Goal: Communication & Community: Answer question/provide support

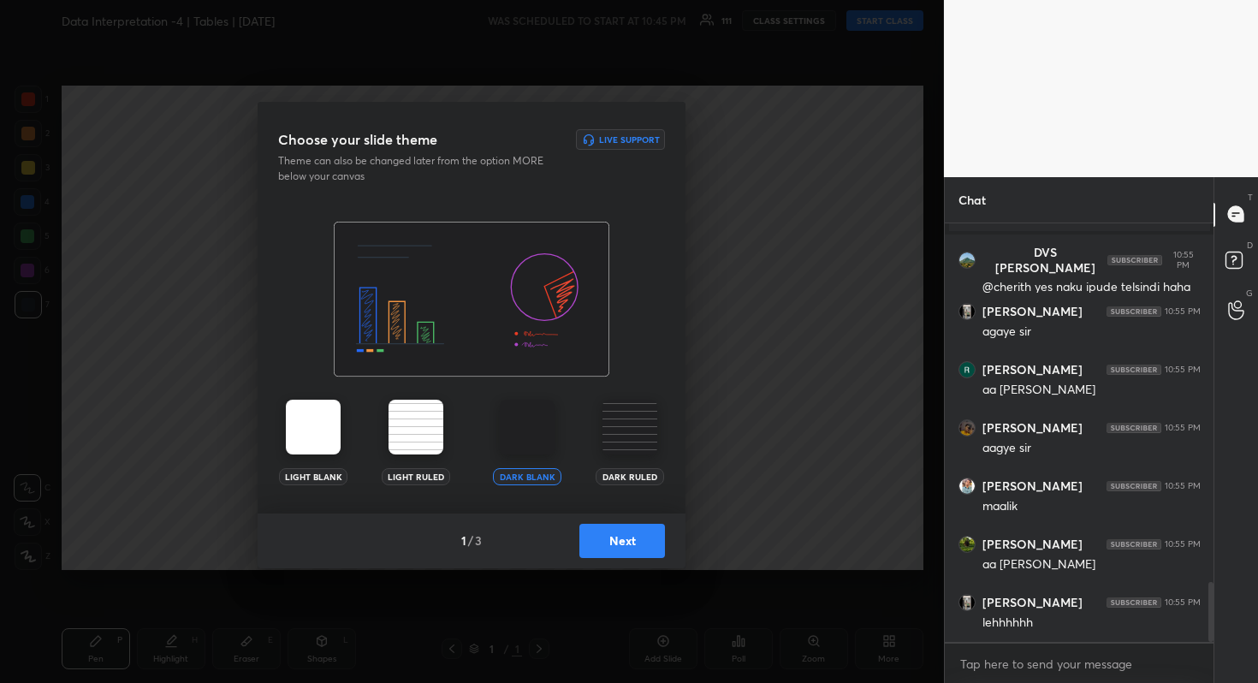
scroll to position [2583, 0]
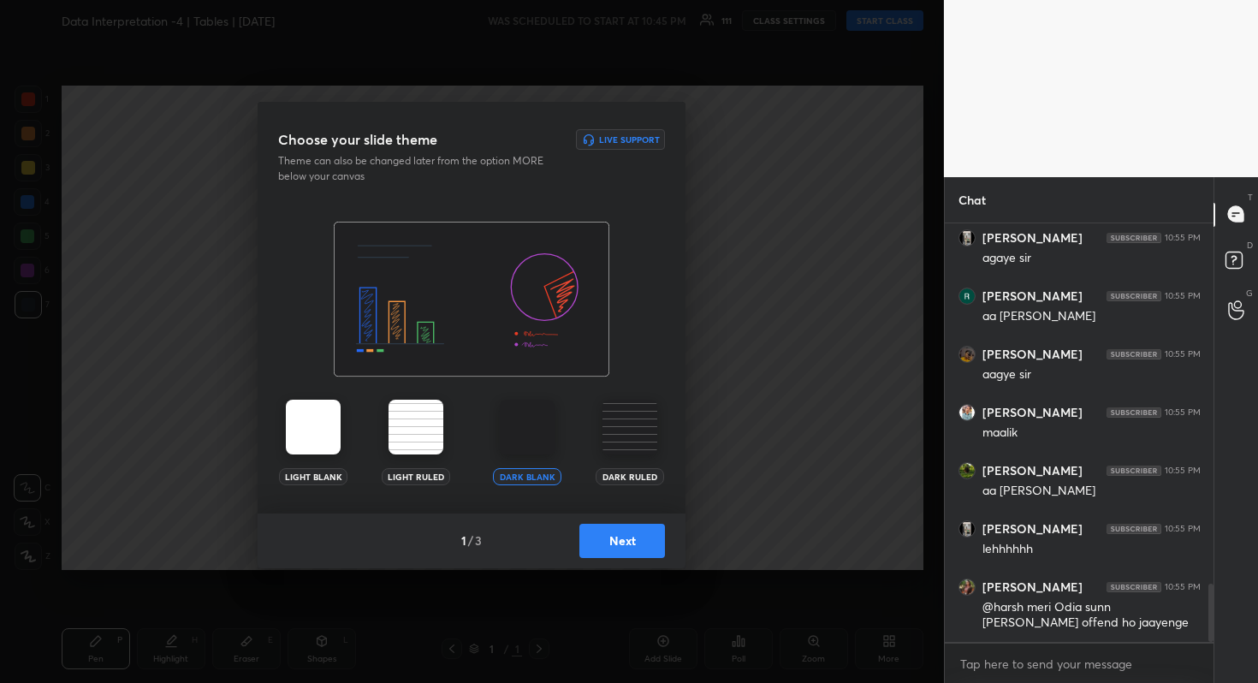
click at [624, 533] on button "Next" at bounding box center [622, 541] width 86 height 34
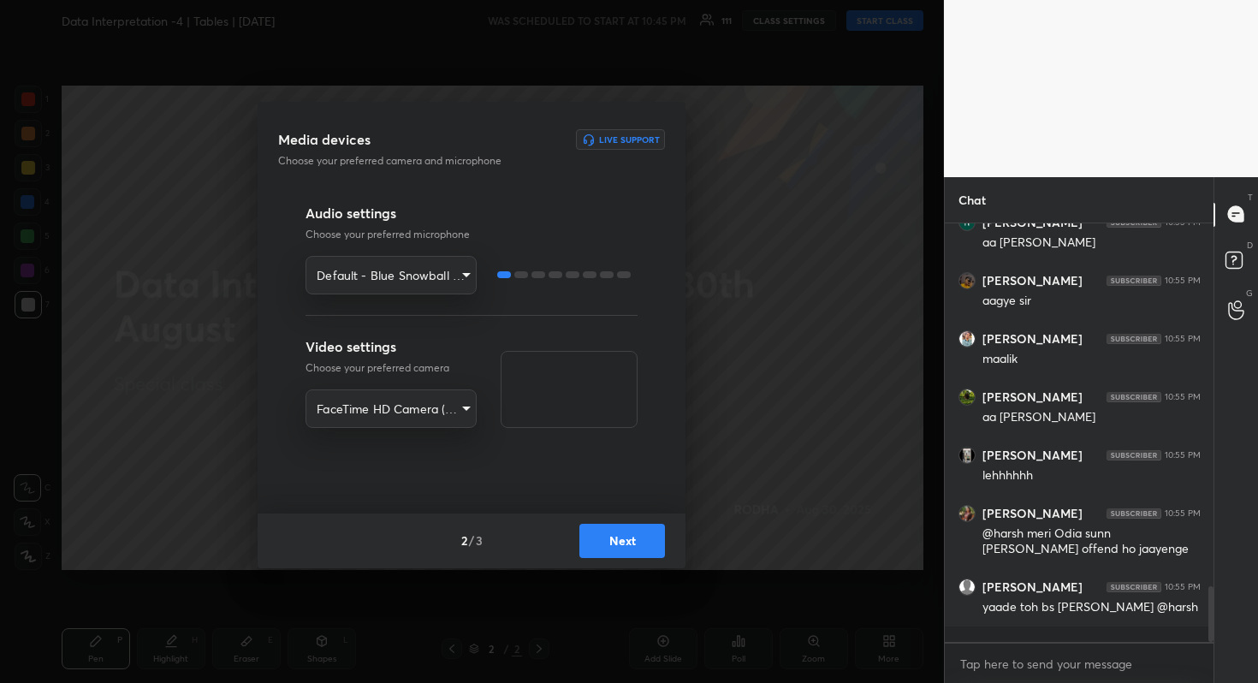
scroll to position [2714, 0]
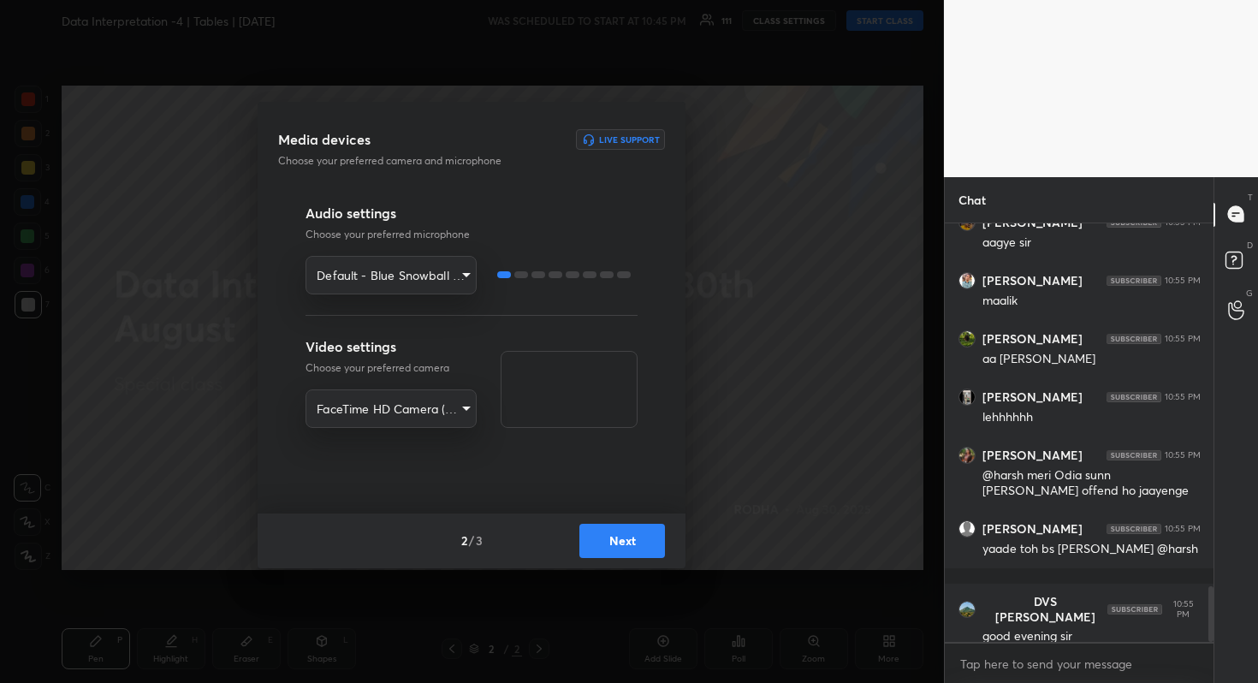
click at [624, 533] on button "Next" at bounding box center [622, 541] width 86 height 34
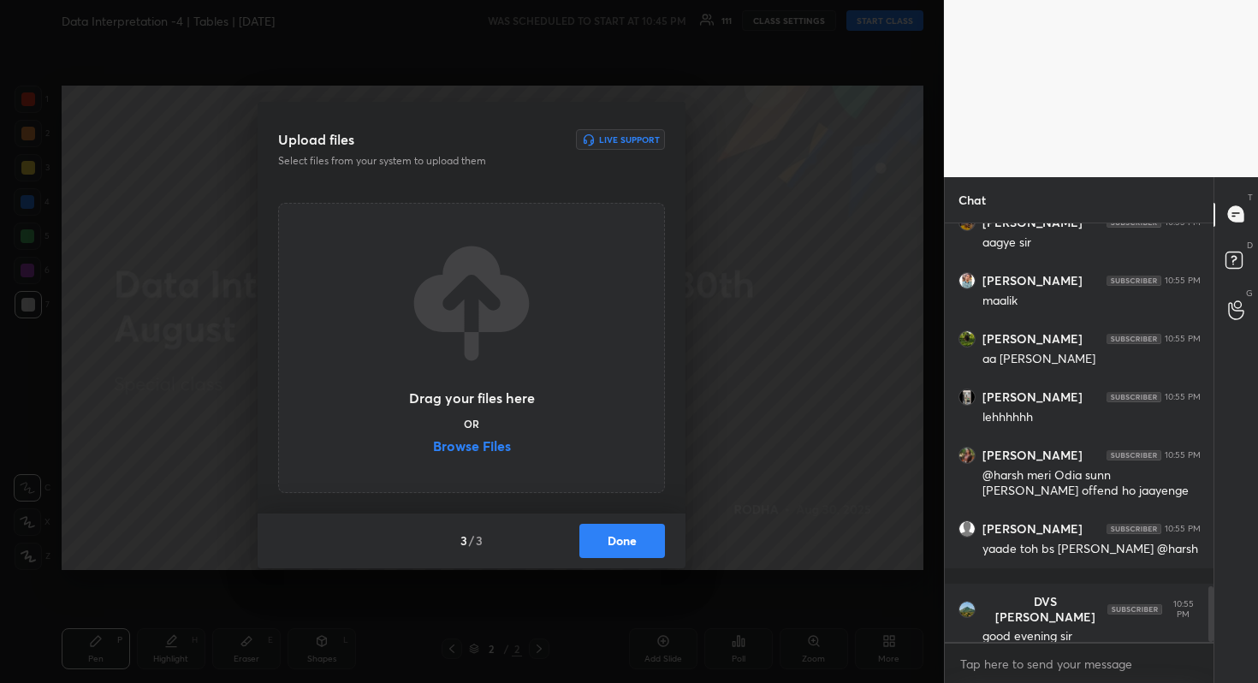
click at [482, 441] on label "Browse Files" at bounding box center [472, 448] width 78 height 18
click at [433, 441] on input "Browse Files" at bounding box center [433, 448] width 0 height 18
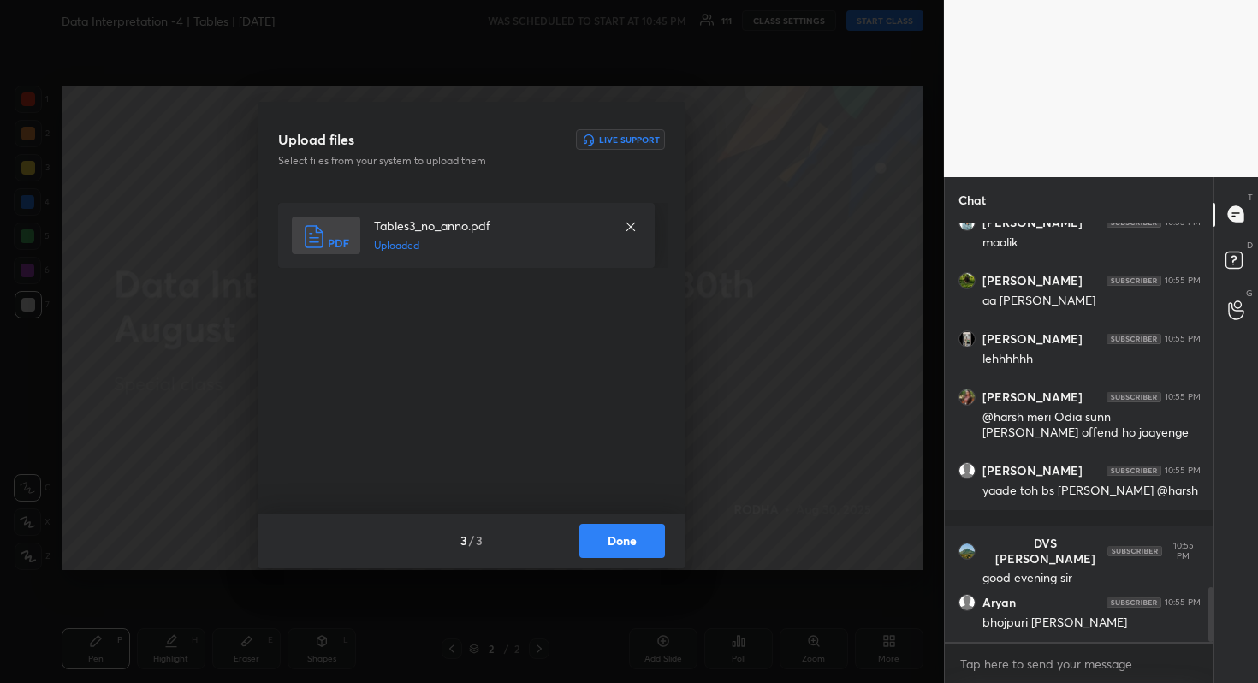
click at [657, 521] on div "3 / 3 Done" at bounding box center [472, 540] width 428 height 55
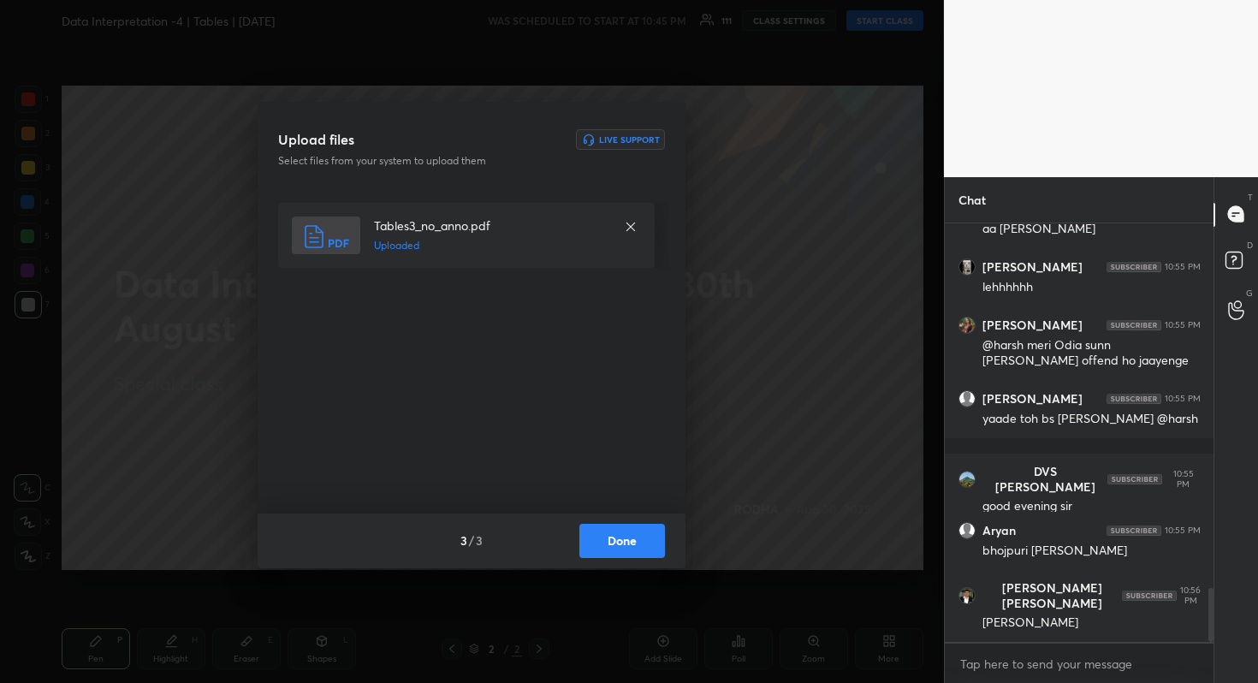
click at [648, 532] on button "Done" at bounding box center [622, 541] width 86 height 34
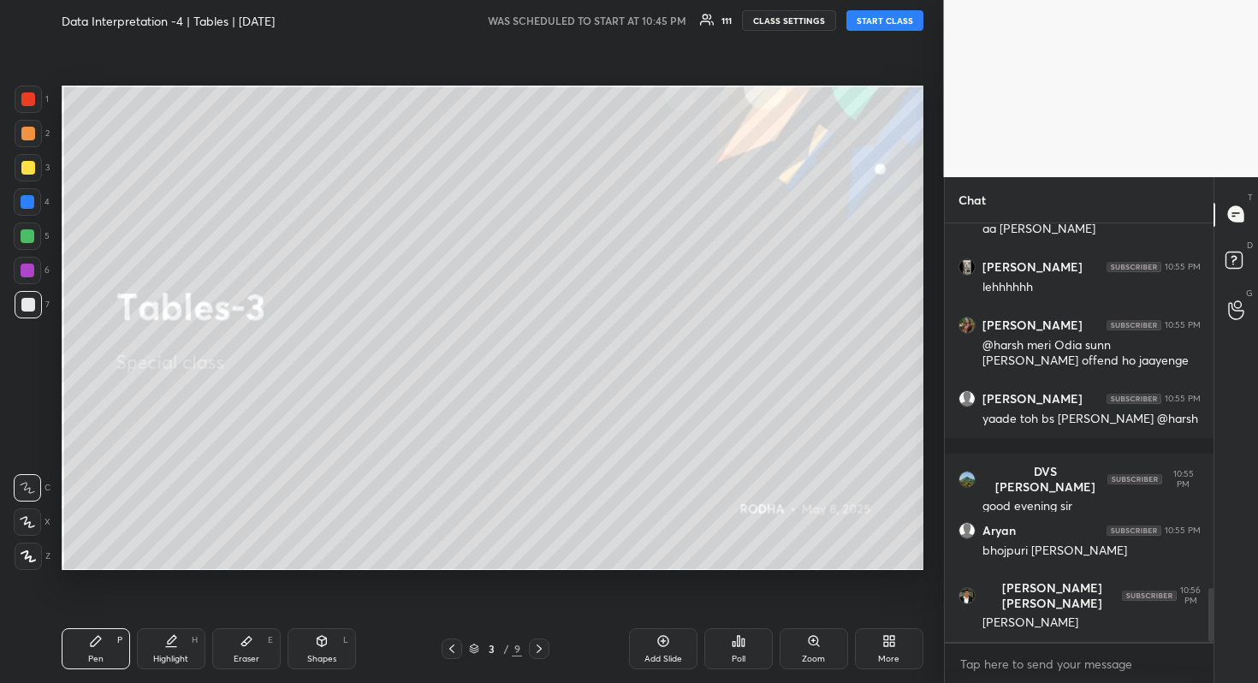
scroll to position [2903, 0]
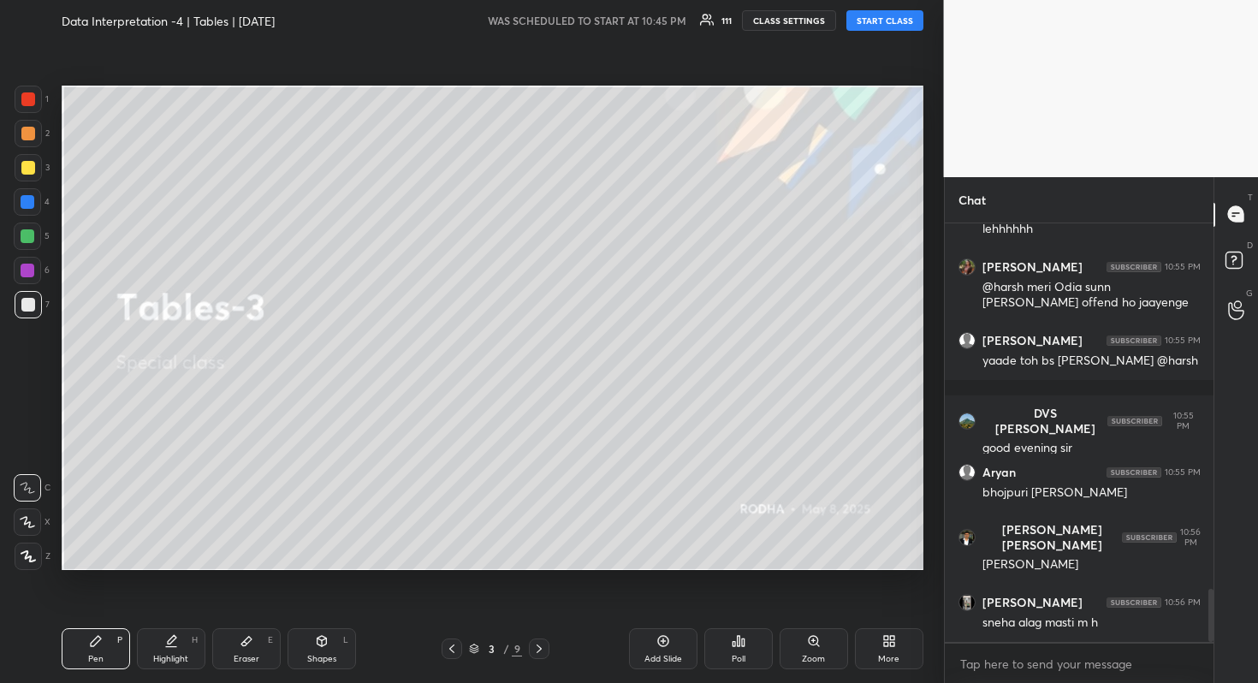
click at [859, 21] on button "START CLASS" at bounding box center [884, 20] width 77 height 21
type textarea "x"
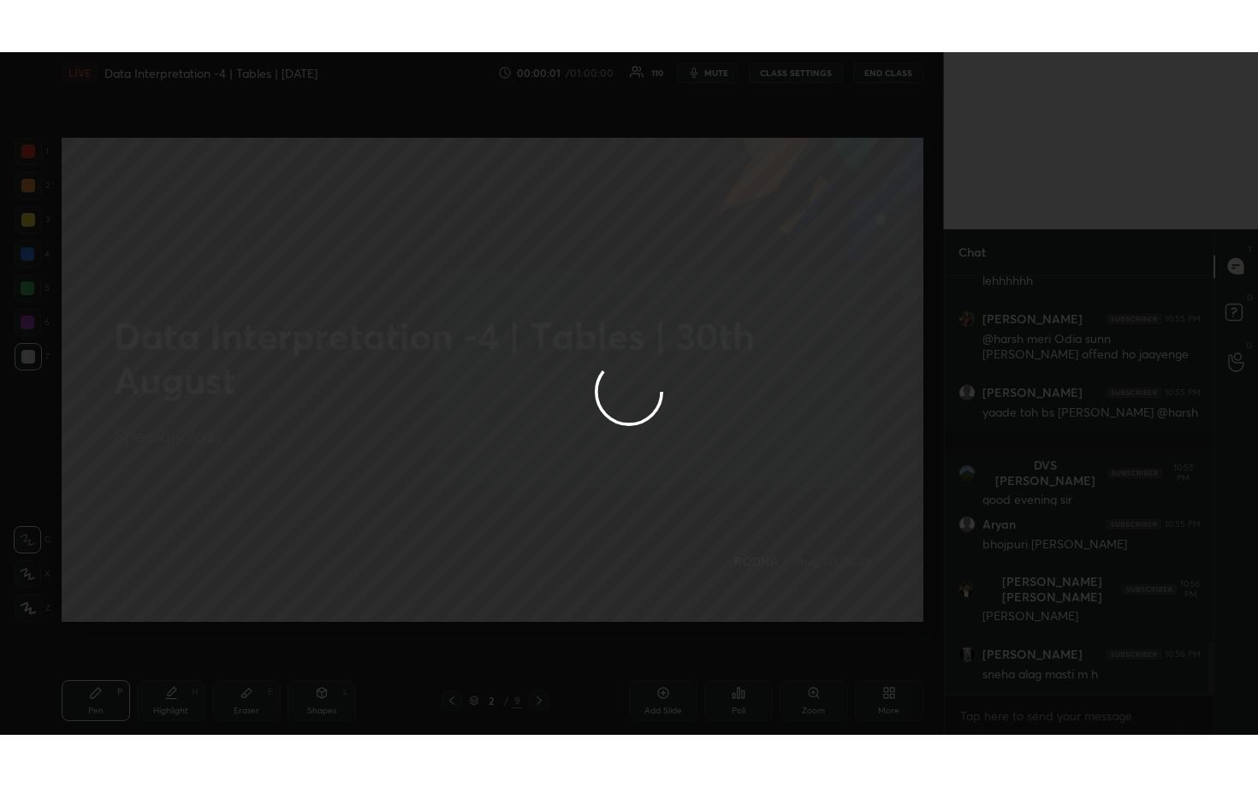
scroll to position [2961, 0]
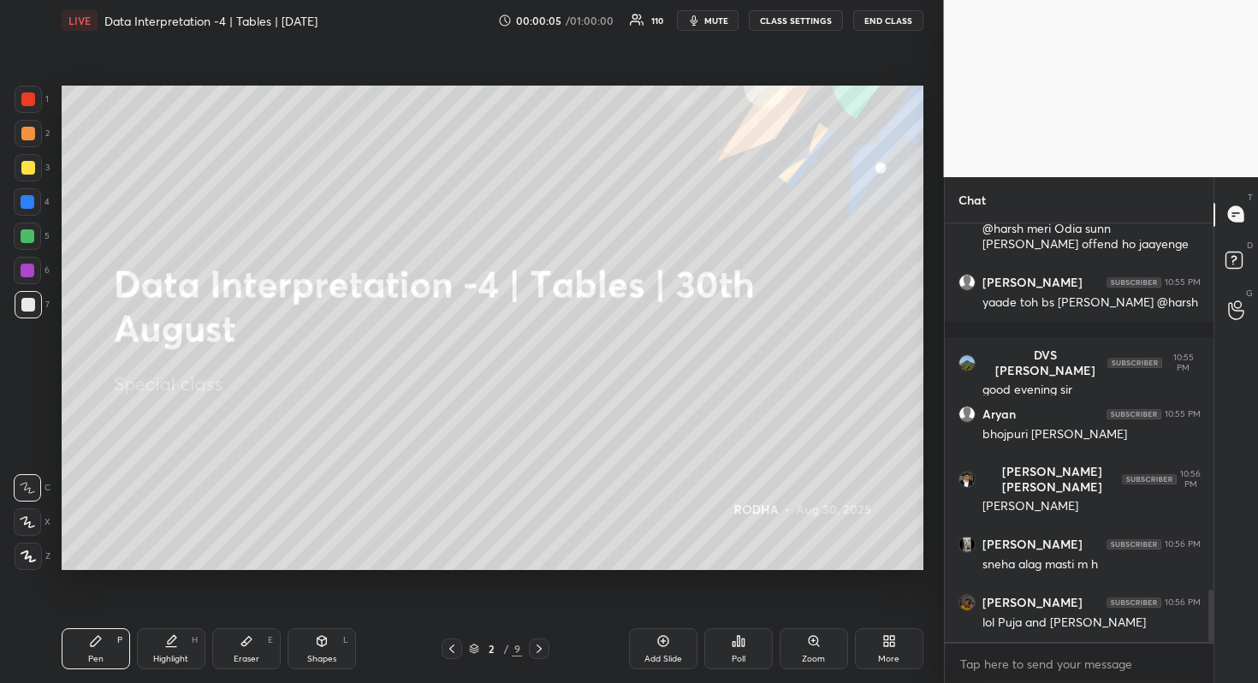
click at [898, 644] on div "More" at bounding box center [889, 648] width 68 height 41
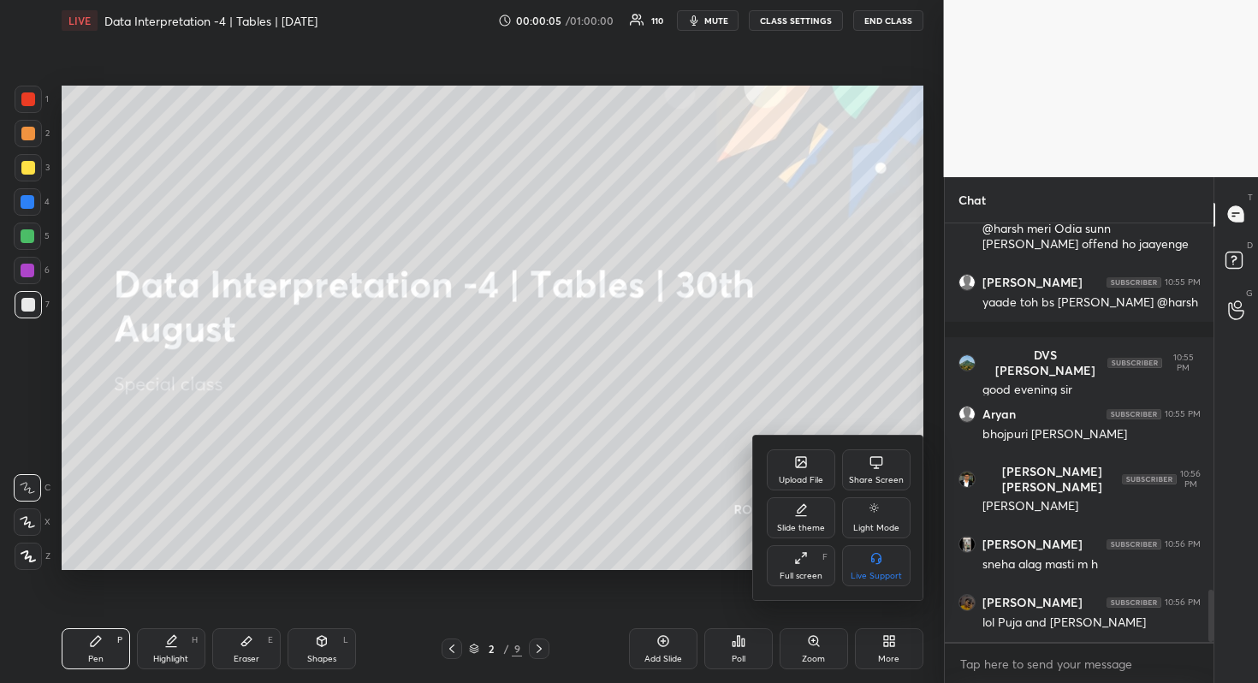
click at [805, 580] on div "Full screen" at bounding box center [801, 576] width 43 height 9
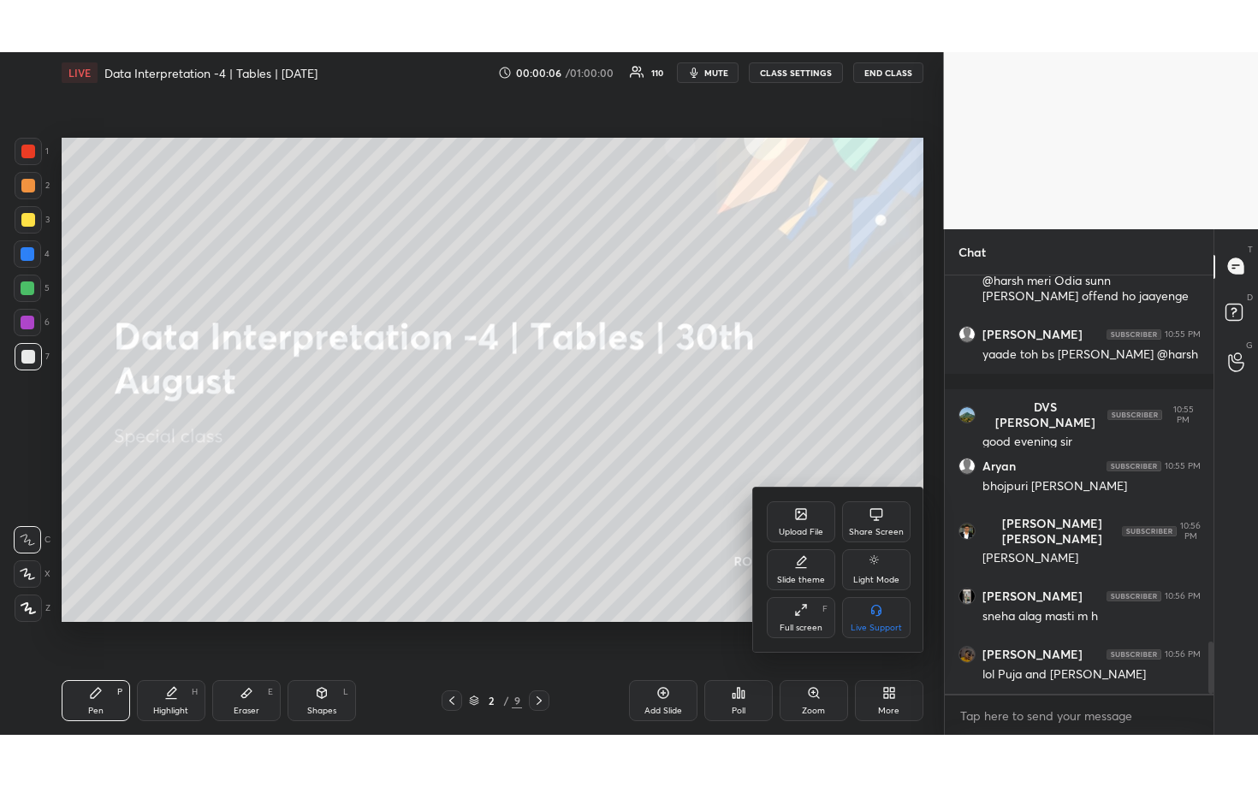
scroll to position [5, 6]
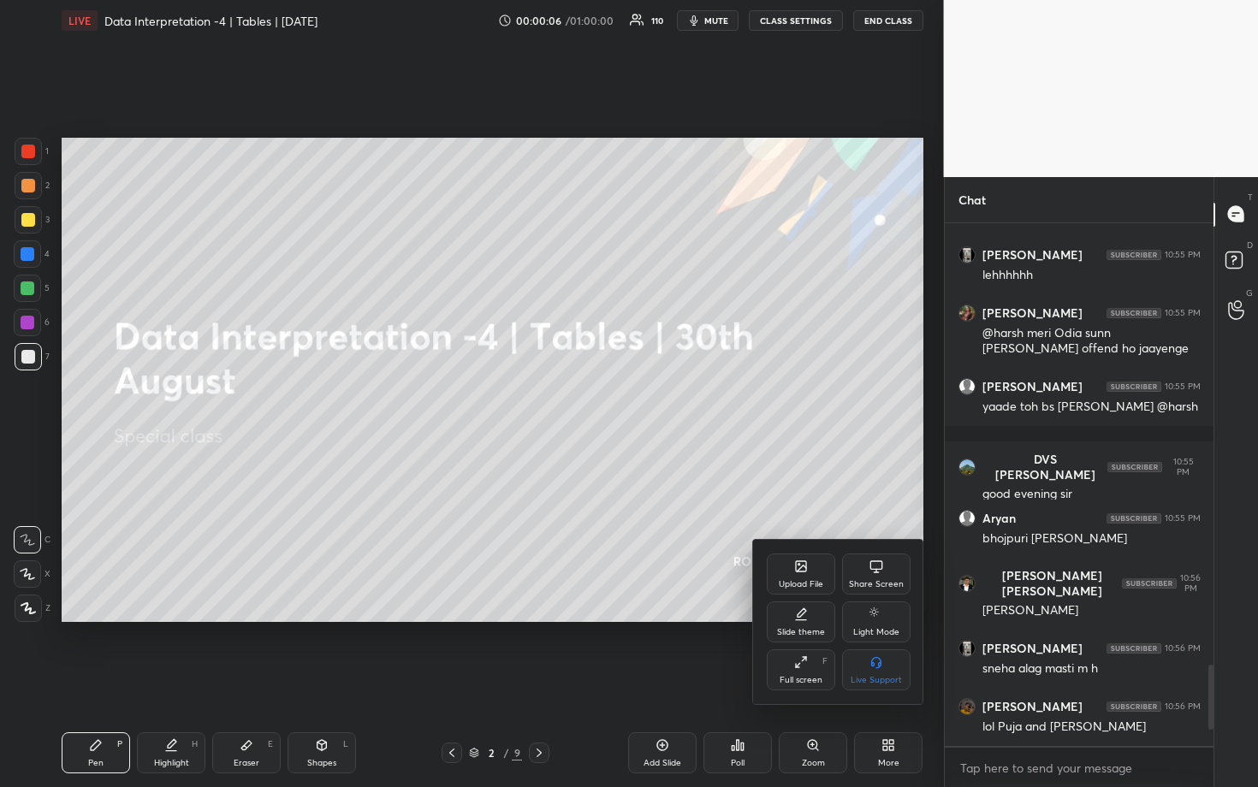
click at [826, 483] on div at bounding box center [629, 393] width 1258 height 787
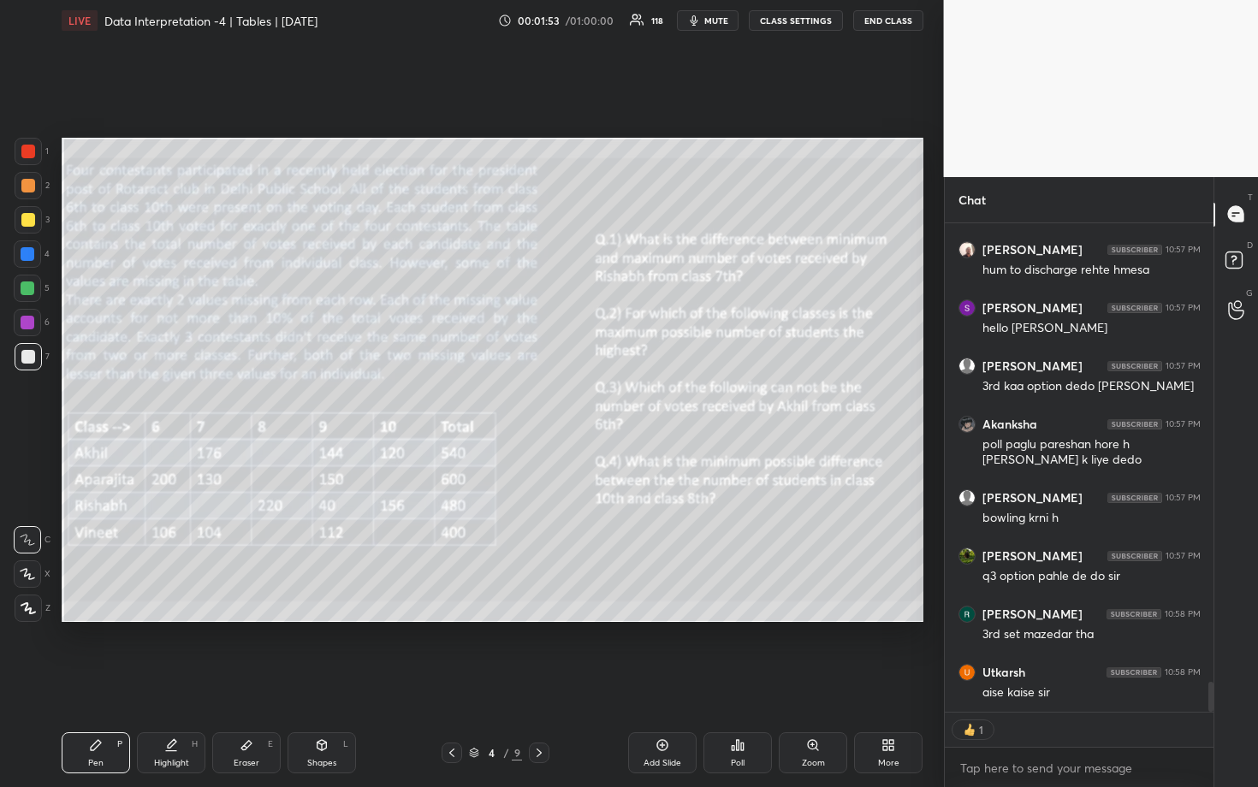
drag, startPoint x: 32, startPoint y: 292, endPoint x: 50, endPoint y: 290, distance: 18.1
click at [33, 292] on div at bounding box center [28, 289] width 14 height 14
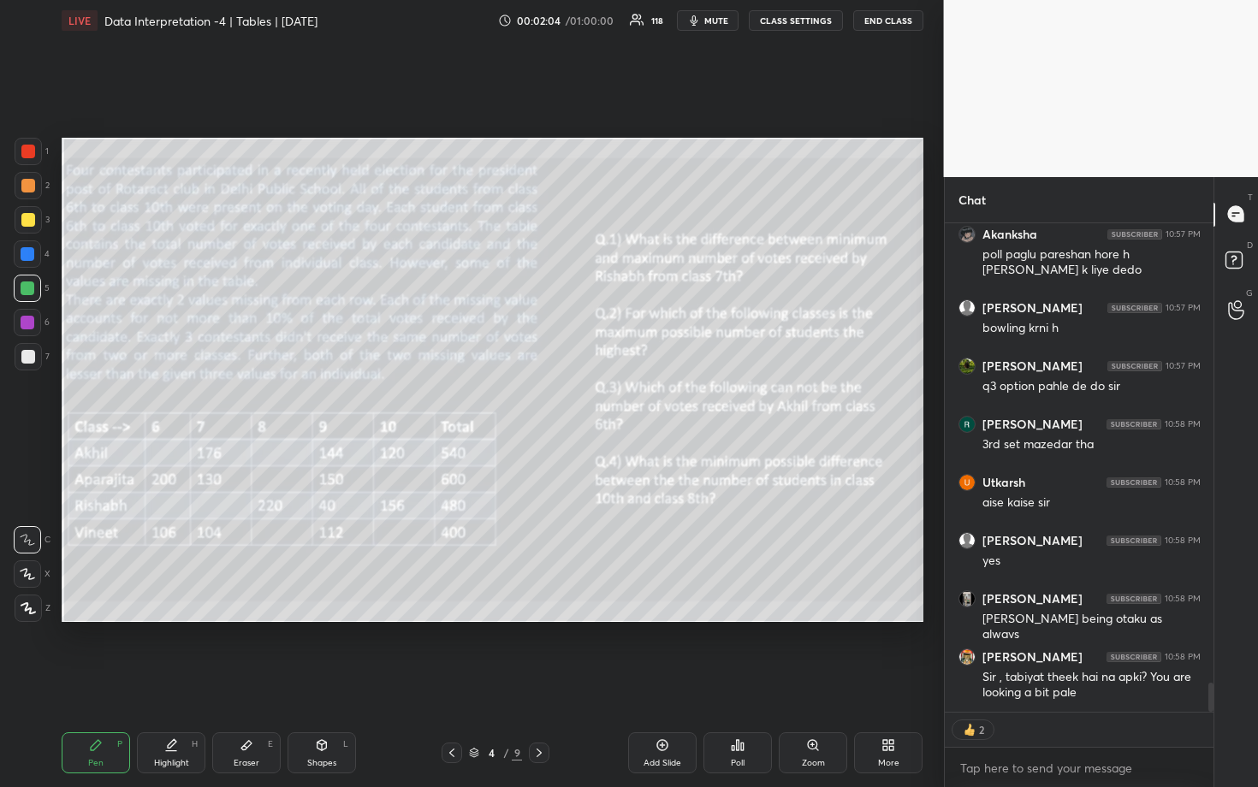
type textarea "x"
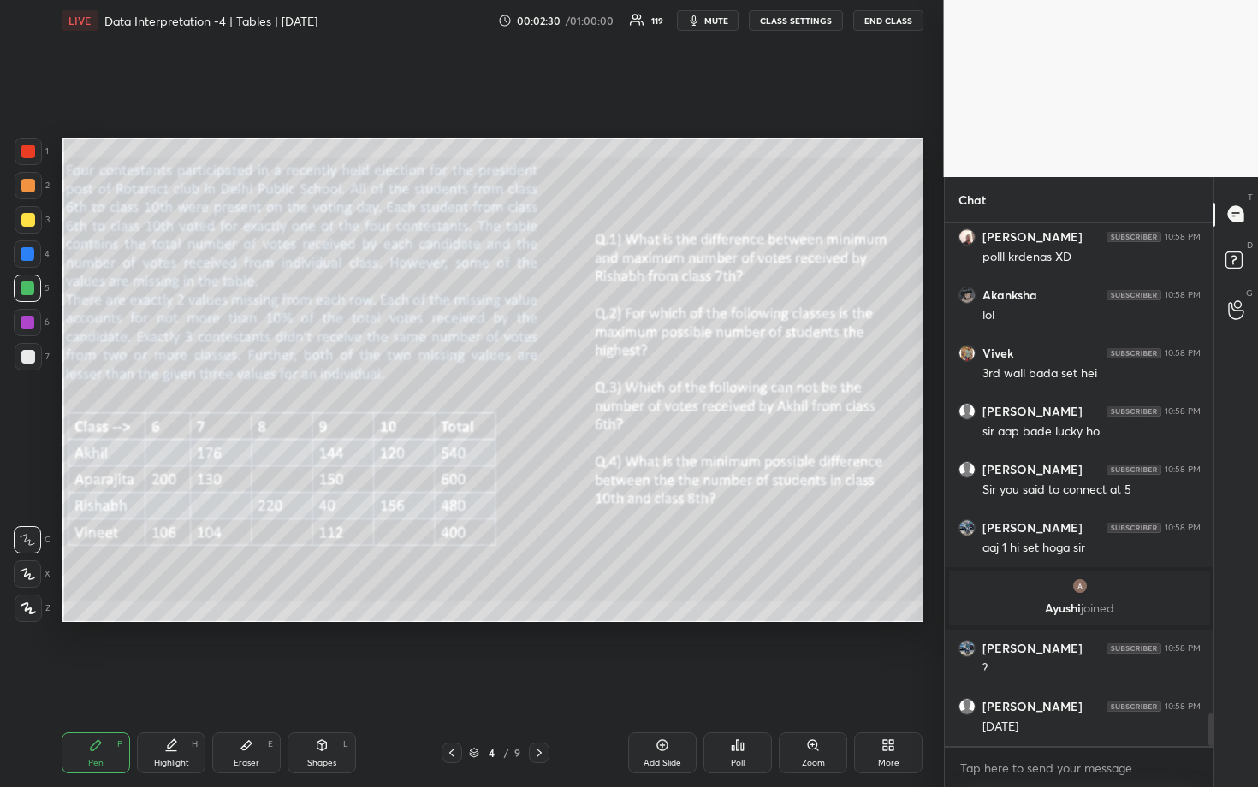
click at [744, 682] on div "Poll" at bounding box center [737, 752] width 68 height 41
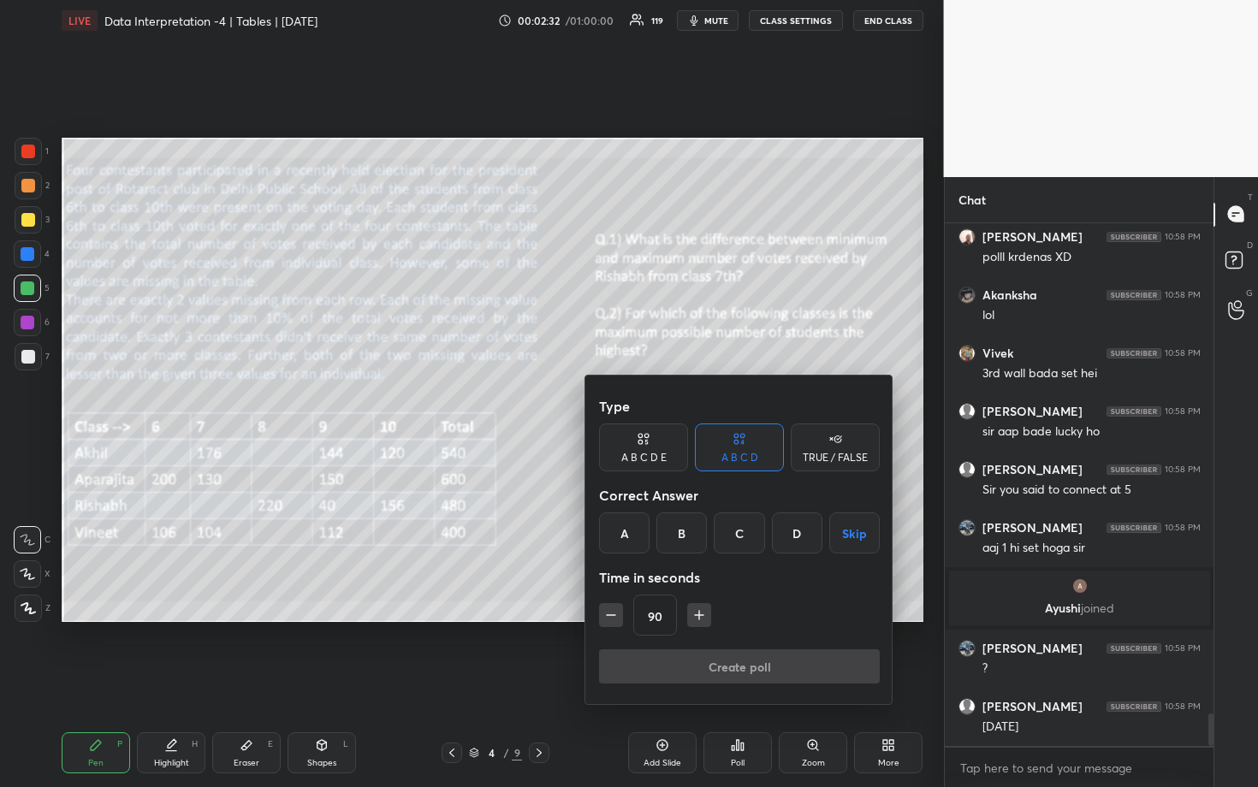
click at [613, 620] on icon "button" at bounding box center [610, 615] width 17 height 17
click at [614, 618] on icon "button" at bounding box center [610, 615] width 17 height 17
click at [614, 619] on icon "button" at bounding box center [610, 615] width 17 height 17
click at [615, 619] on icon "button" at bounding box center [610, 615] width 17 height 17
click at [616, 620] on icon "button" at bounding box center [610, 615] width 17 height 17
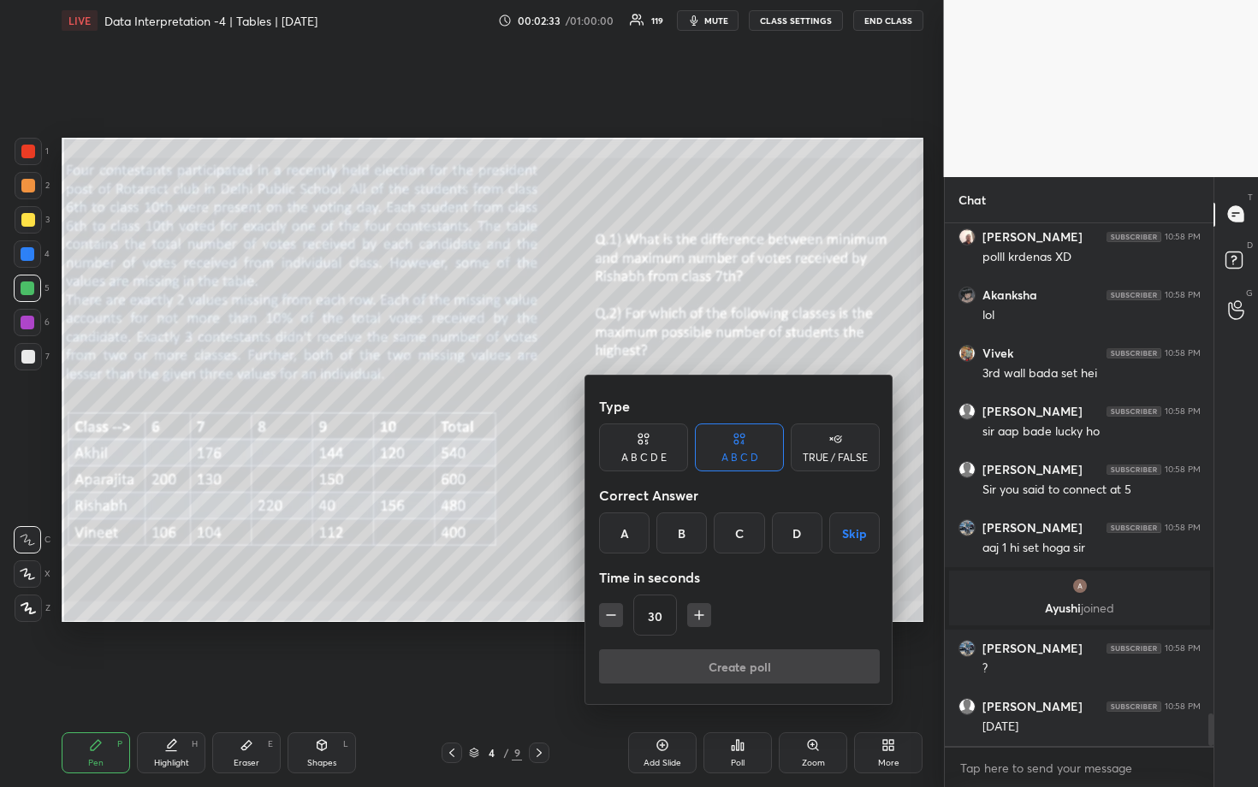
type input "15"
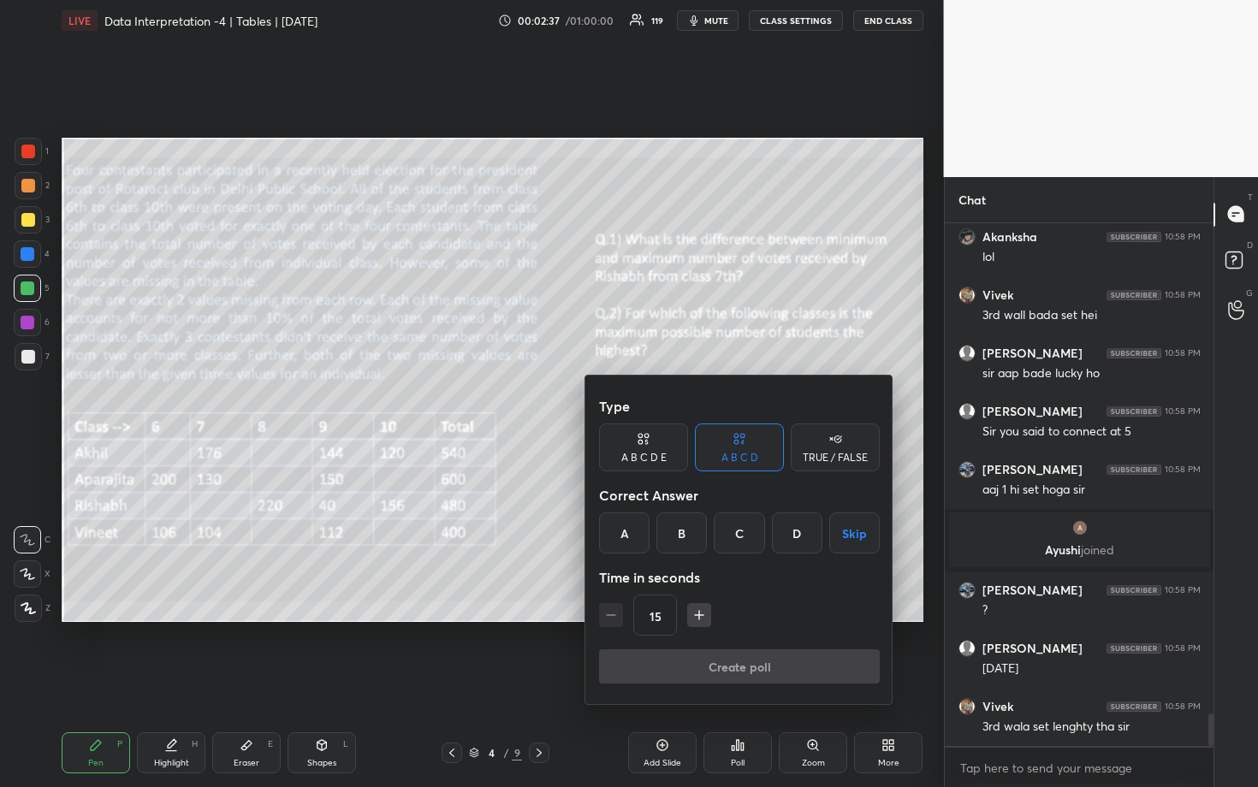
scroll to position [7945, 0]
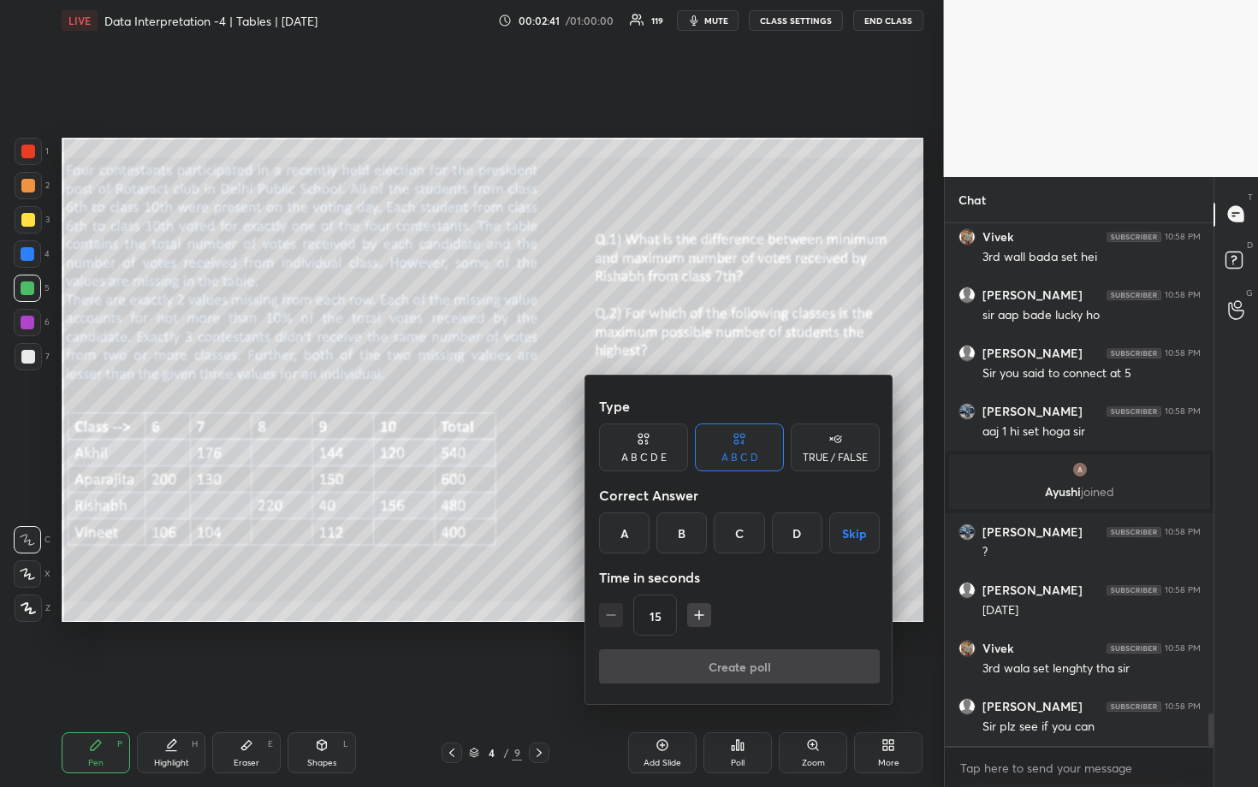
click at [625, 545] on div "A" at bounding box center [624, 533] width 50 height 41
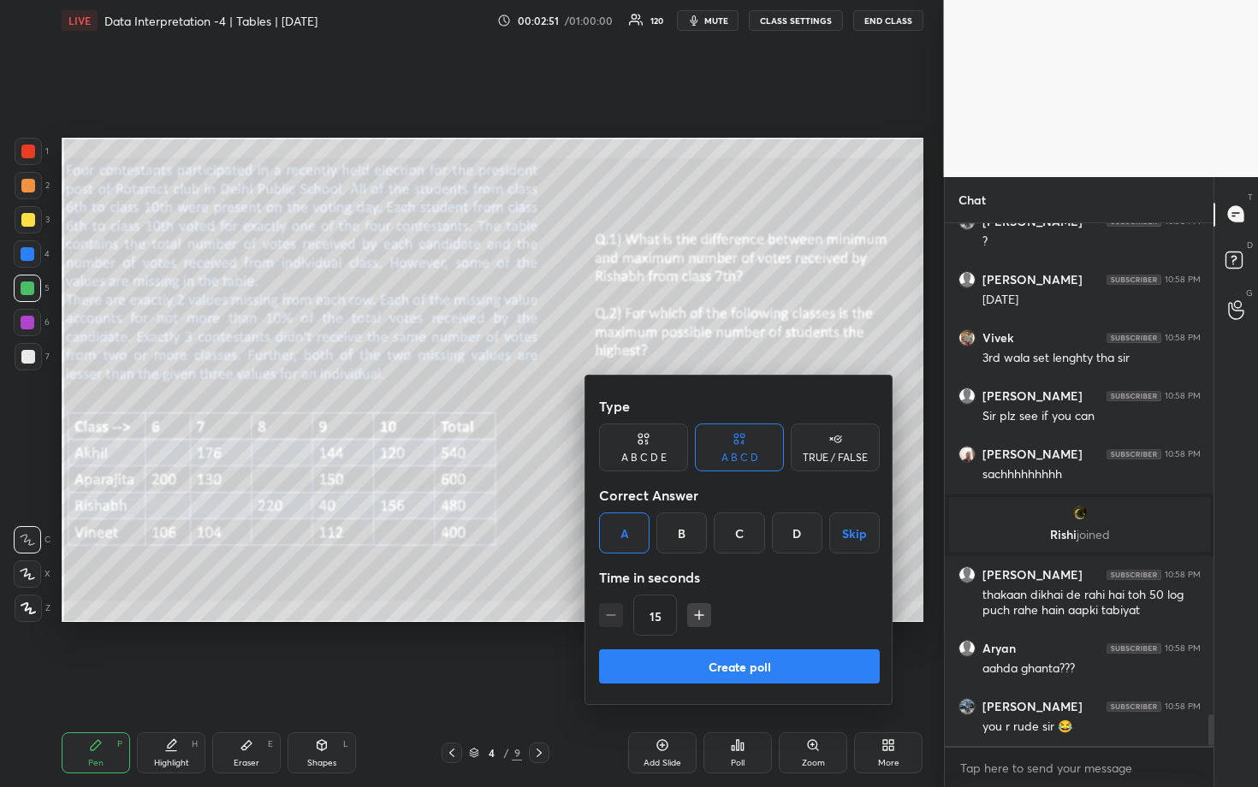
scroll to position [8233, 0]
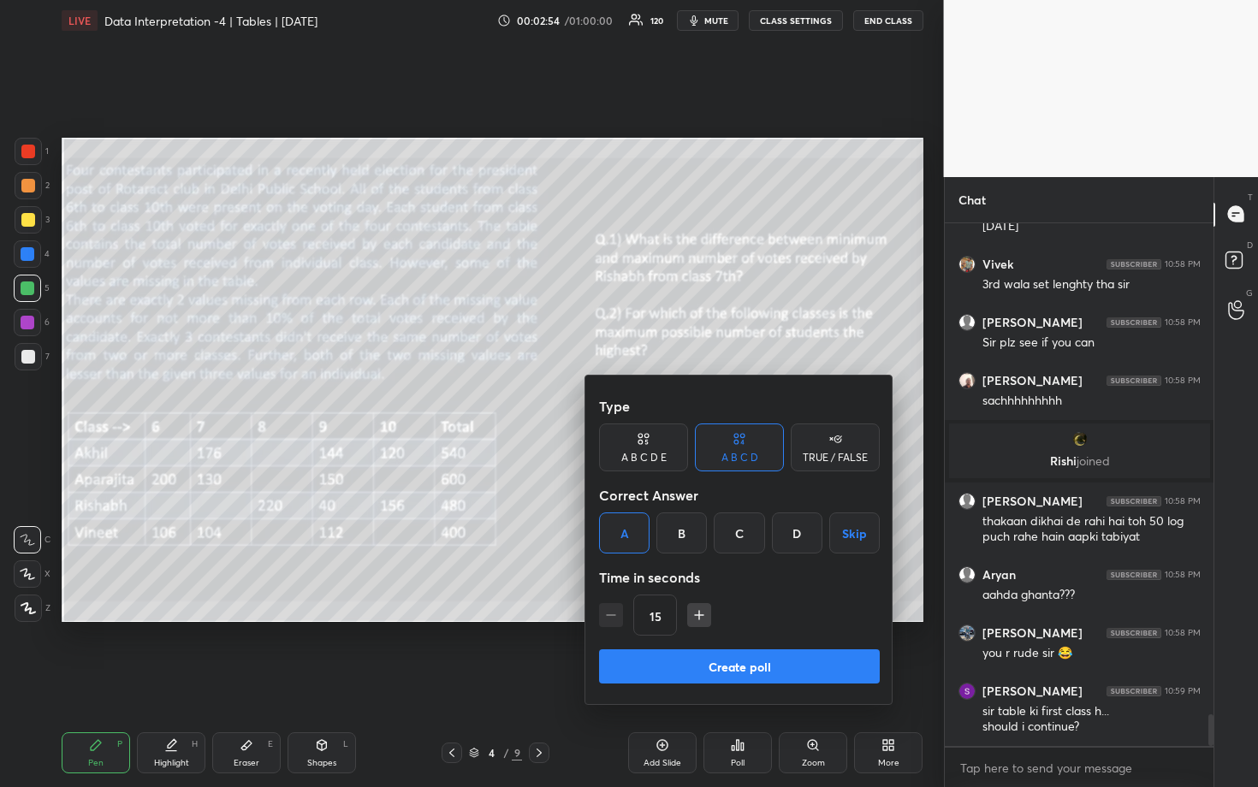
click at [755, 668] on button "Create poll" at bounding box center [739, 666] width 281 height 34
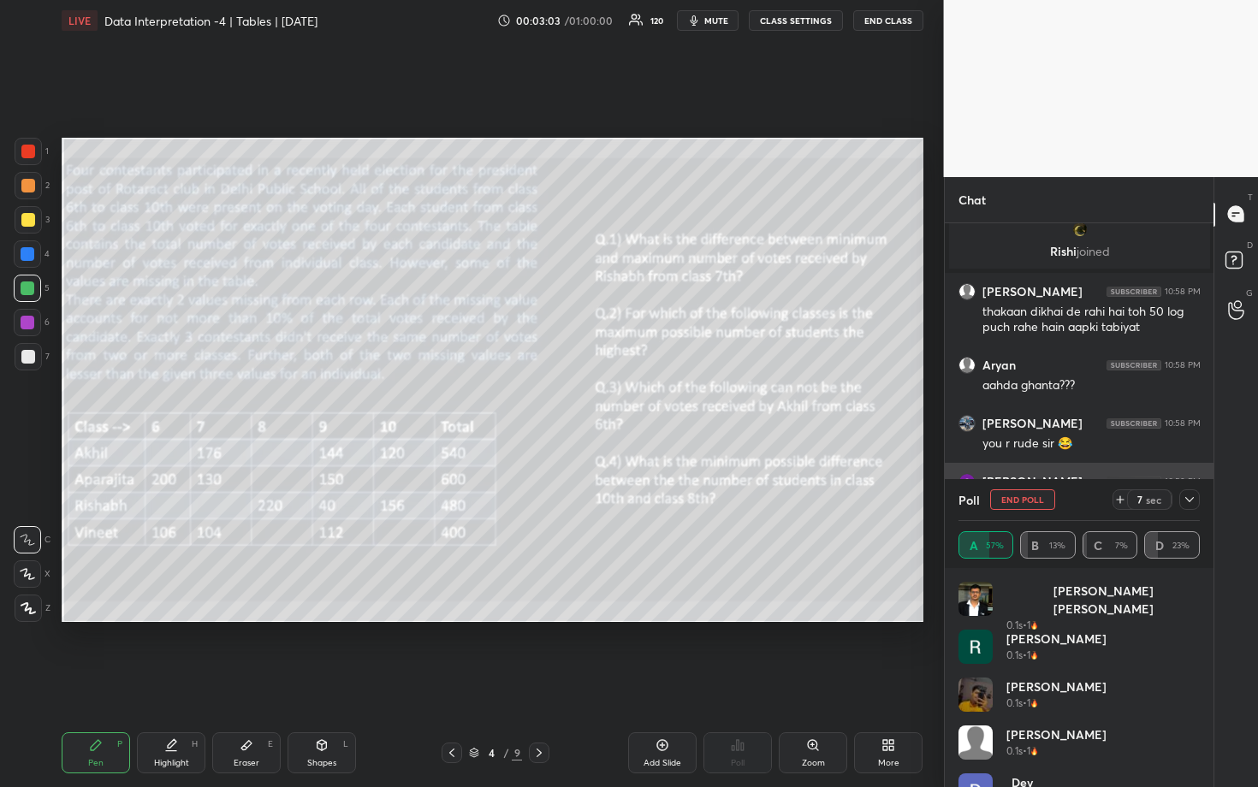
scroll to position [8347, 0]
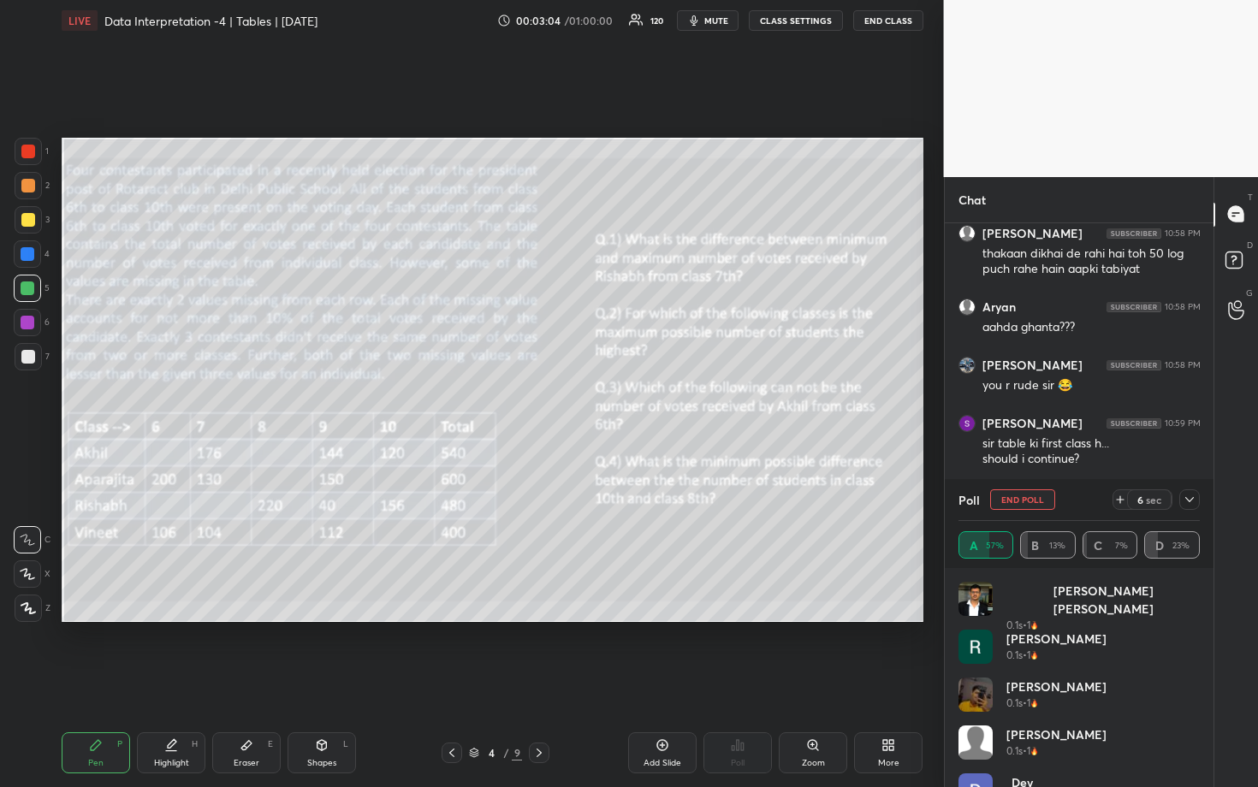
click at [1187, 502] on icon at bounding box center [1190, 500] width 14 height 14
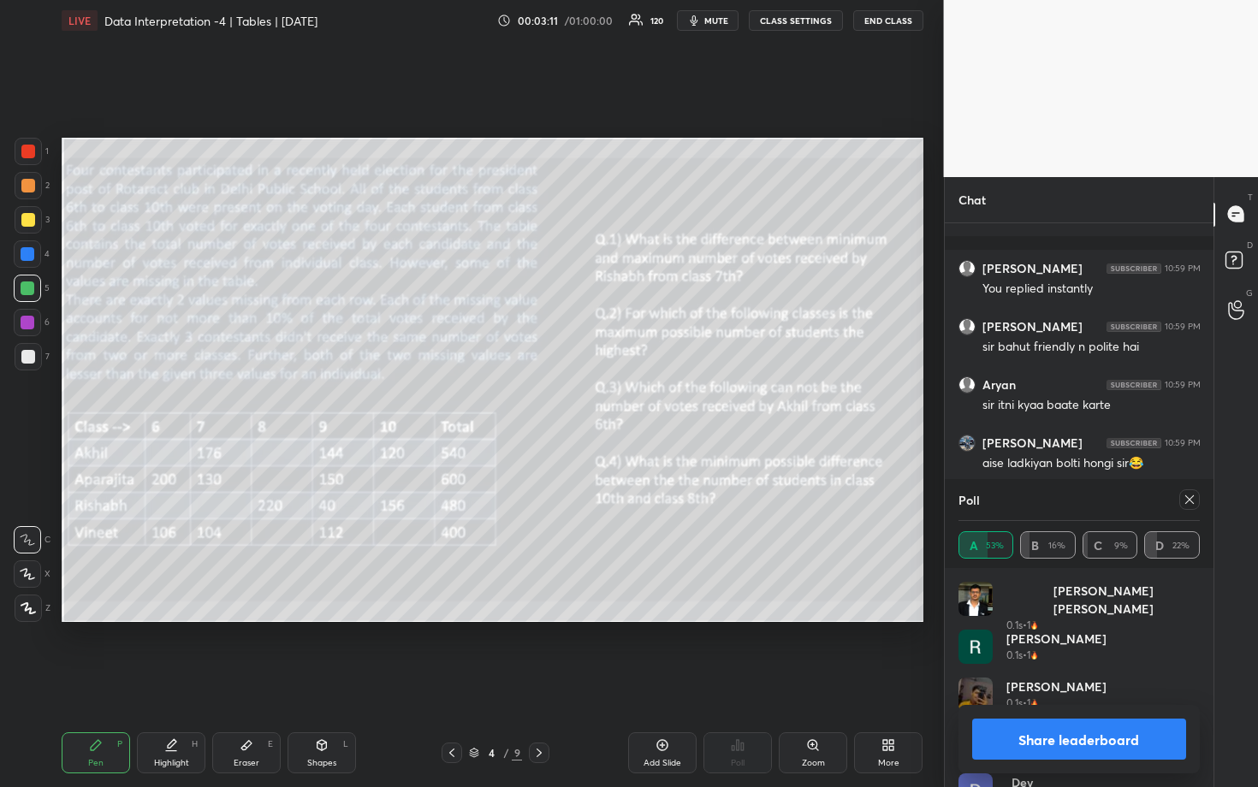
click at [1185, 503] on icon at bounding box center [1190, 500] width 14 height 14
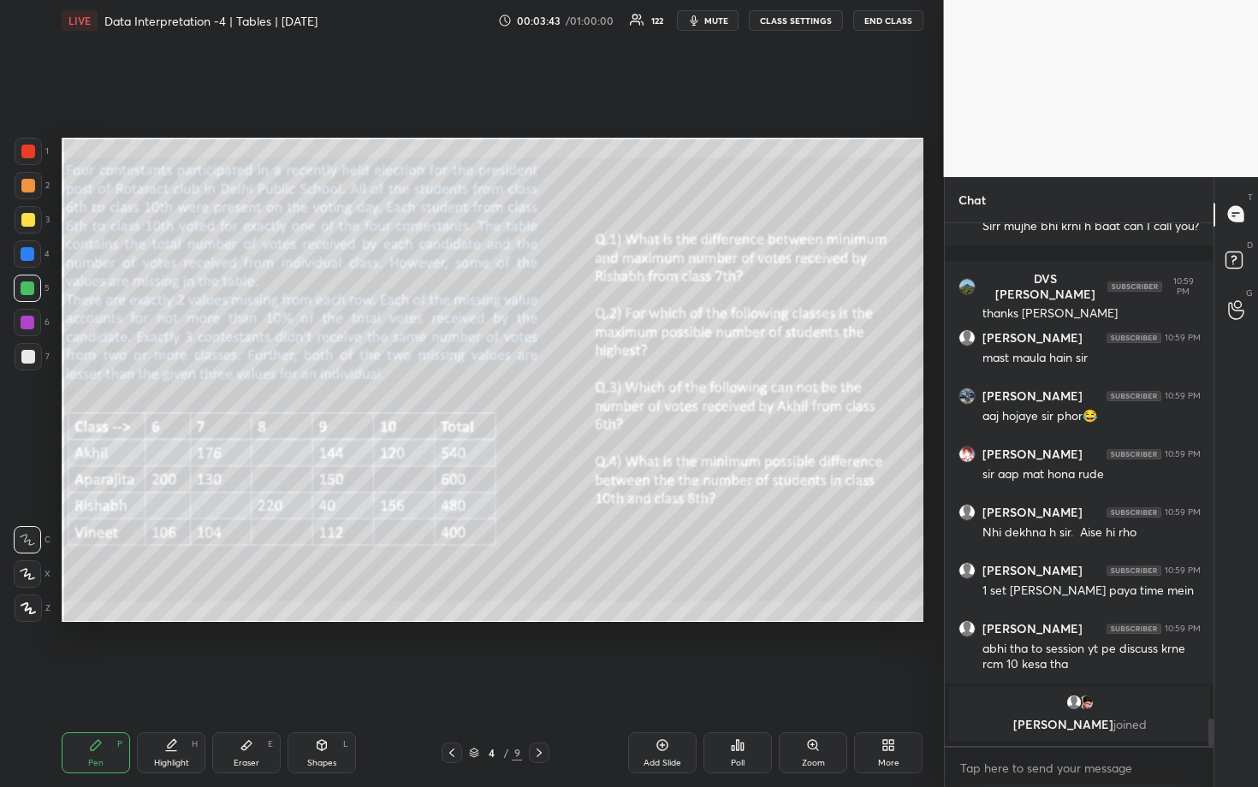
click at [757, 682] on div "Poll" at bounding box center [737, 752] width 68 height 41
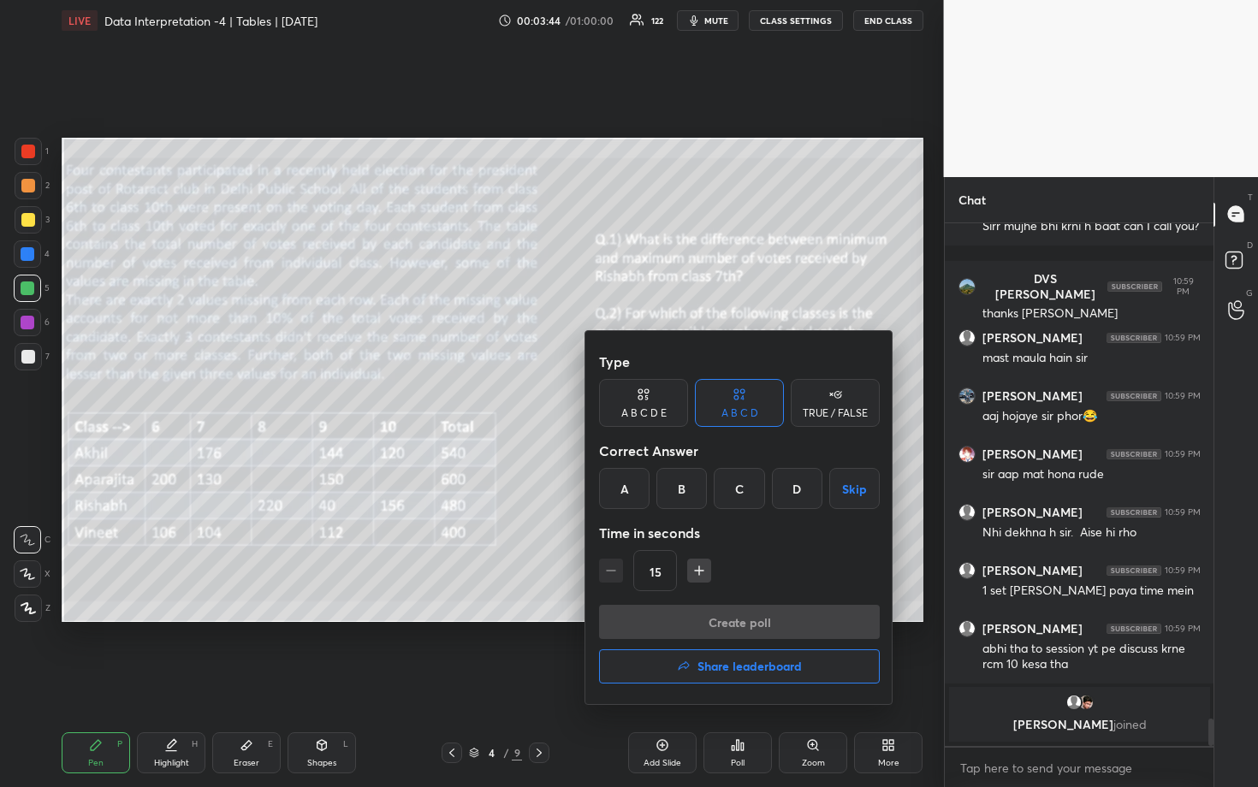
click at [620, 477] on div "A" at bounding box center [624, 488] width 50 height 41
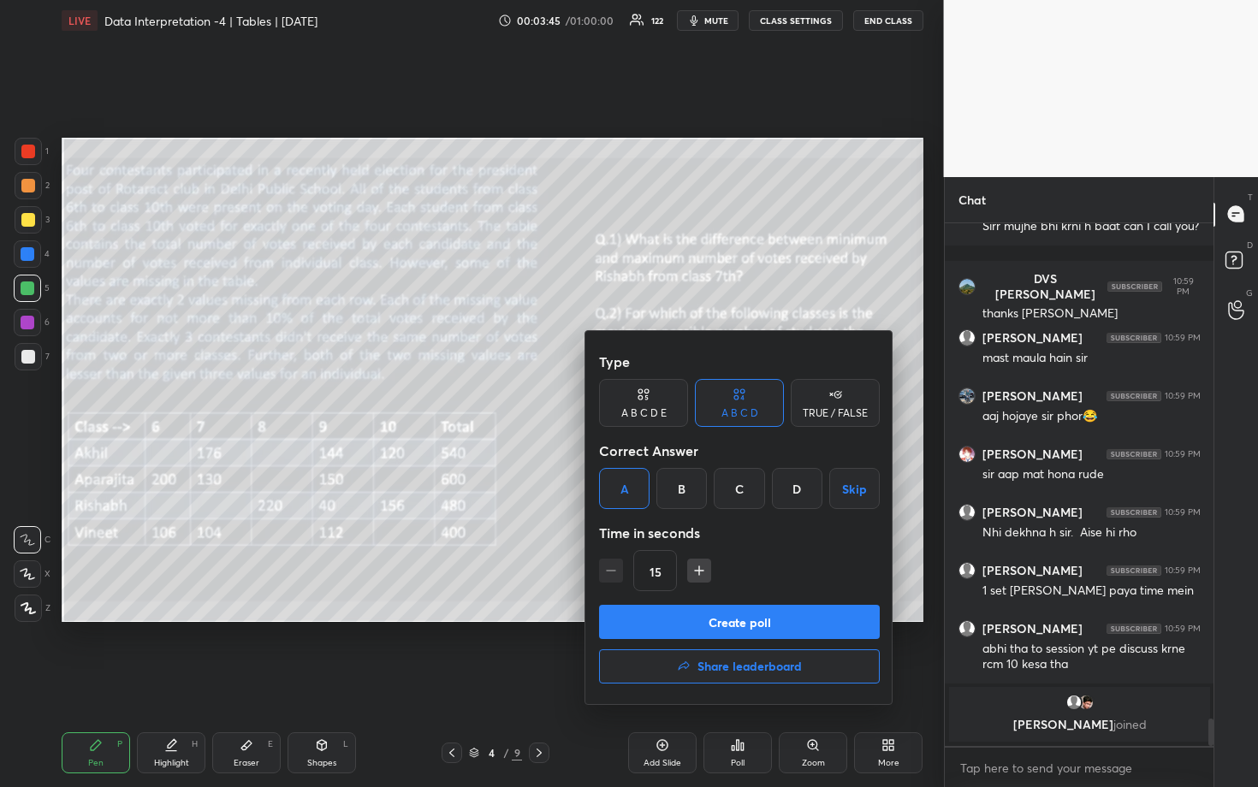
click at [740, 620] on button "Create poll" at bounding box center [739, 622] width 281 height 34
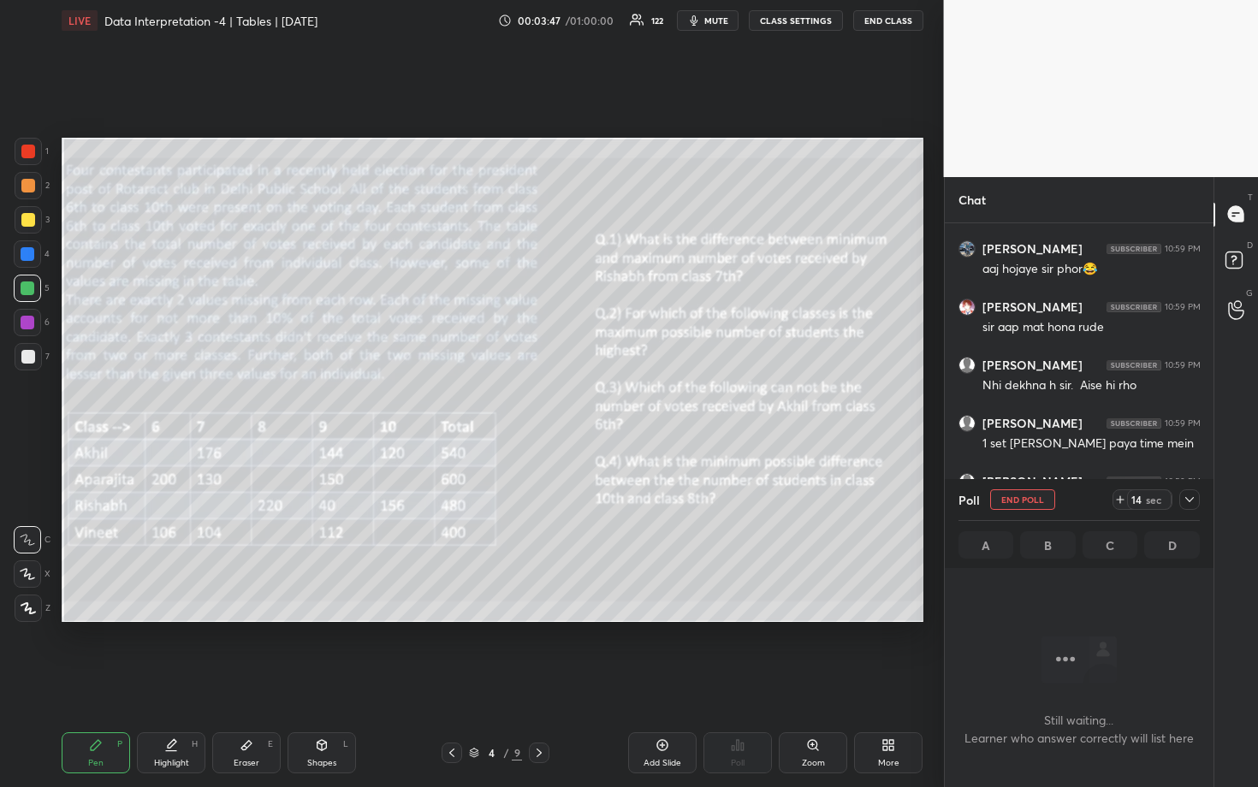
click at [1193, 500] on icon at bounding box center [1190, 500] width 14 height 14
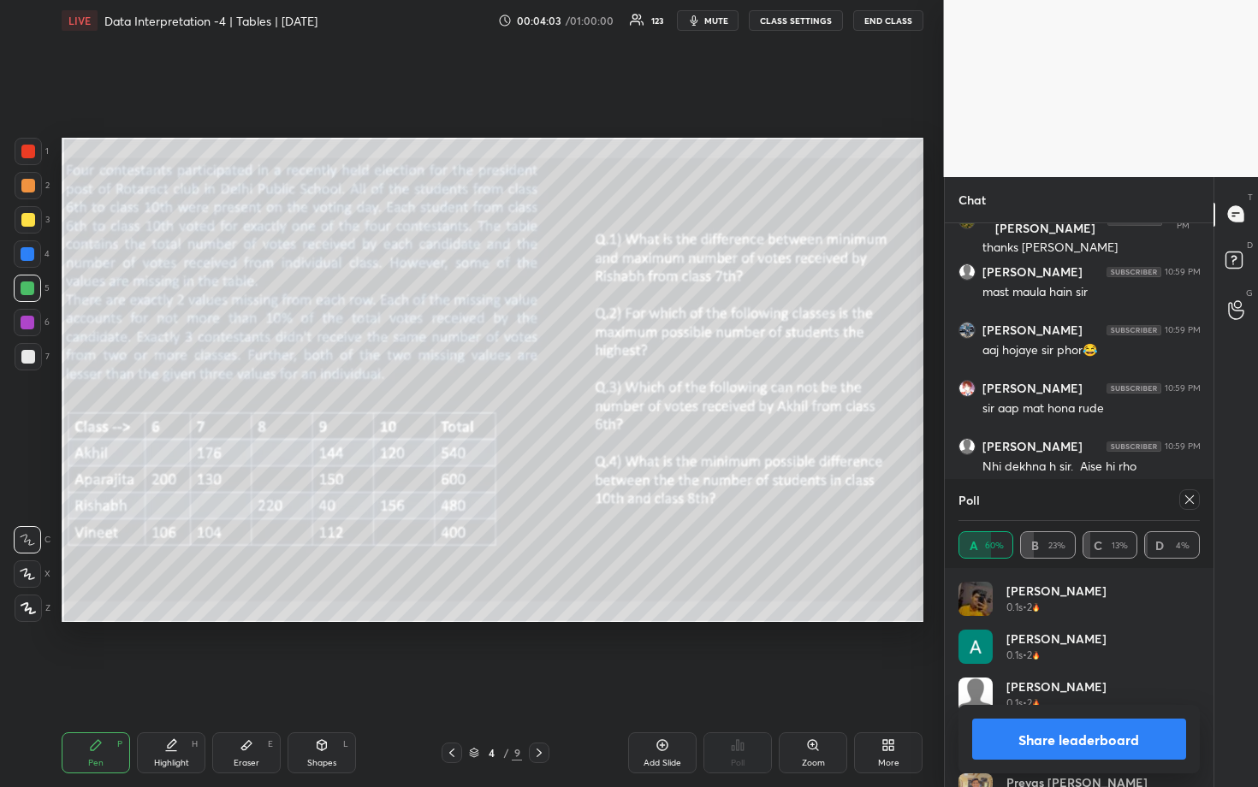
click at [1194, 500] on icon at bounding box center [1190, 500] width 14 height 14
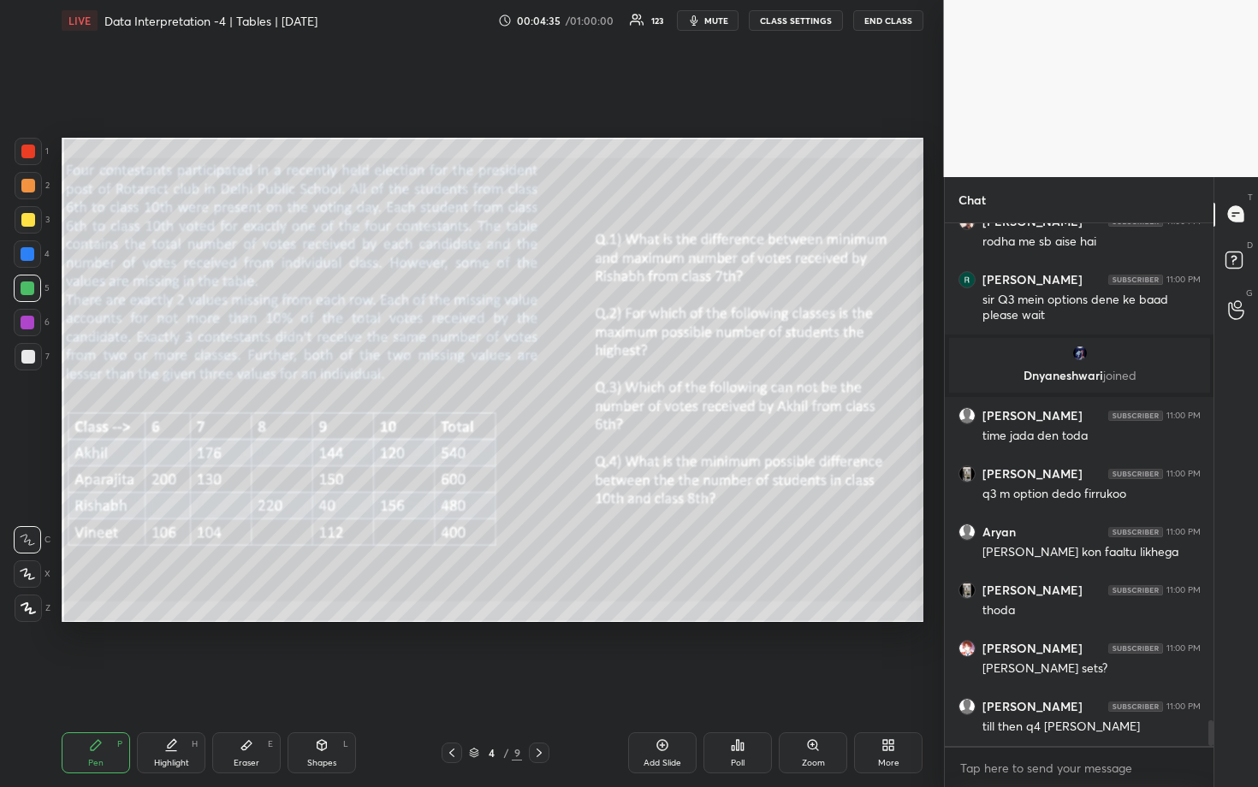
click at [33, 198] on div at bounding box center [28, 185] width 27 height 27
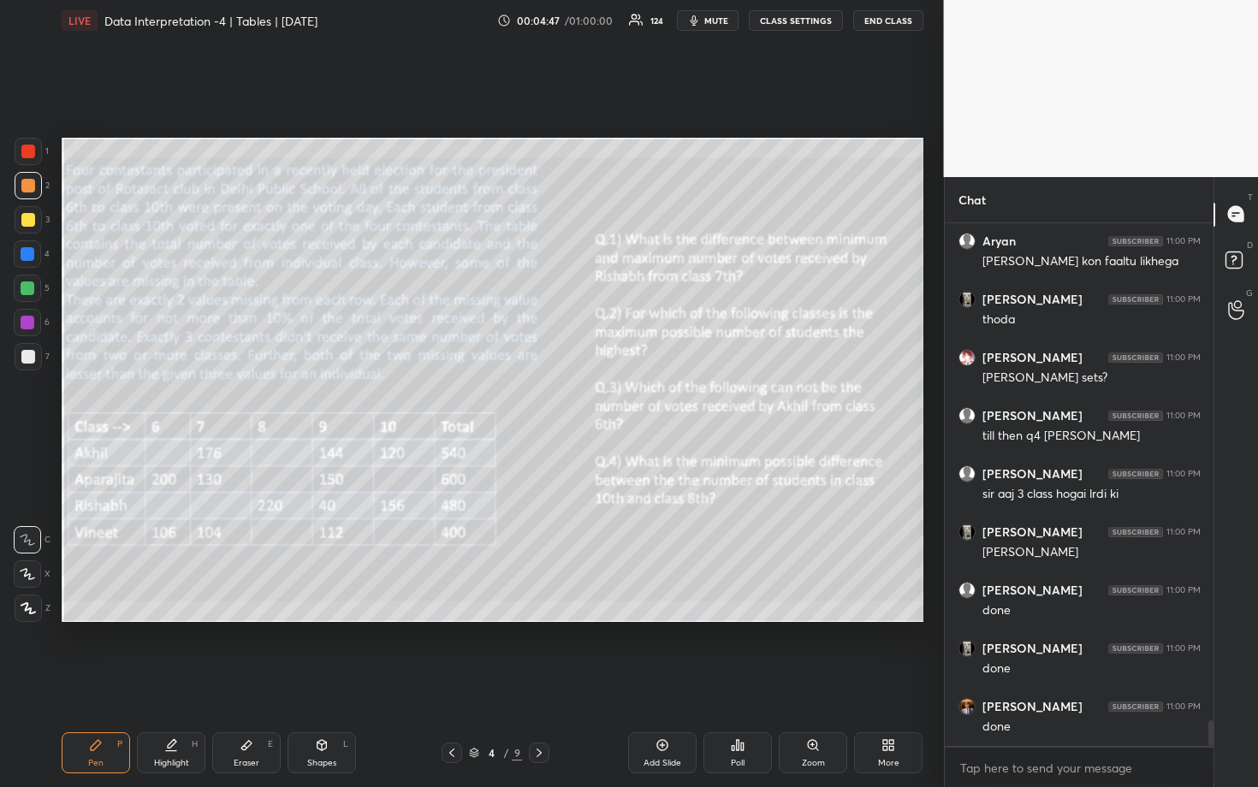
click at [750, 682] on div "Poll" at bounding box center [737, 752] width 68 height 41
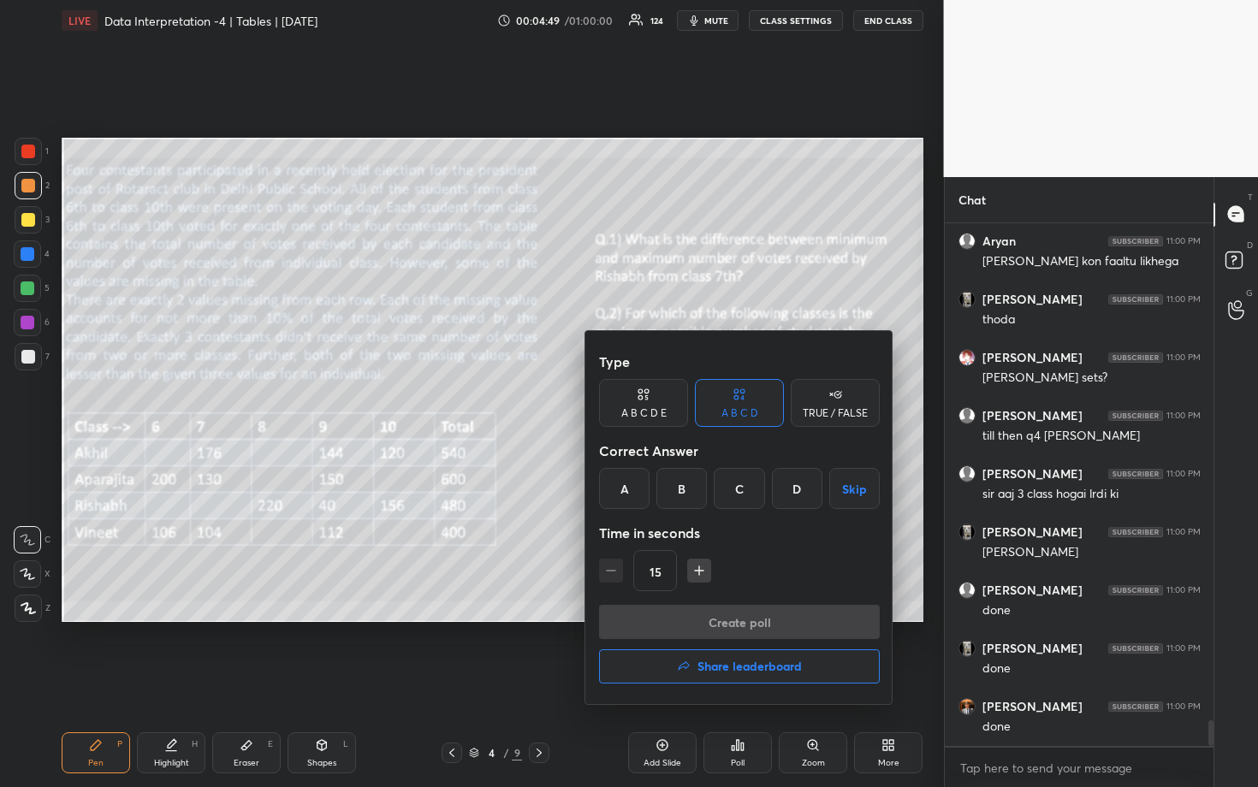
drag, startPoint x: 794, startPoint y: 494, endPoint x: 792, endPoint y: 525, distance: 31.8
click at [794, 495] on div "D" at bounding box center [797, 488] width 50 height 41
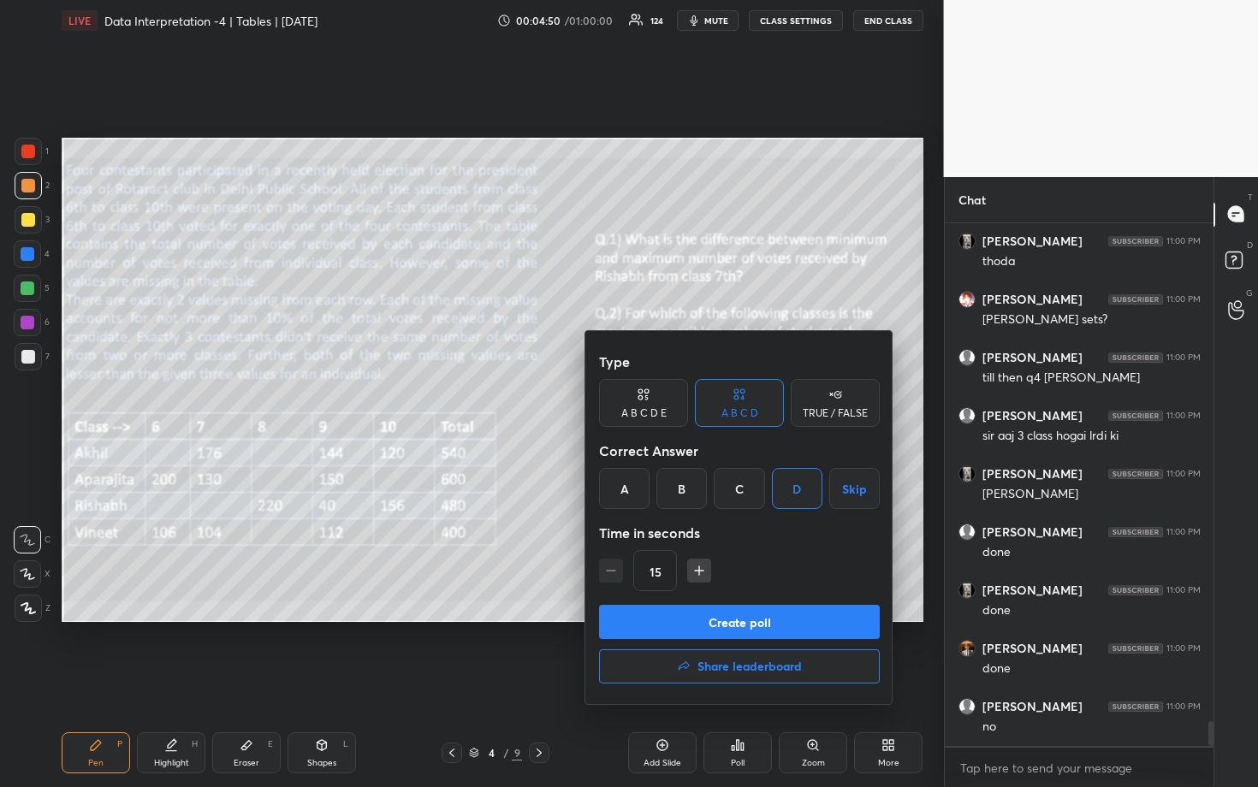
click at [768, 624] on button "Create poll" at bounding box center [739, 622] width 281 height 34
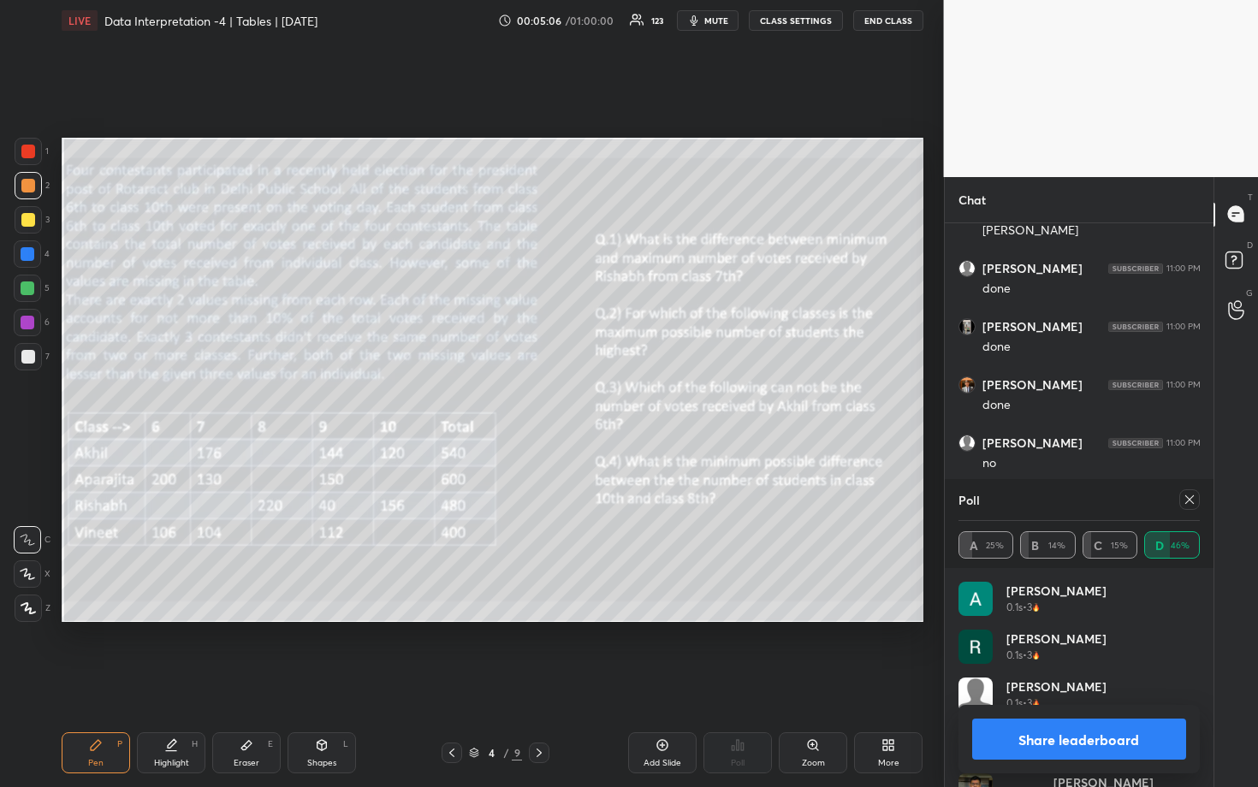
click at [1190, 502] on icon at bounding box center [1190, 500] width 14 height 14
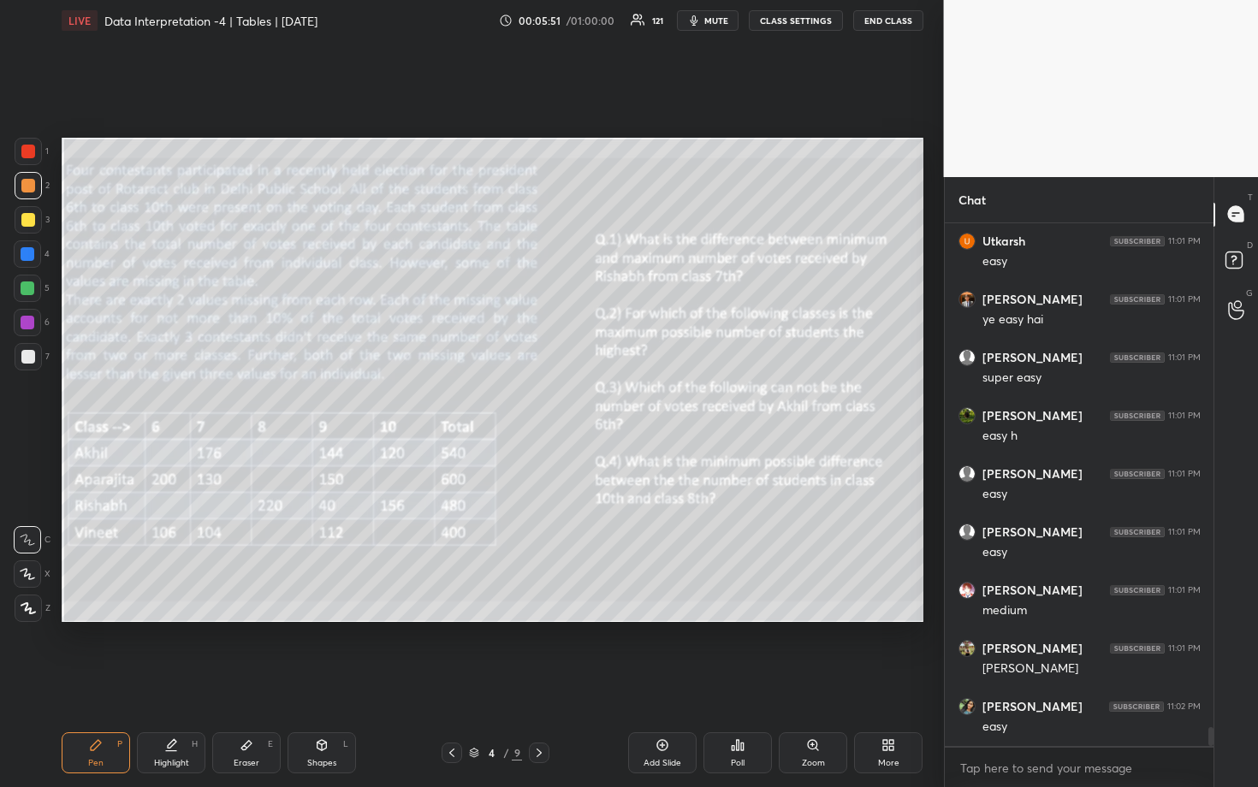
click at [28, 220] on div at bounding box center [28, 220] width 14 height 14
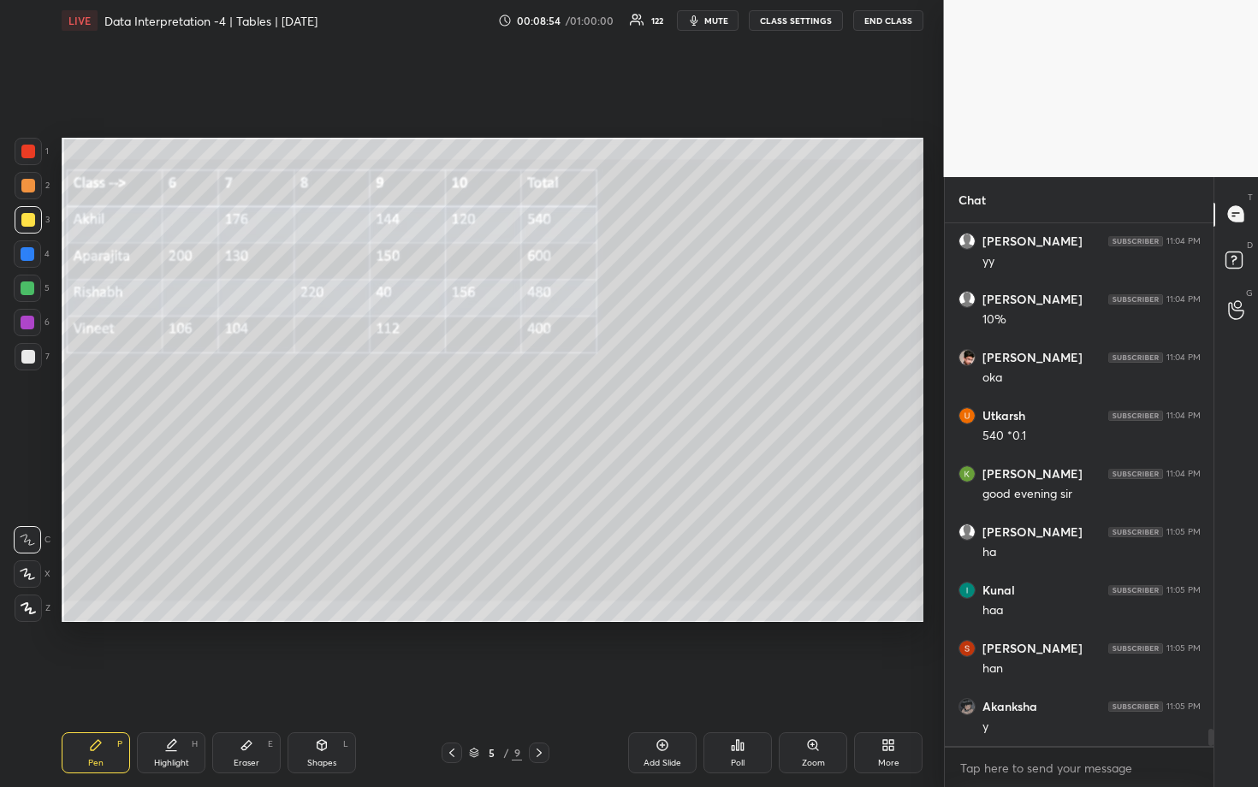
scroll to position [15448, 0]
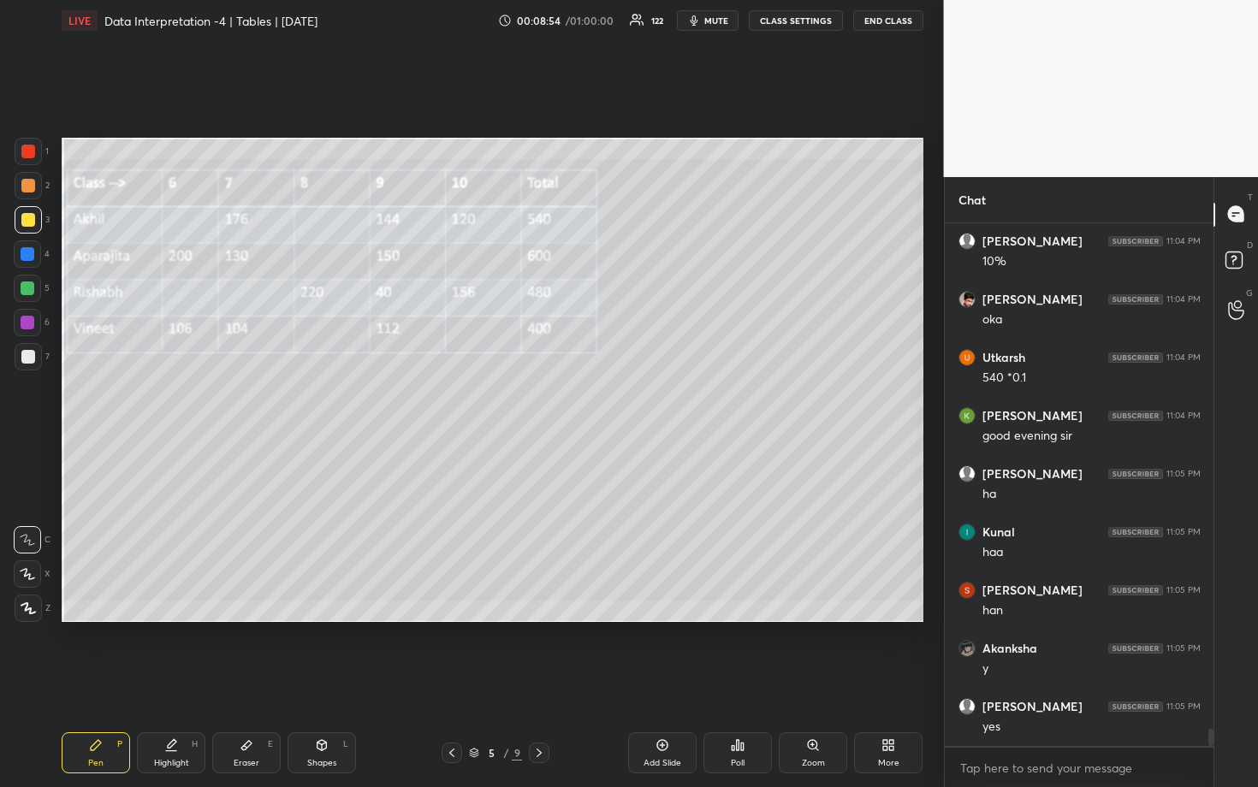
click at [28, 294] on div at bounding box center [28, 289] width 14 height 14
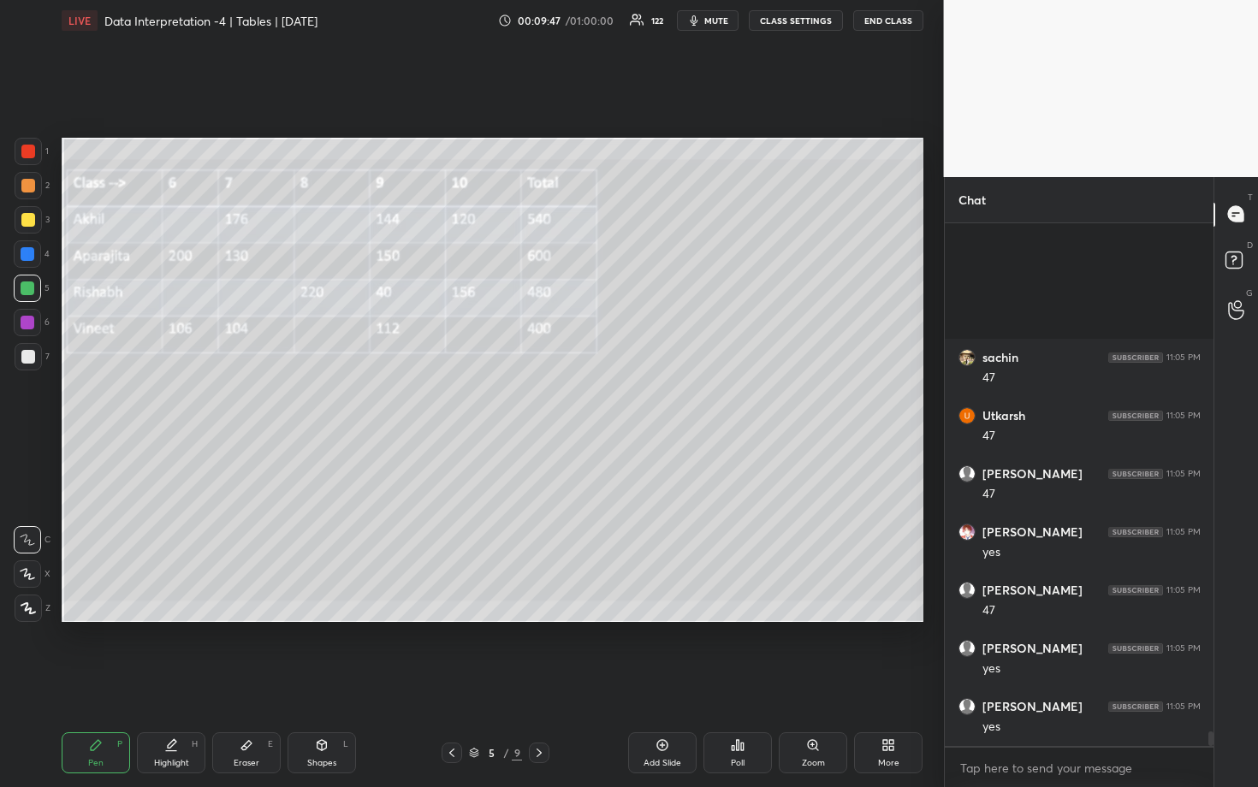
scroll to position [18093, 0]
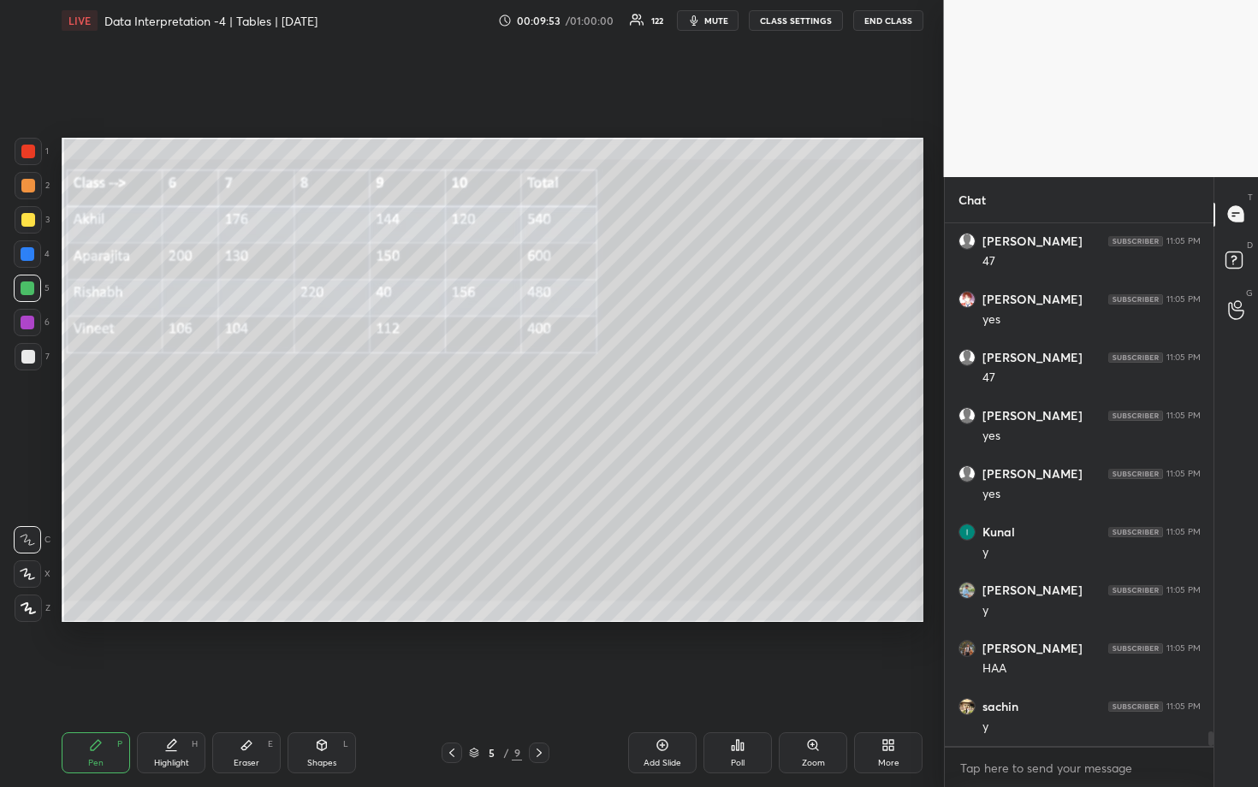
drag, startPoint x: 252, startPoint y: 755, endPoint x: 256, endPoint y: 693, distance: 61.7
click at [252, 682] on div "Eraser E" at bounding box center [246, 752] width 68 height 41
click at [104, 682] on div "Pen P" at bounding box center [96, 752] width 68 height 41
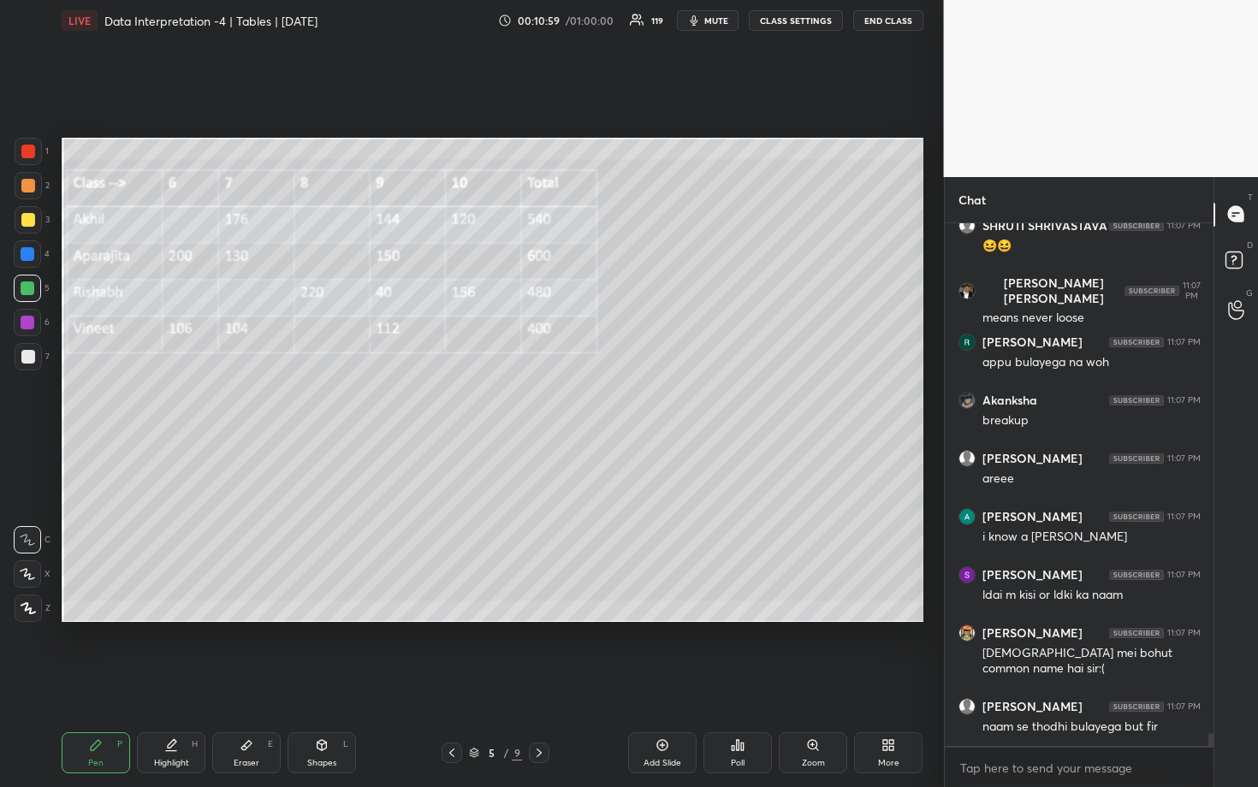
scroll to position [20742, 0]
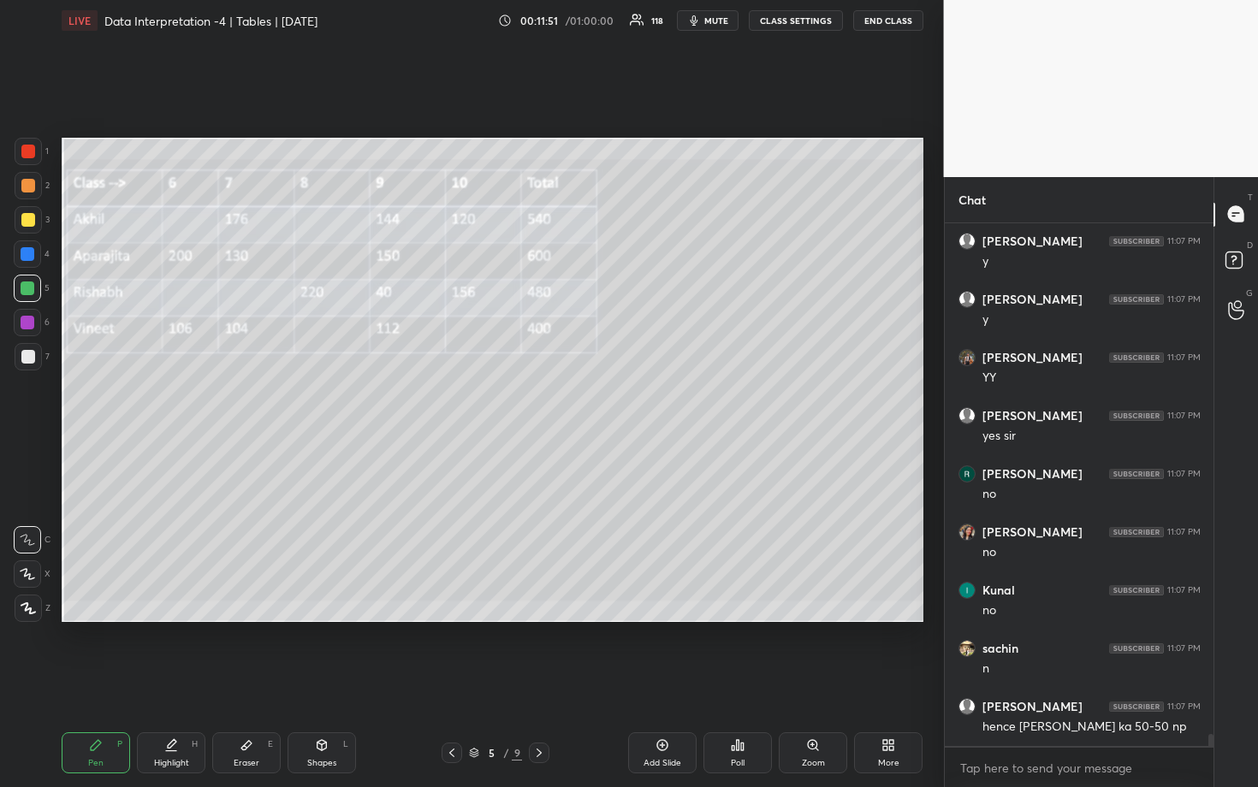
click at [30, 258] on div at bounding box center [28, 254] width 14 height 14
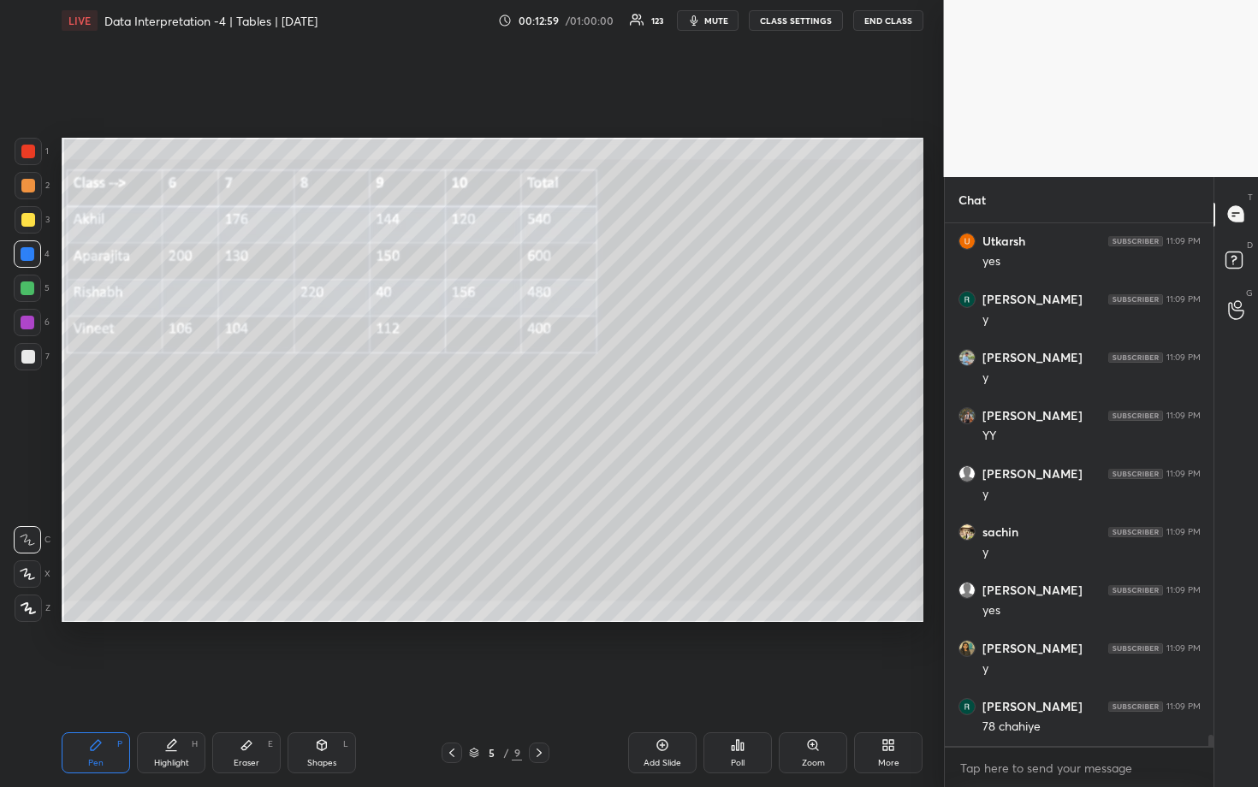
scroll to position [24550, 0]
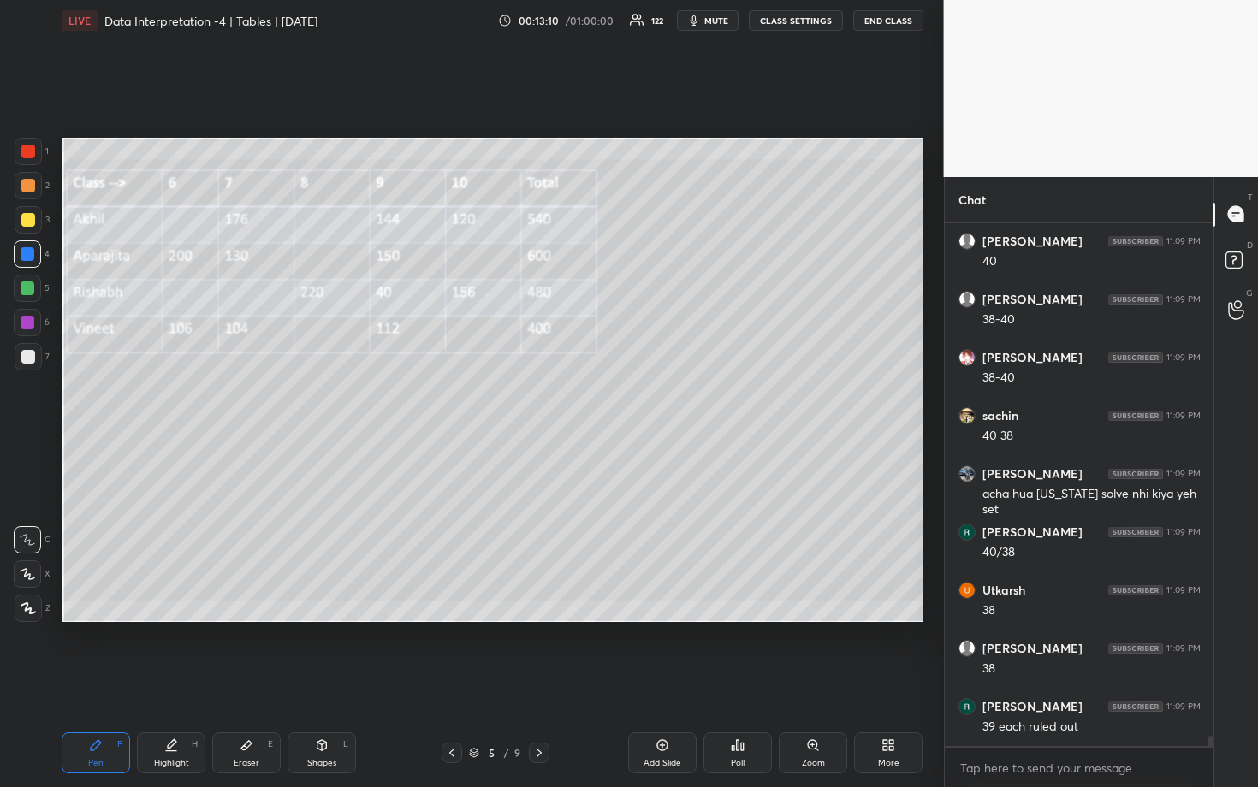
click at [31, 286] on div at bounding box center [28, 289] width 14 height 14
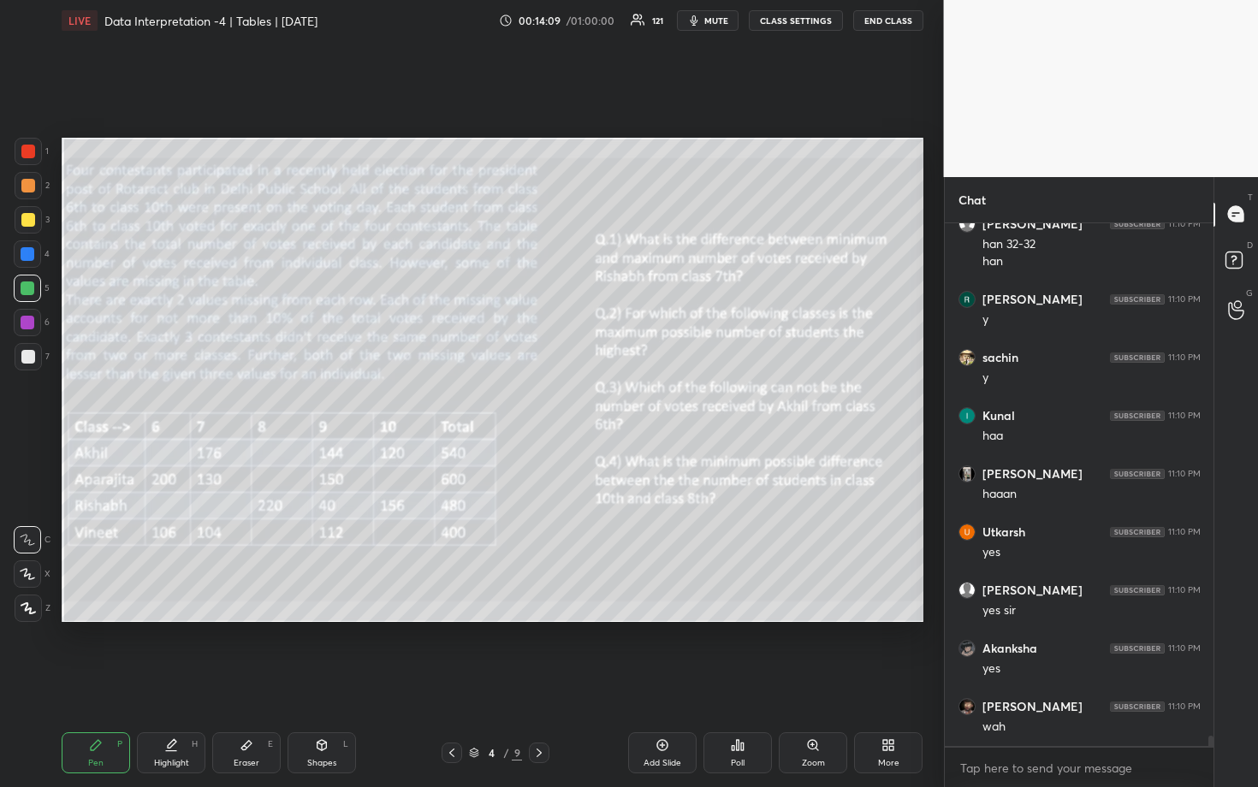
scroll to position [26650, 0]
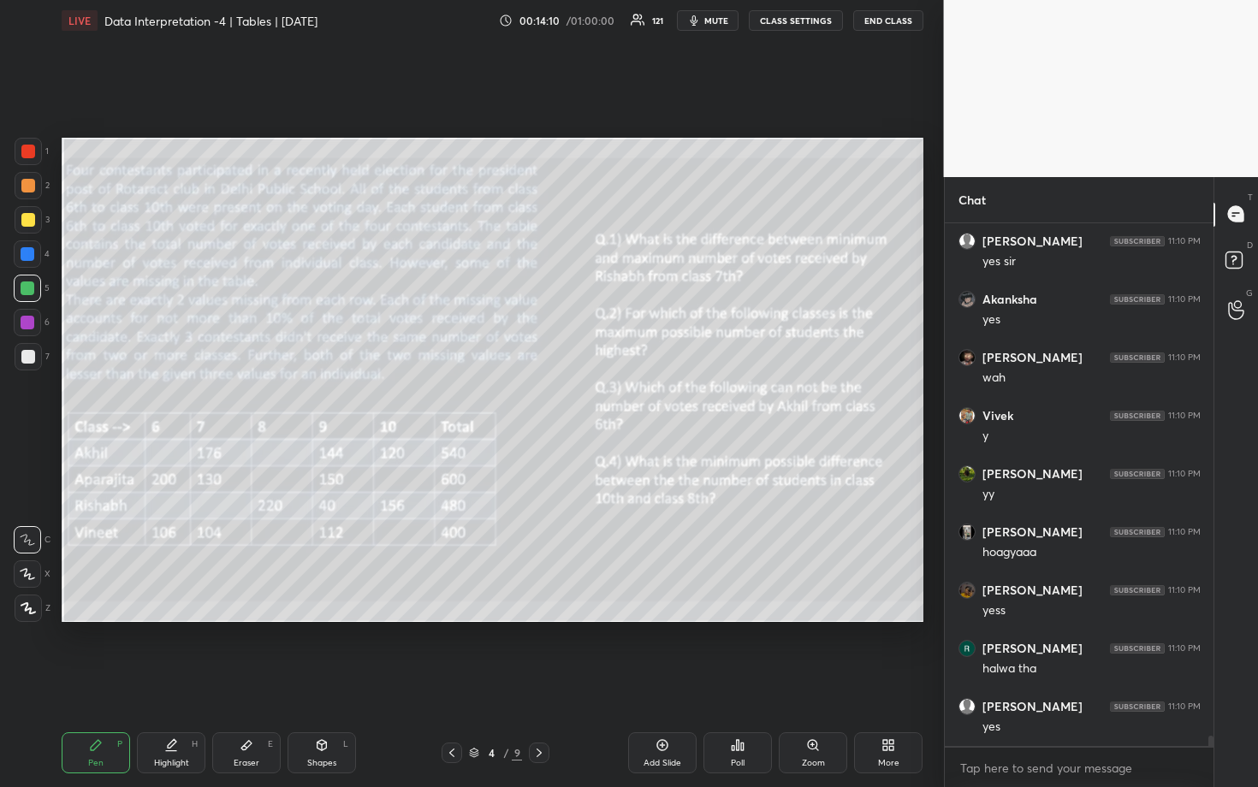
drag, startPoint x: 21, startPoint y: 186, endPoint x: 45, endPoint y: 187, distance: 24.0
click at [21, 186] on div at bounding box center [28, 186] width 14 height 14
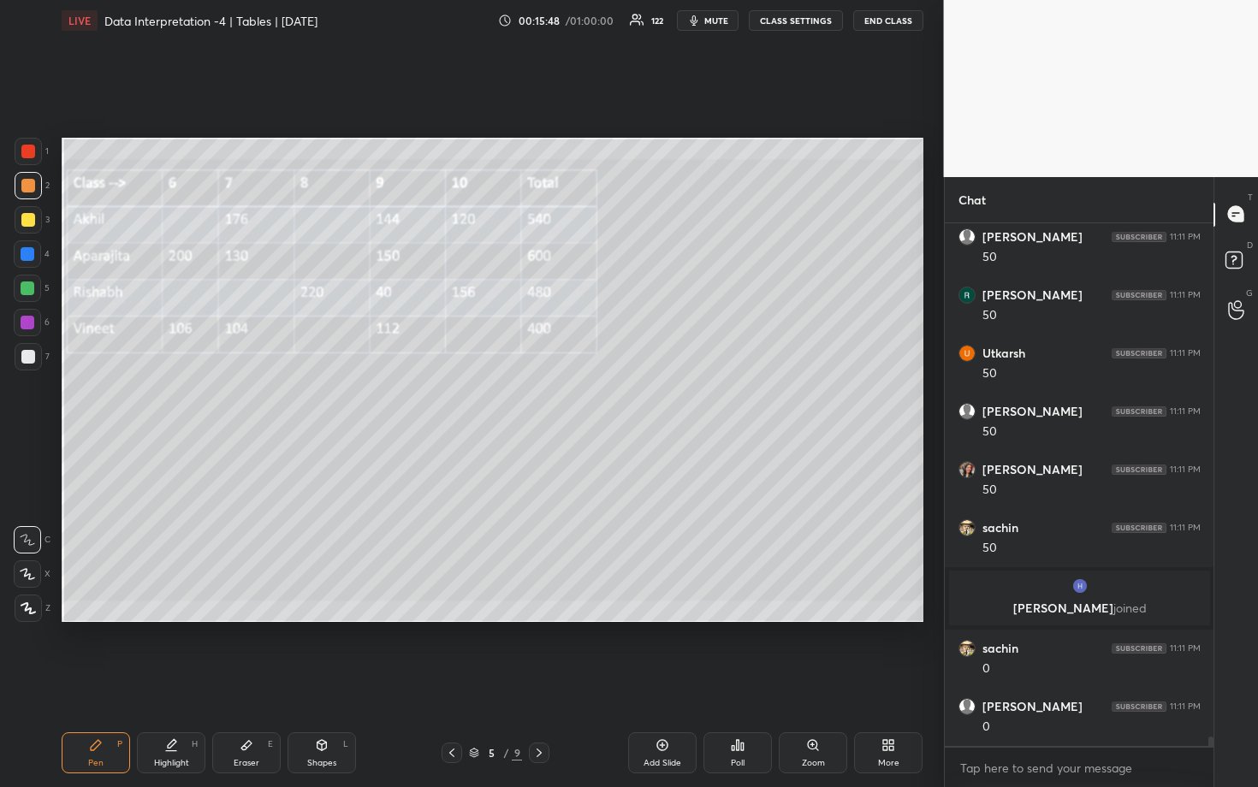
scroll to position [28965, 0]
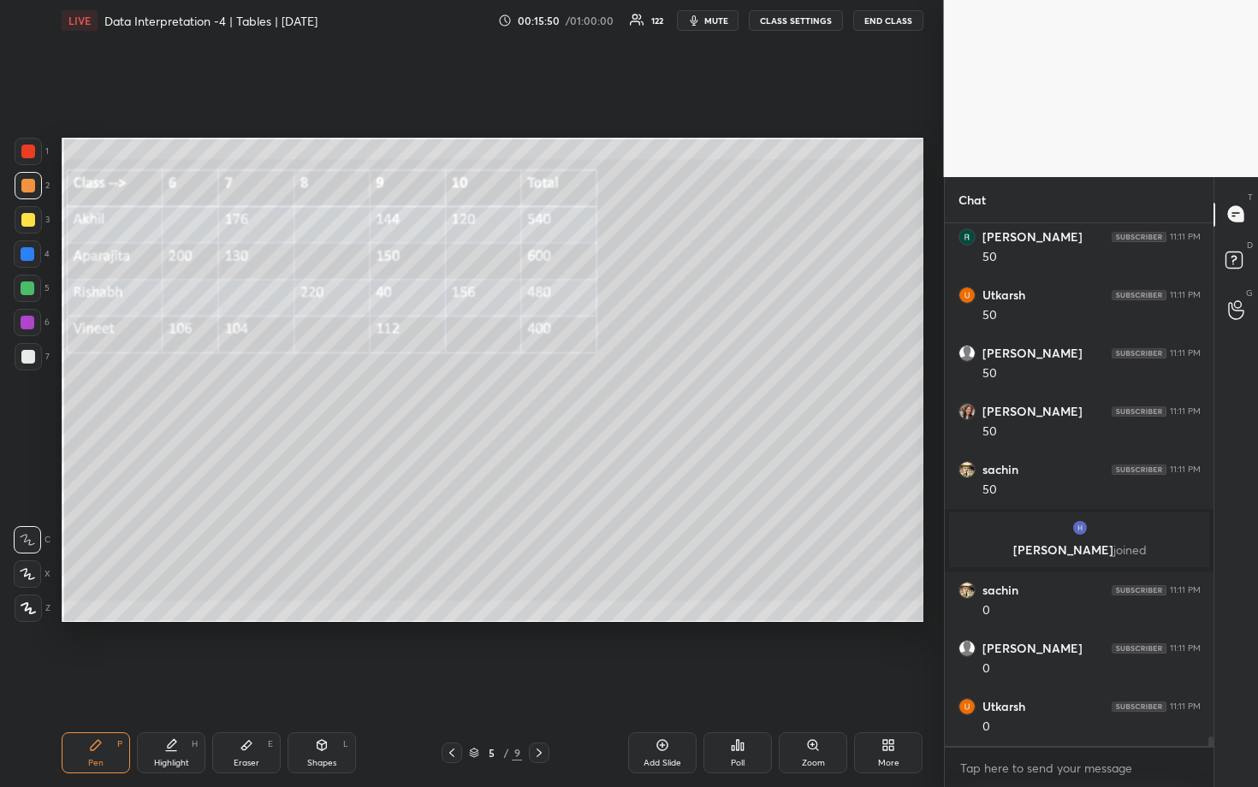
drag, startPoint x: 33, startPoint y: 355, endPoint x: 56, endPoint y: 340, distance: 27.8
click at [34, 355] on div at bounding box center [28, 356] width 27 height 27
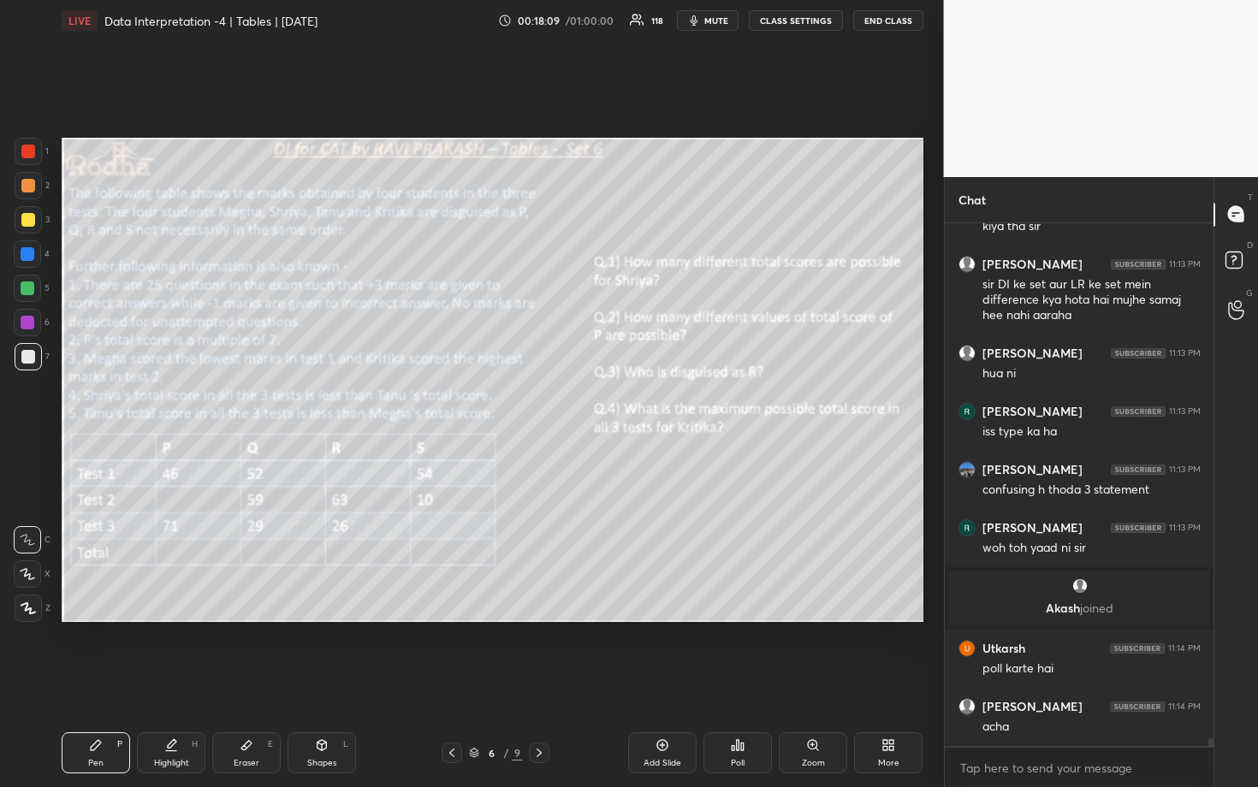
scroll to position [33510, 0]
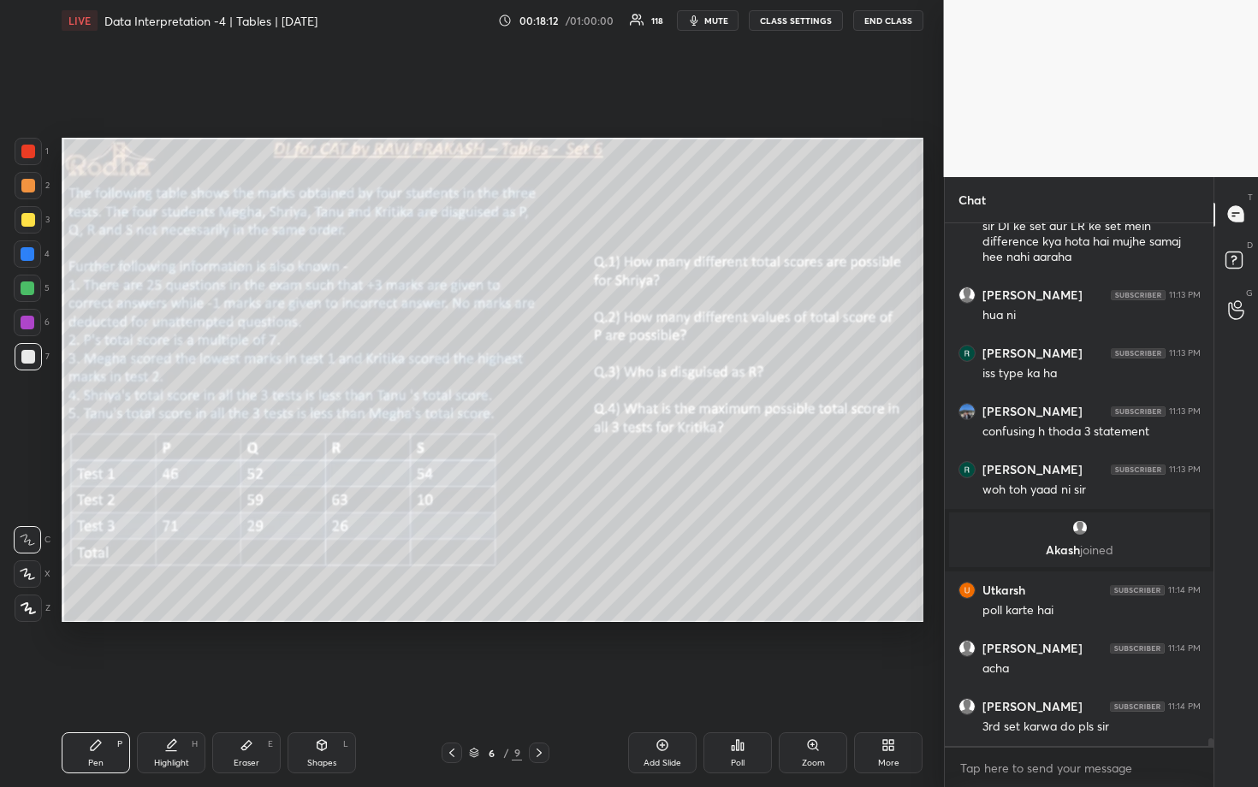
click at [253, 682] on div "Eraser E" at bounding box center [246, 752] width 68 height 41
click at [31, 612] on rect at bounding box center [32, 613] width 2 height 2
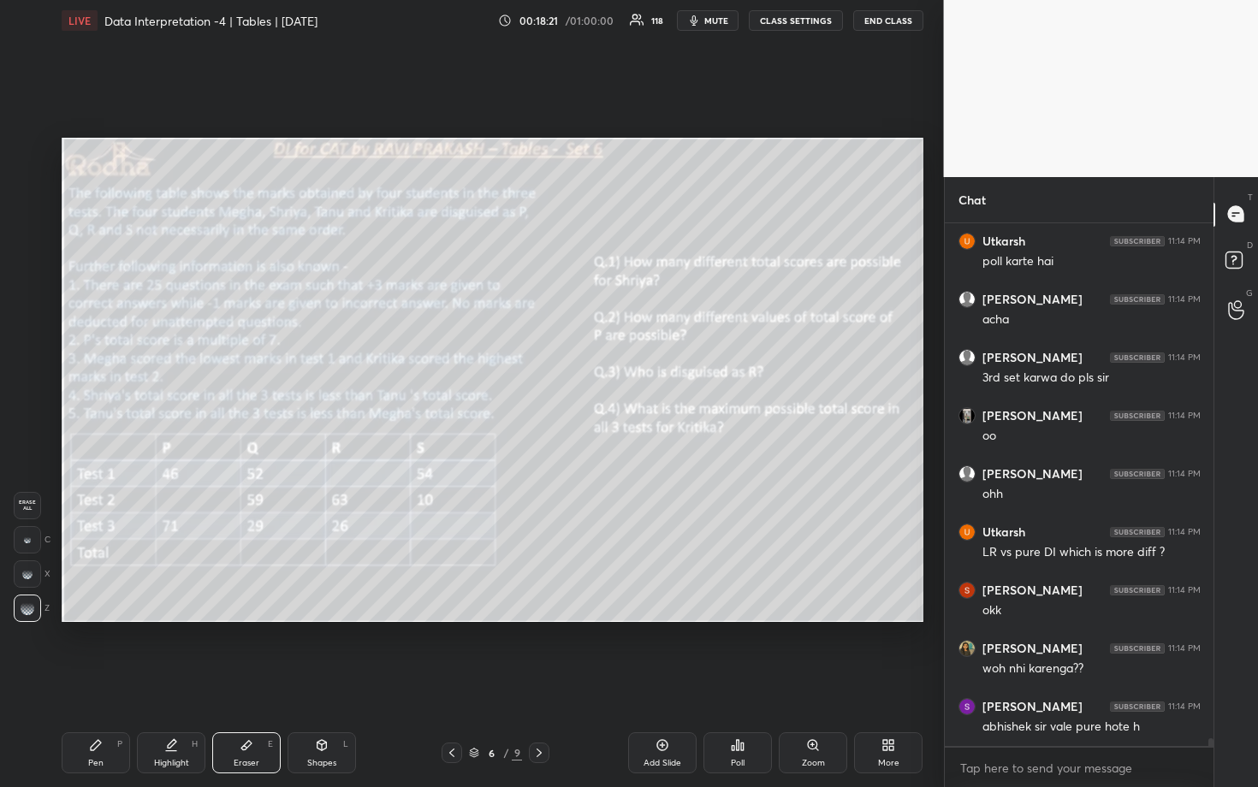
scroll to position [33975, 0]
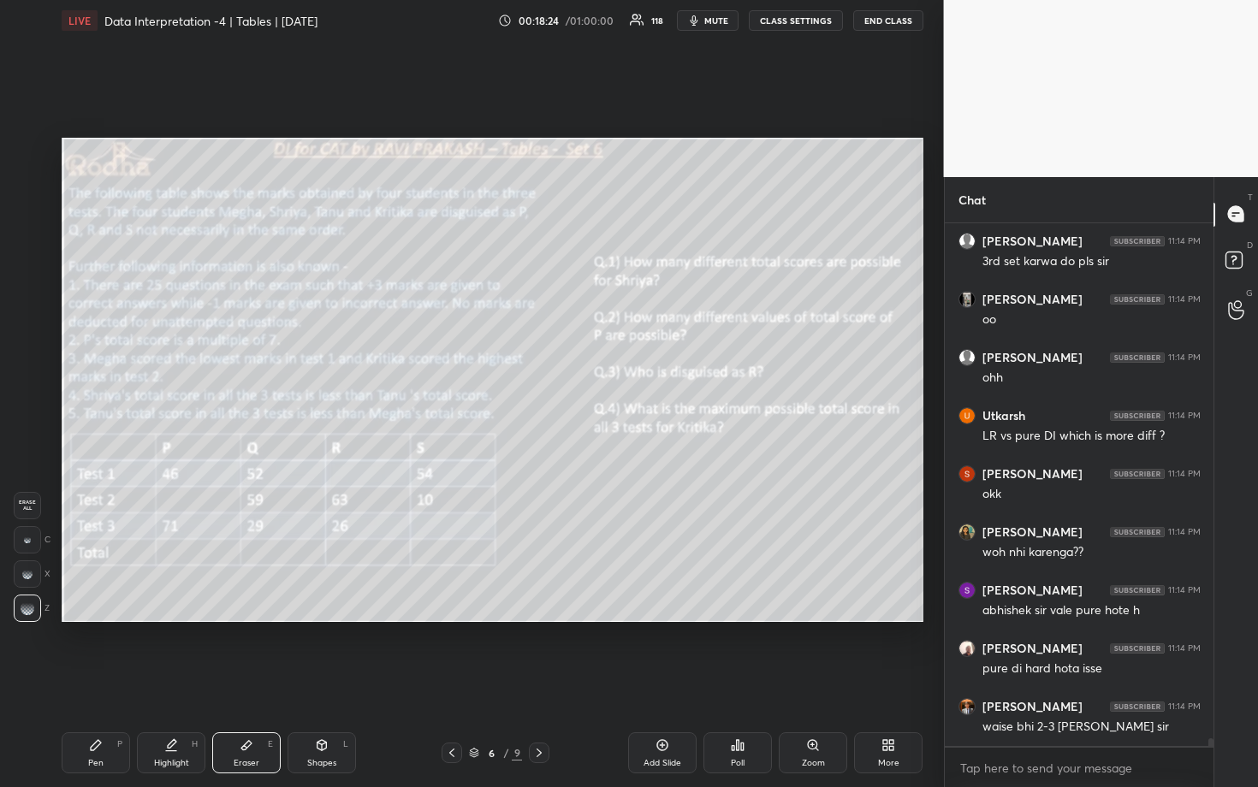
click at [99, 682] on icon at bounding box center [96, 745] width 14 height 14
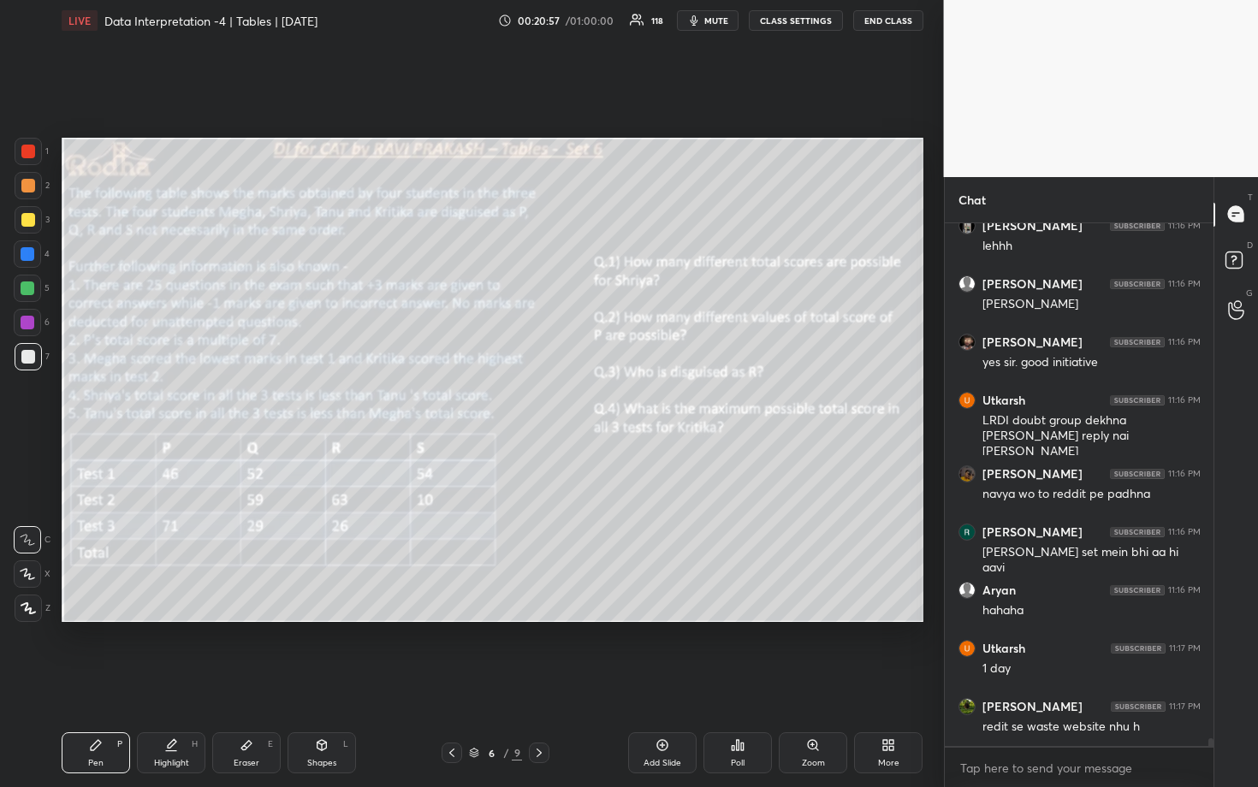
scroll to position [36109, 0]
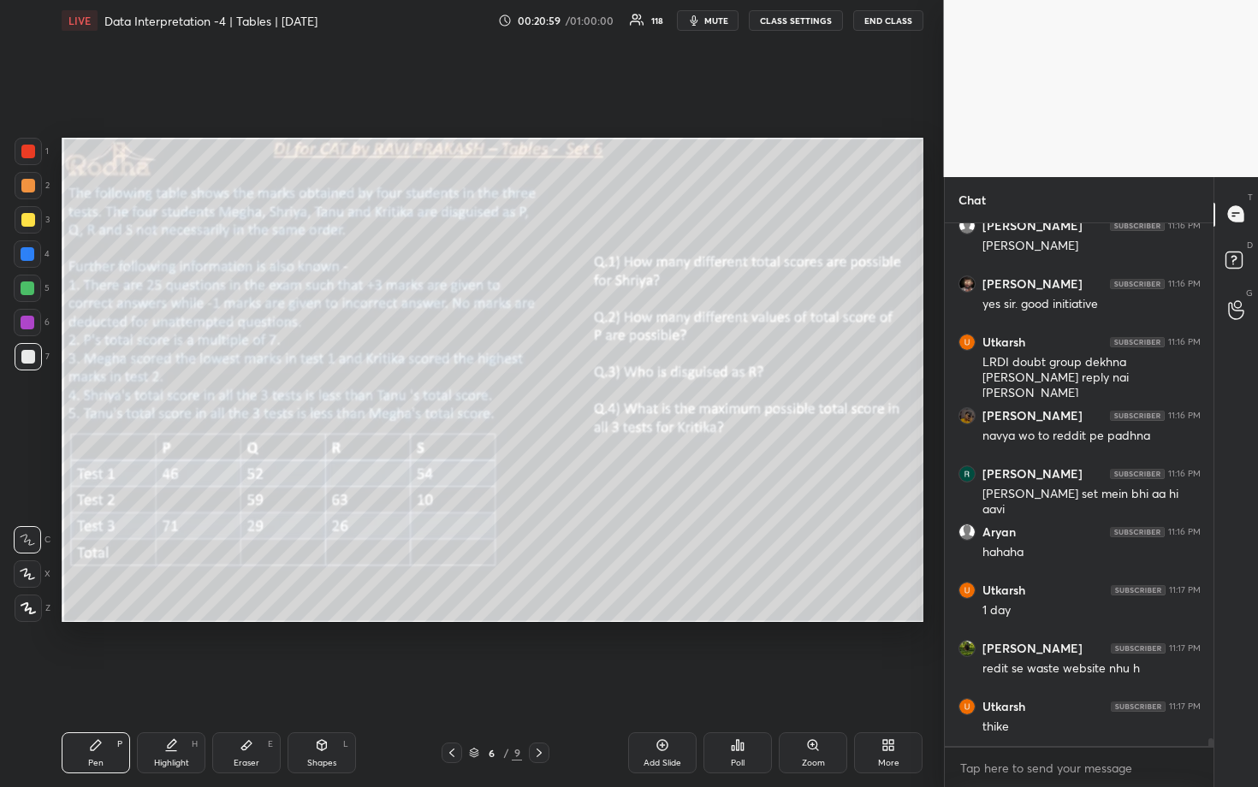
click at [25, 212] on div at bounding box center [28, 219] width 27 height 27
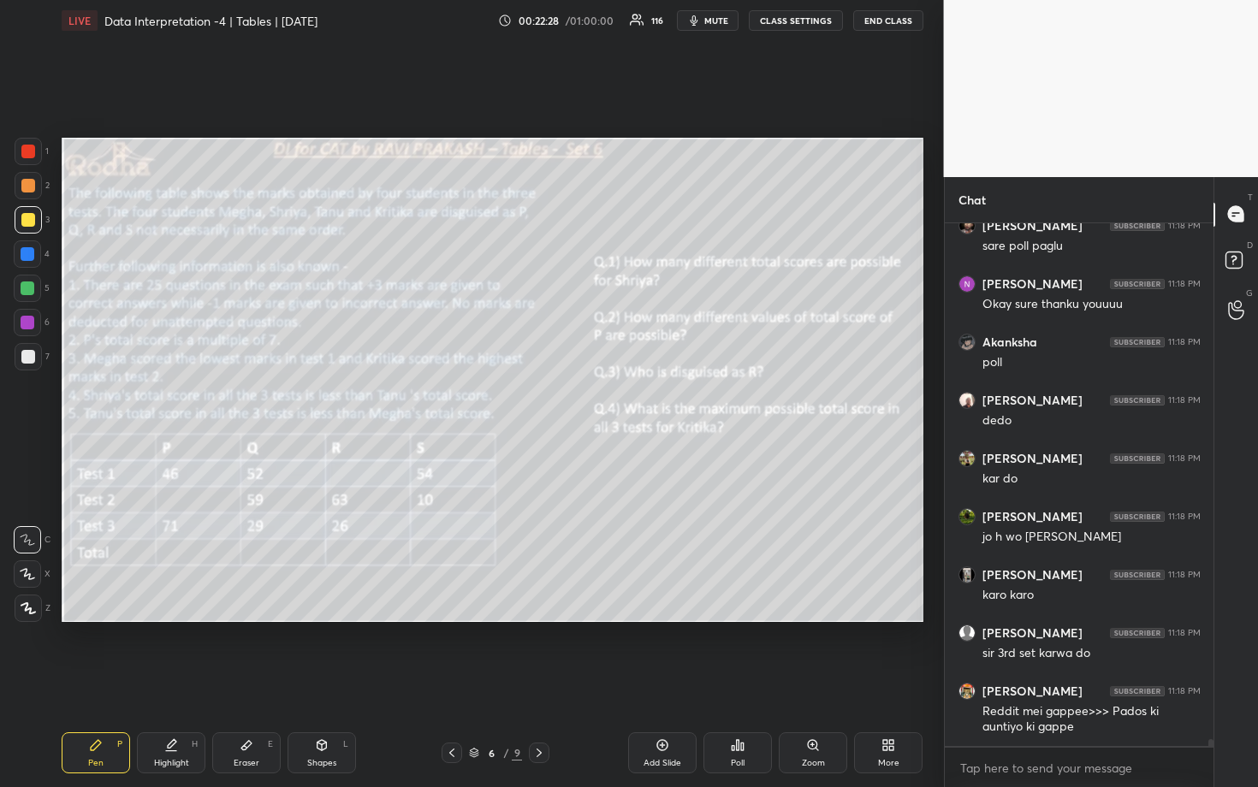
scroll to position [39010, 0]
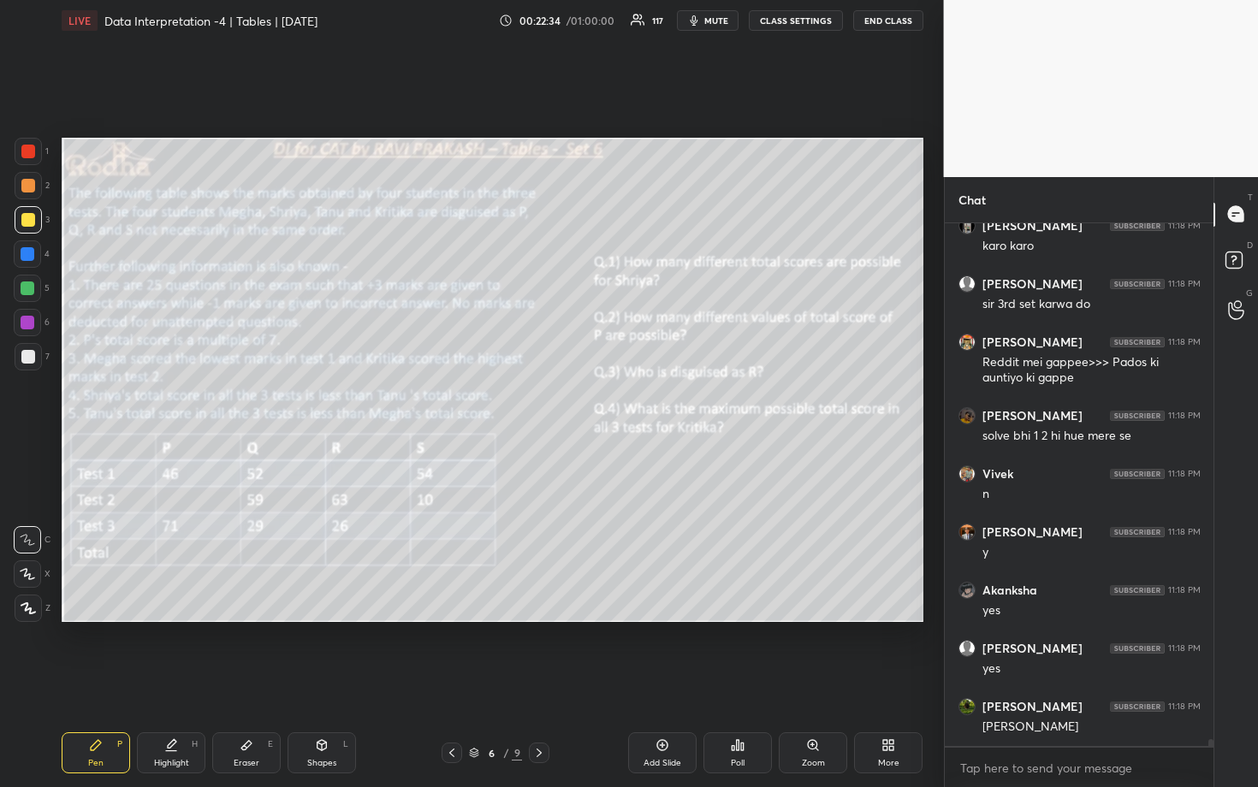
click at [749, 682] on div "Poll" at bounding box center [737, 752] width 68 height 41
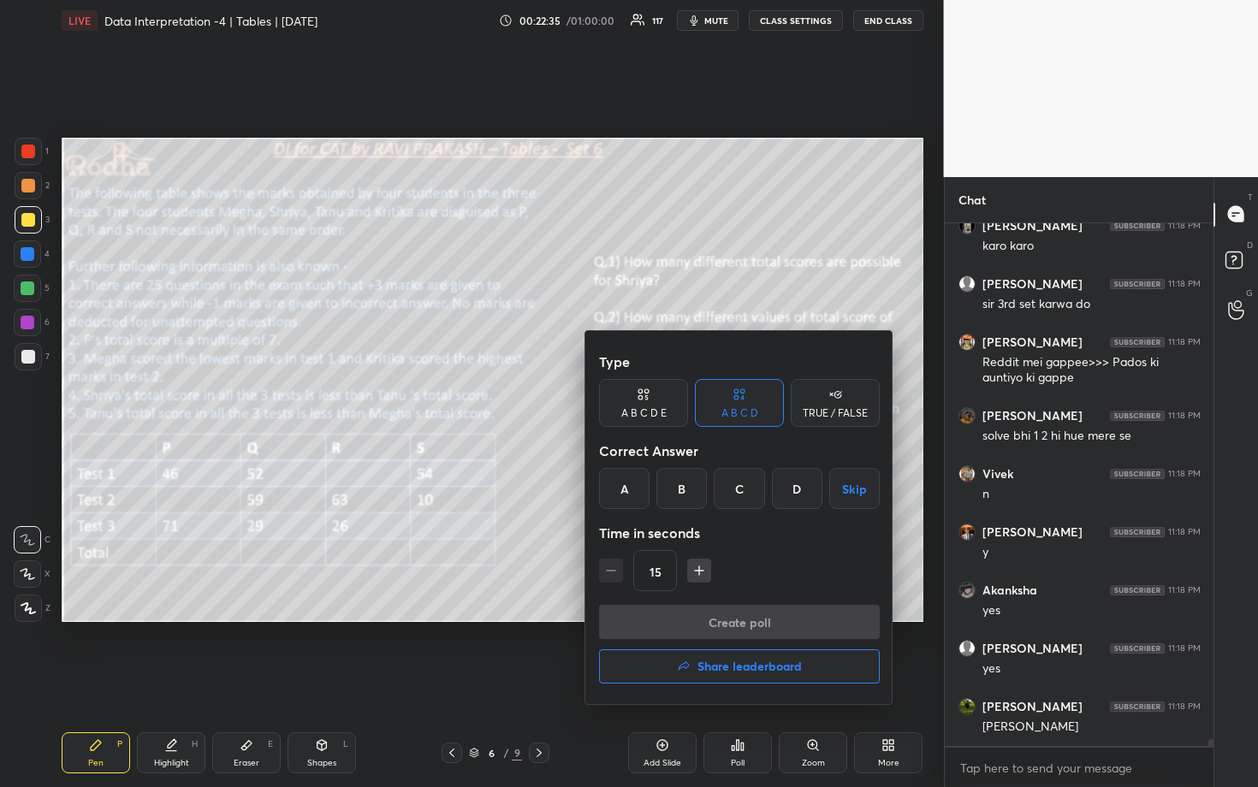
click at [740, 493] on div "C" at bounding box center [739, 488] width 50 height 41
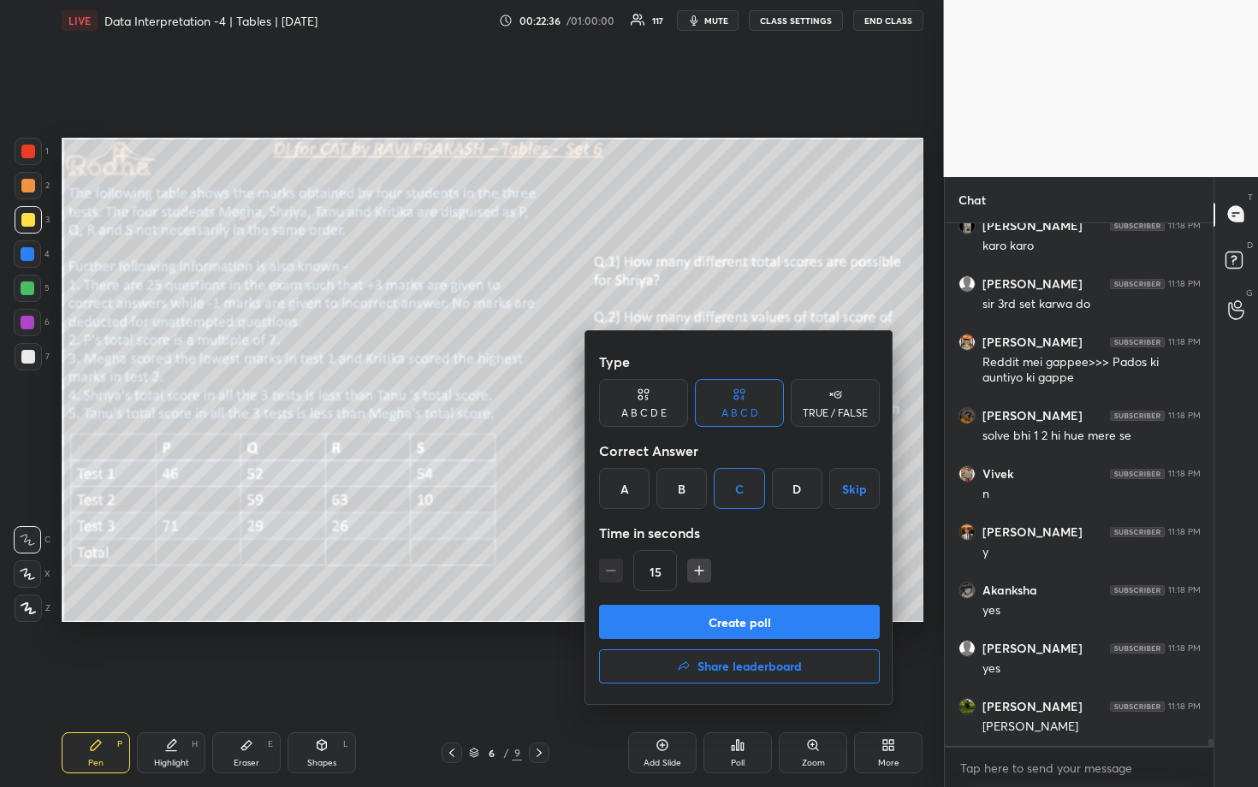
click at [740, 619] on button "Create poll" at bounding box center [739, 622] width 281 height 34
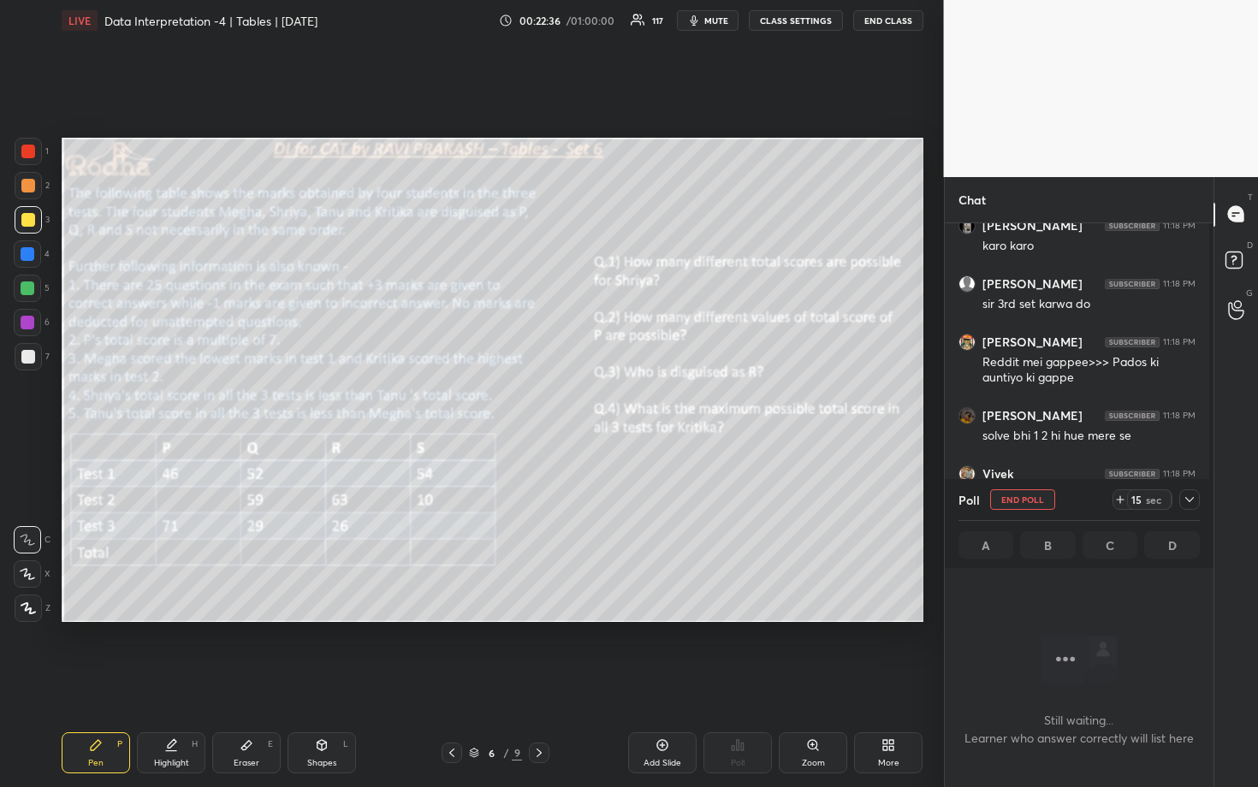
scroll to position [471, 264]
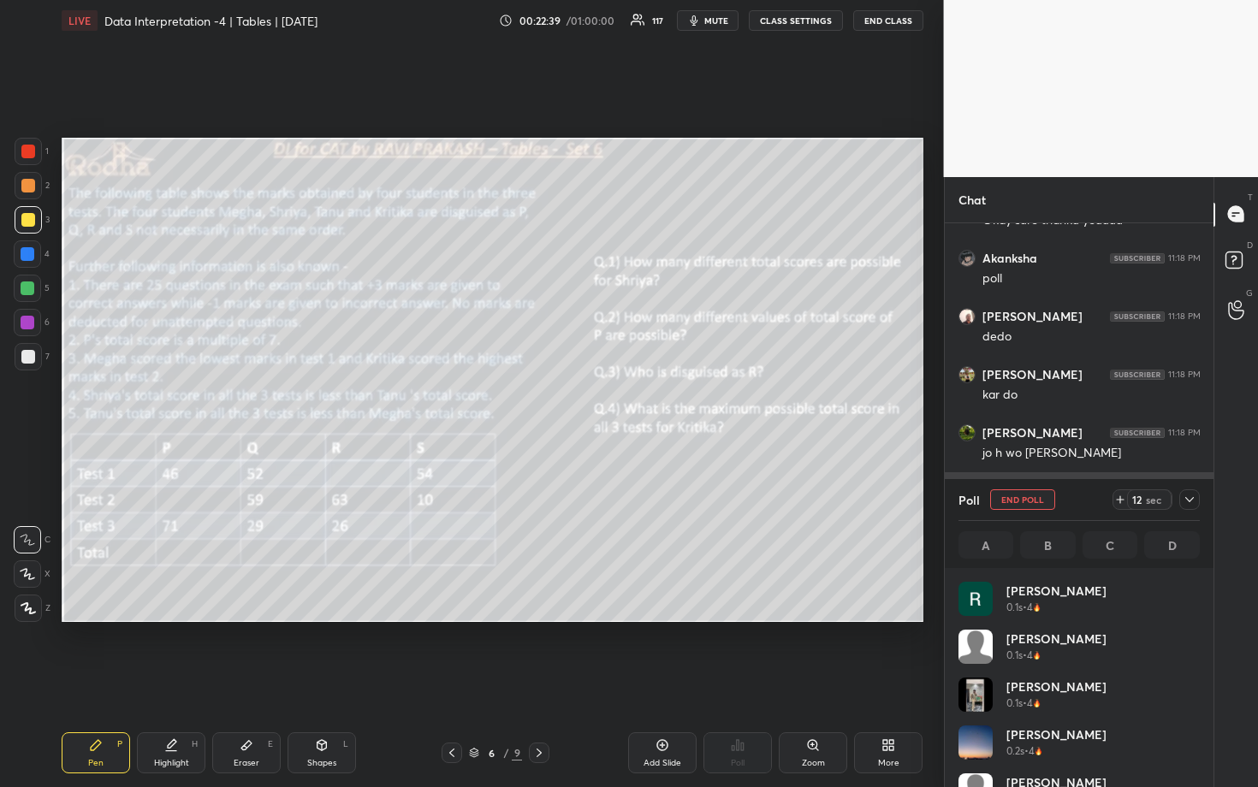
click at [1189, 497] on icon at bounding box center [1190, 500] width 14 height 14
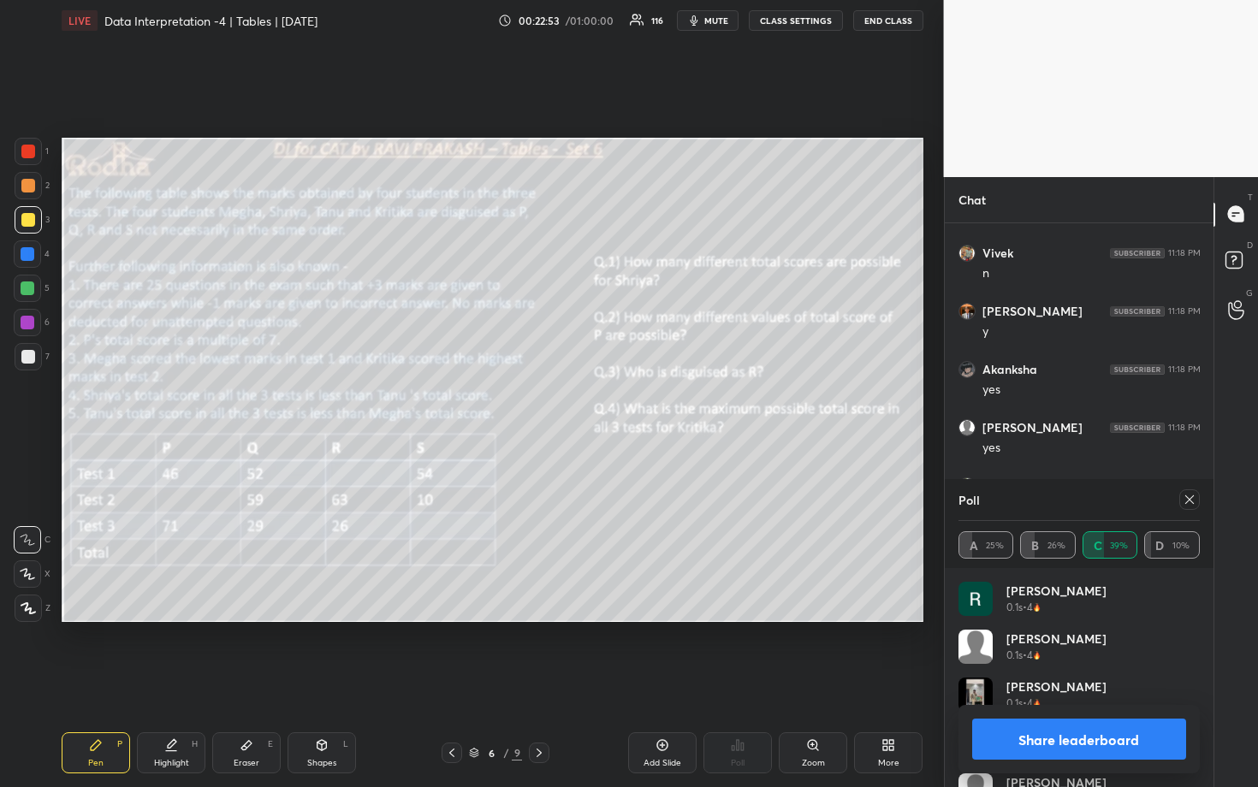
click at [1191, 504] on icon at bounding box center [1190, 500] width 14 height 14
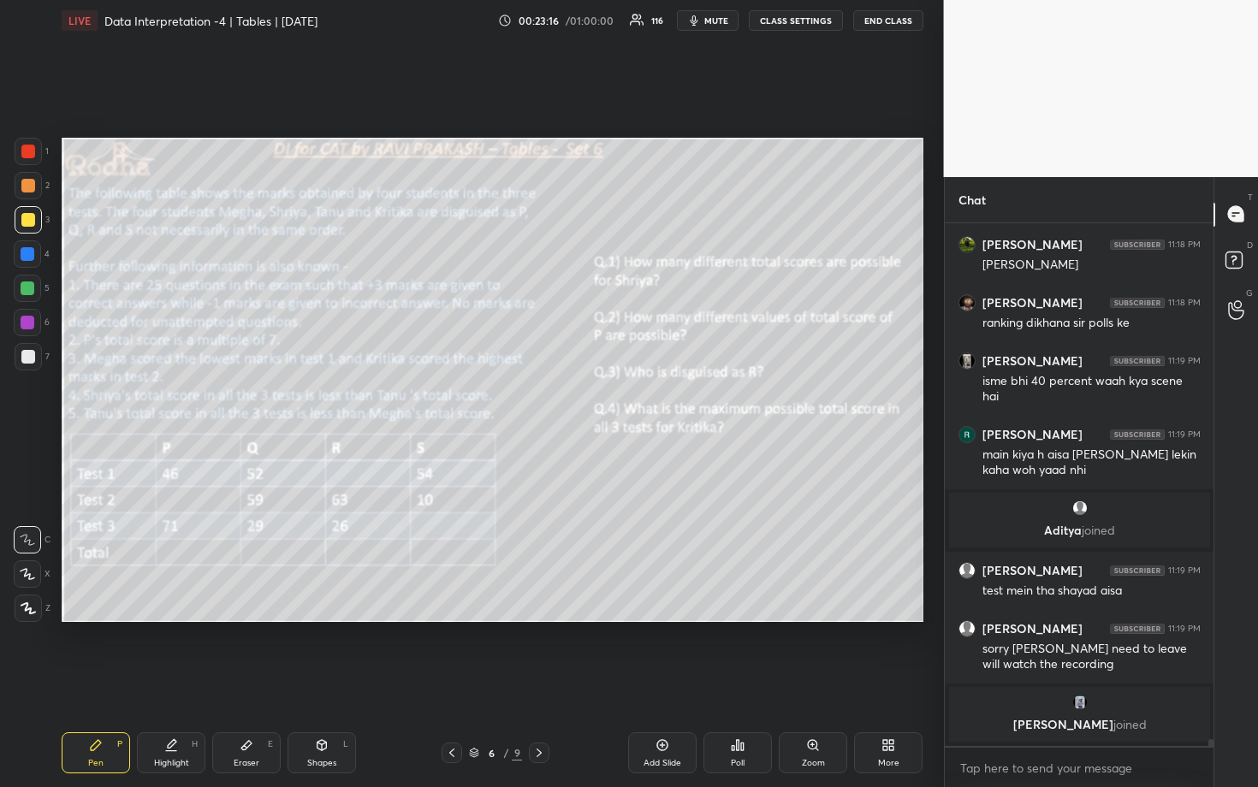
click at [747, 682] on div "Poll" at bounding box center [737, 752] width 68 height 41
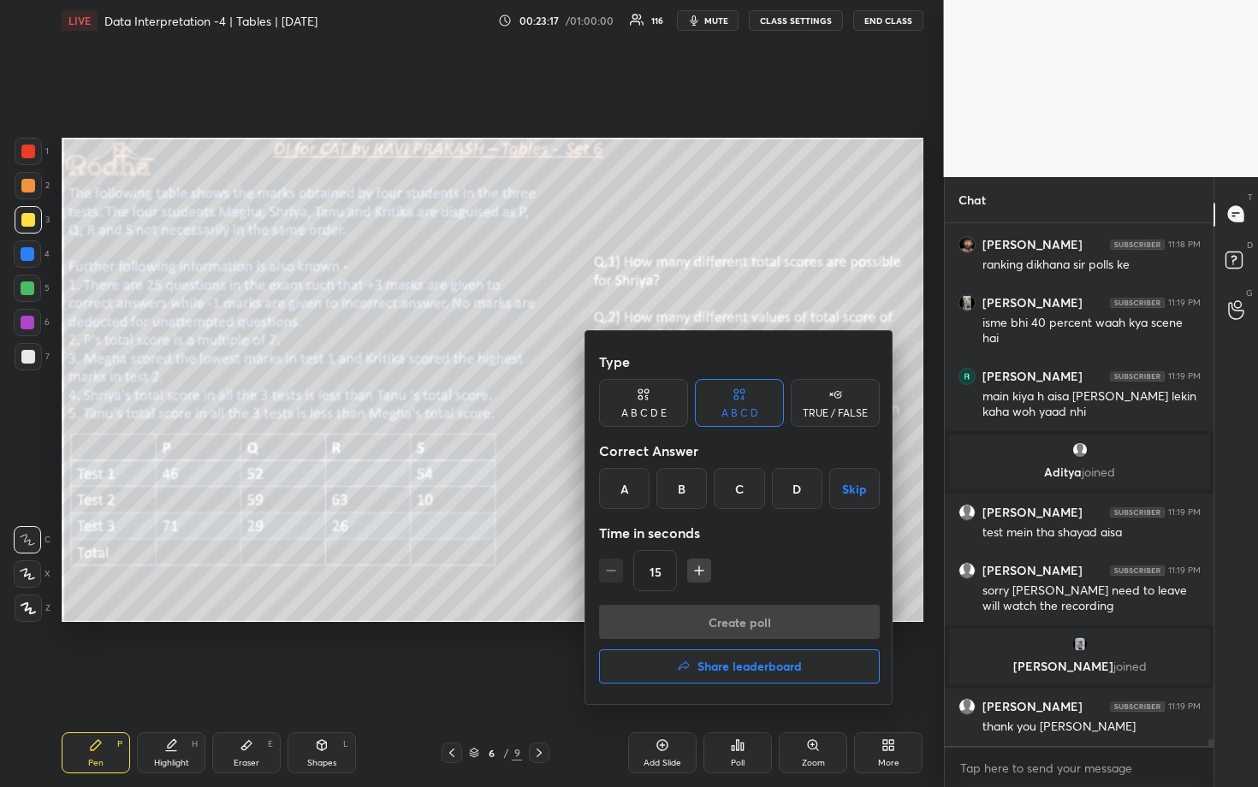
click at [787, 501] on div "D" at bounding box center [797, 488] width 50 height 41
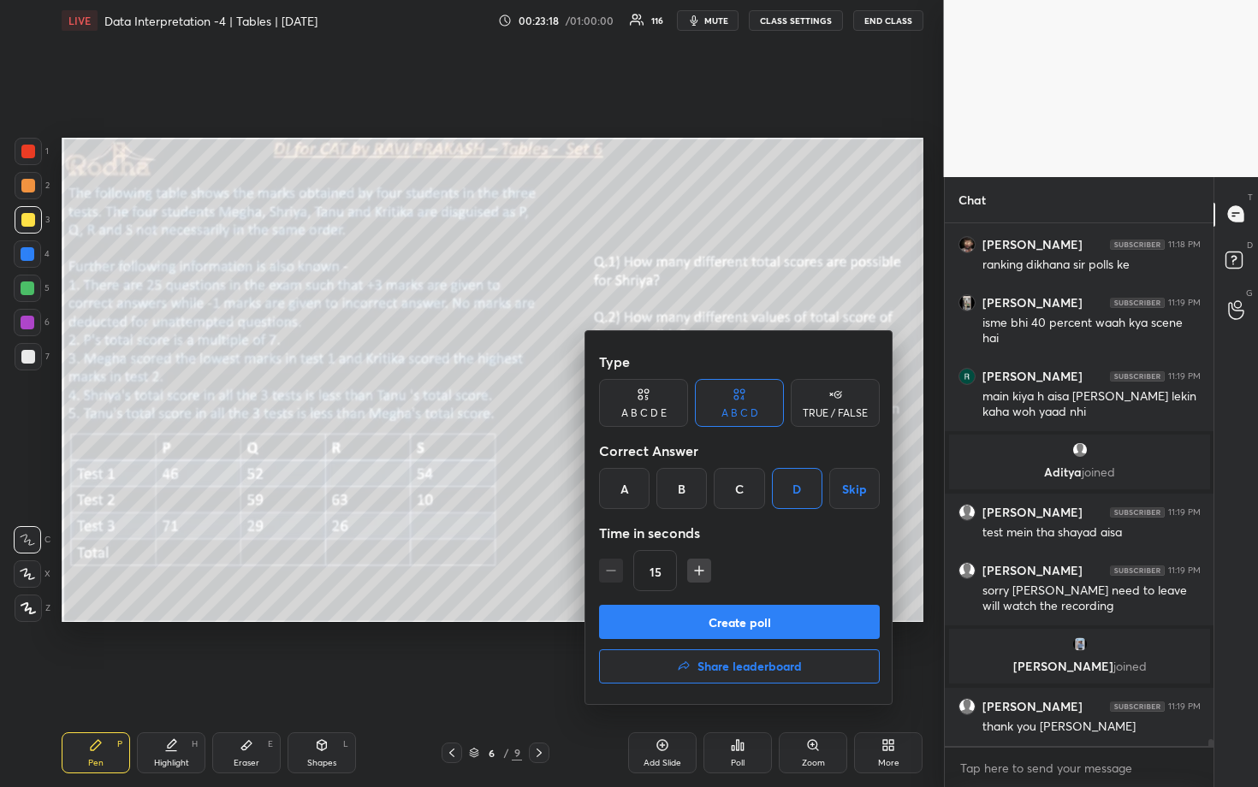
click at [768, 615] on button "Create poll" at bounding box center [739, 622] width 281 height 34
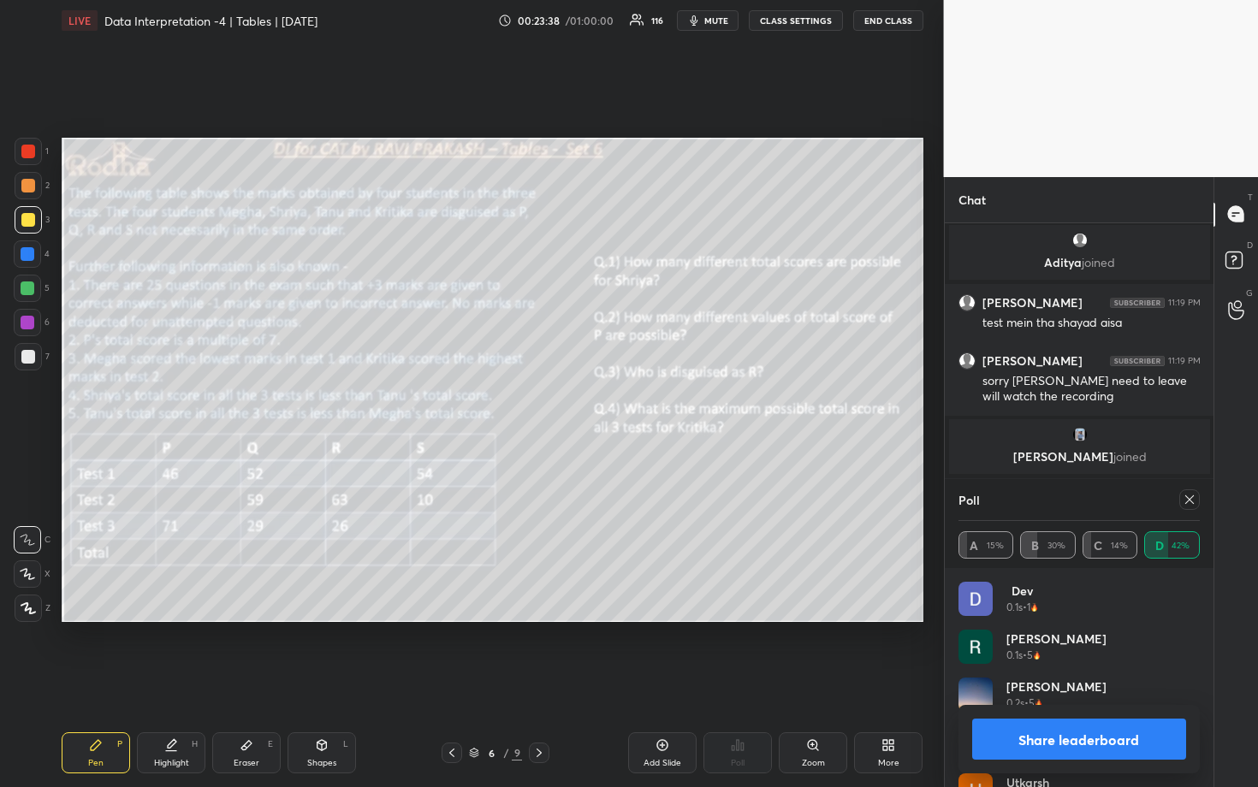
click at [1194, 504] on icon at bounding box center [1190, 500] width 14 height 14
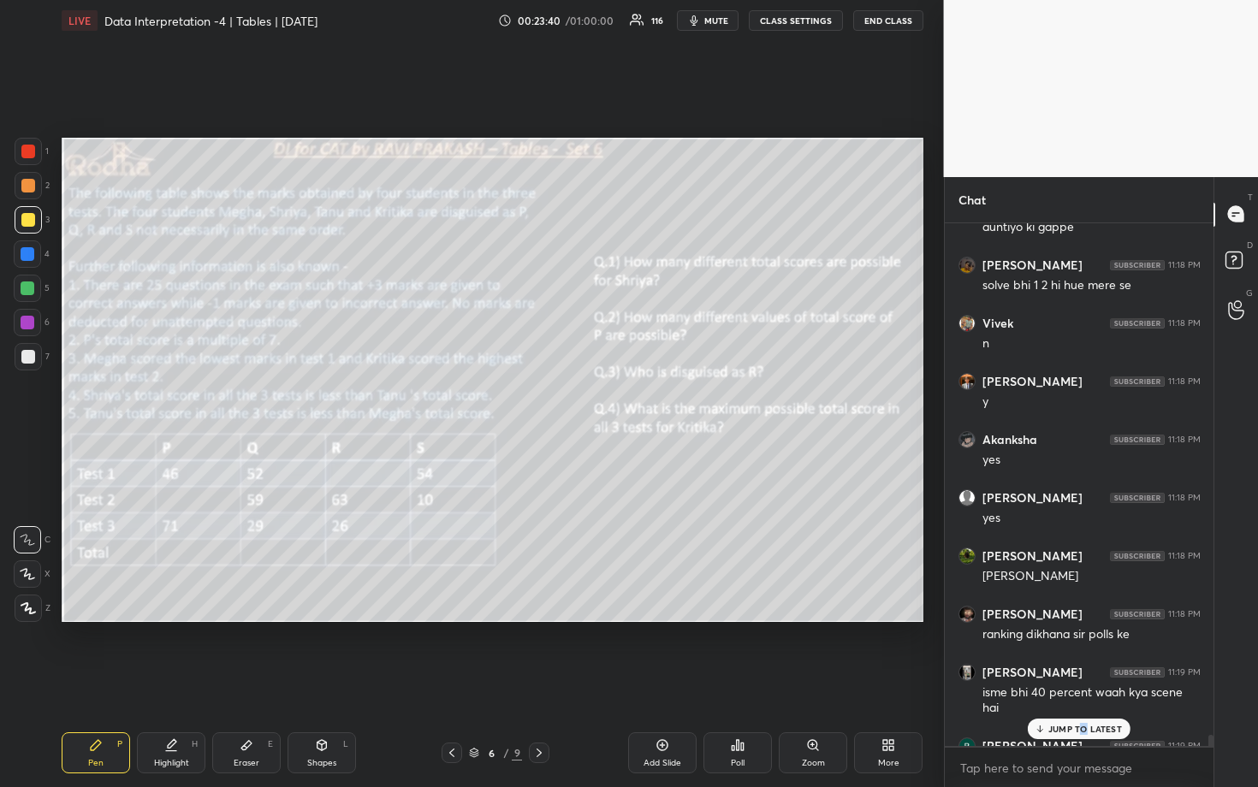
click at [1082, 682] on p "JUMP TO LATEST" at bounding box center [1085, 729] width 74 height 10
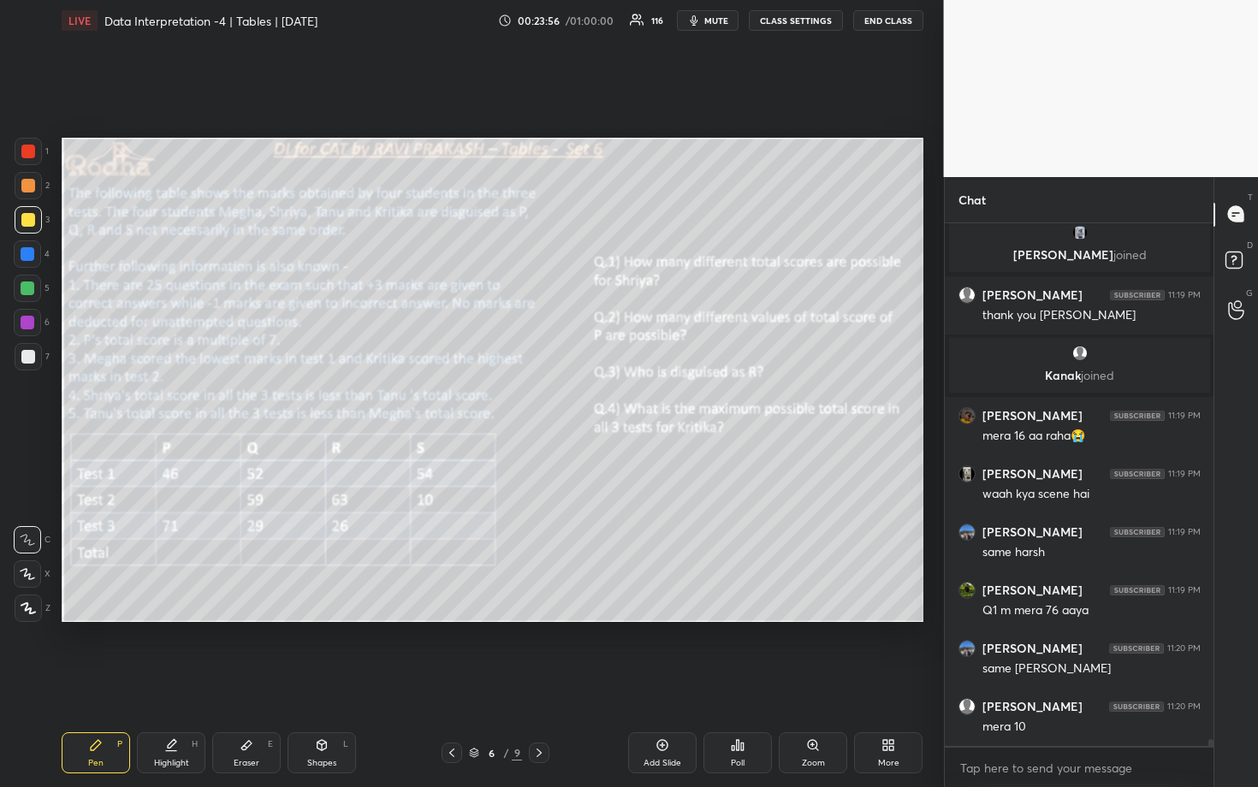
click at [741, 682] on div "Poll" at bounding box center [737, 752] width 68 height 41
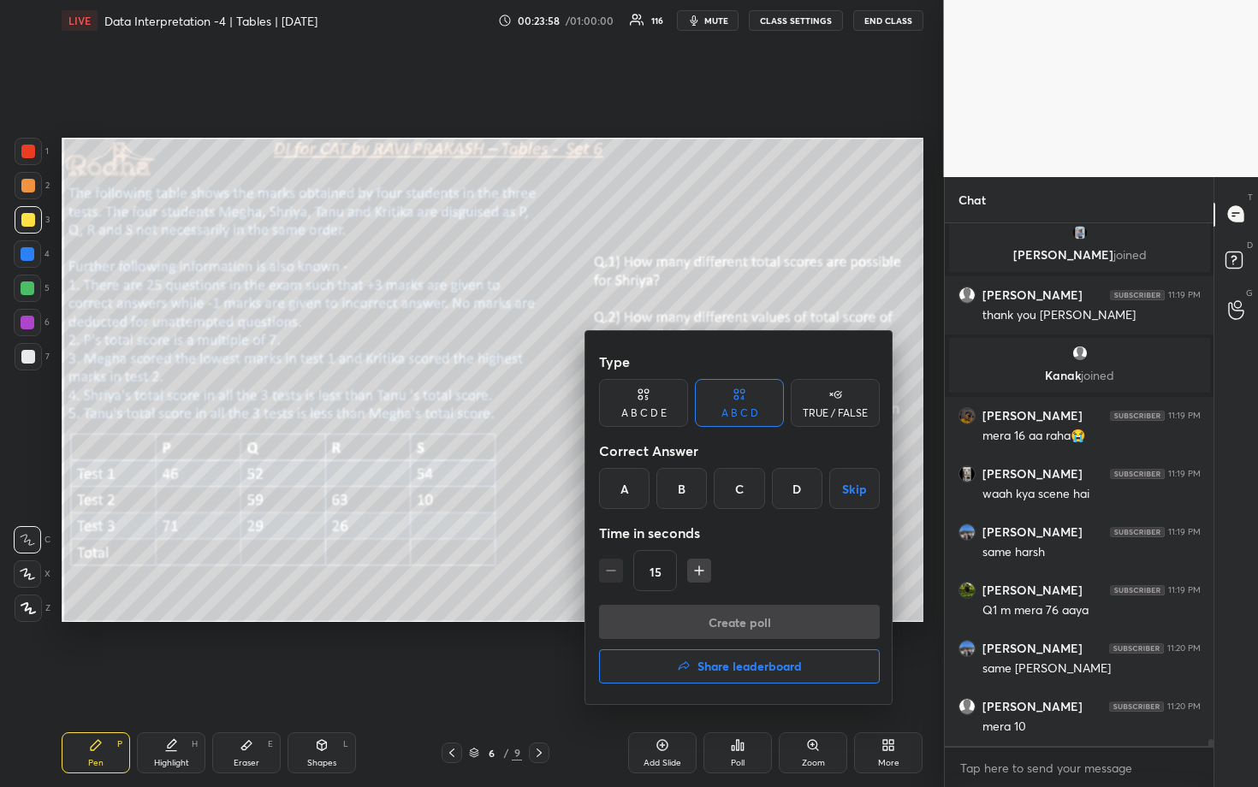
drag, startPoint x: 741, startPoint y: 491, endPoint x: 748, endPoint y: 498, distance: 9.7
click at [742, 491] on div "C" at bounding box center [739, 488] width 50 height 41
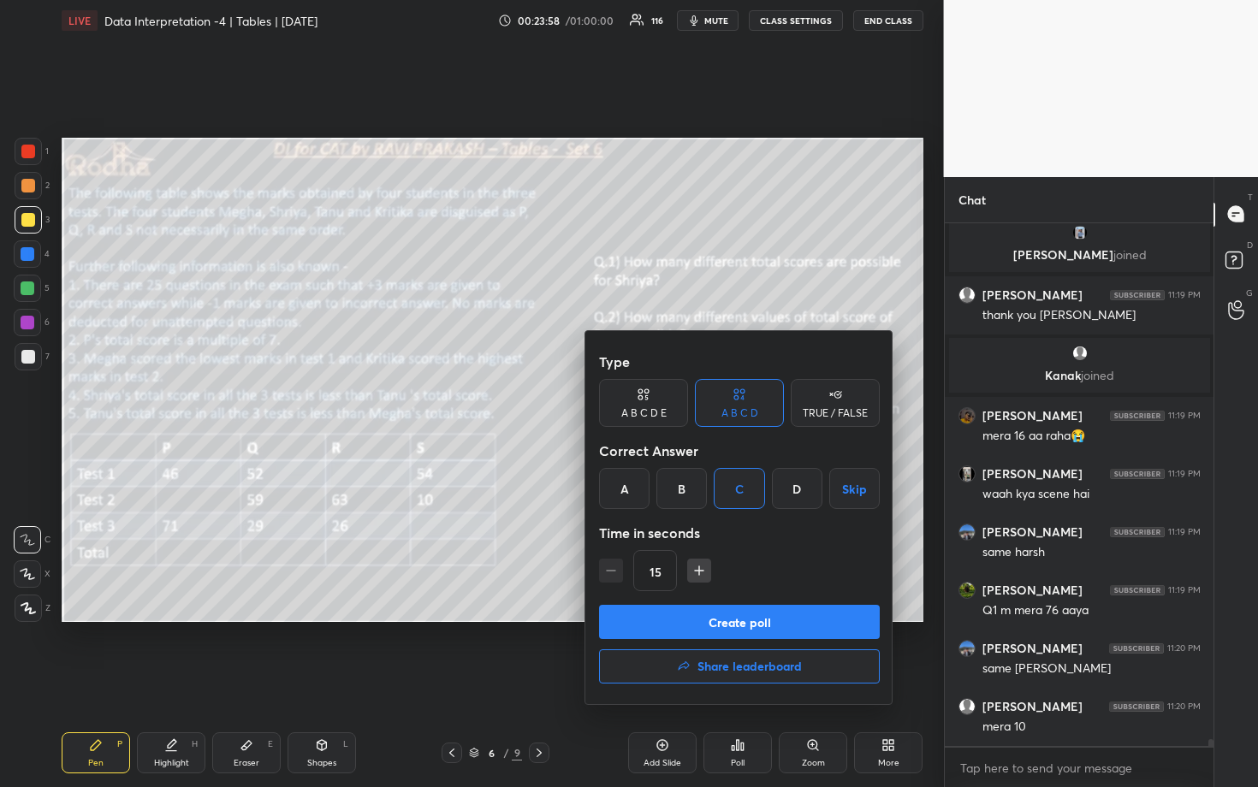
click at [817, 632] on button "Create poll" at bounding box center [739, 622] width 281 height 34
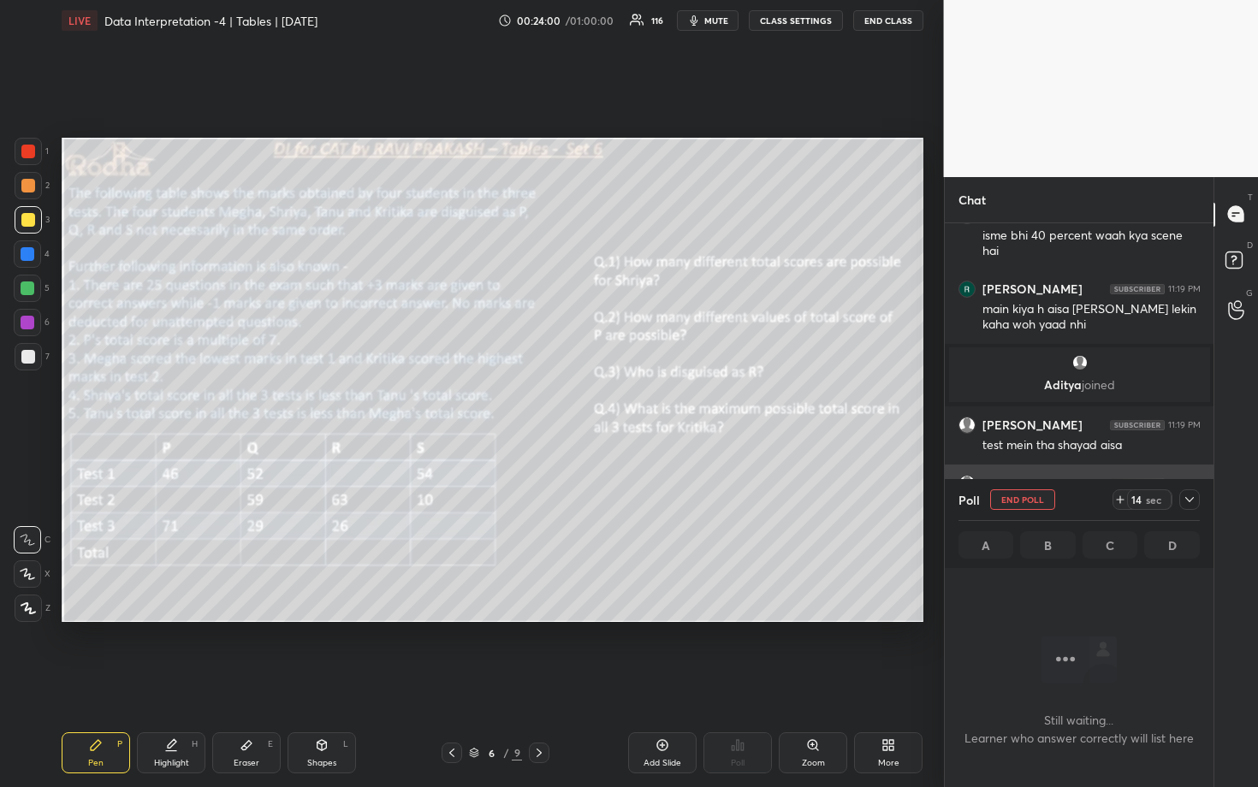
click at [1187, 501] on icon at bounding box center [1190, 500] width 14 height 14
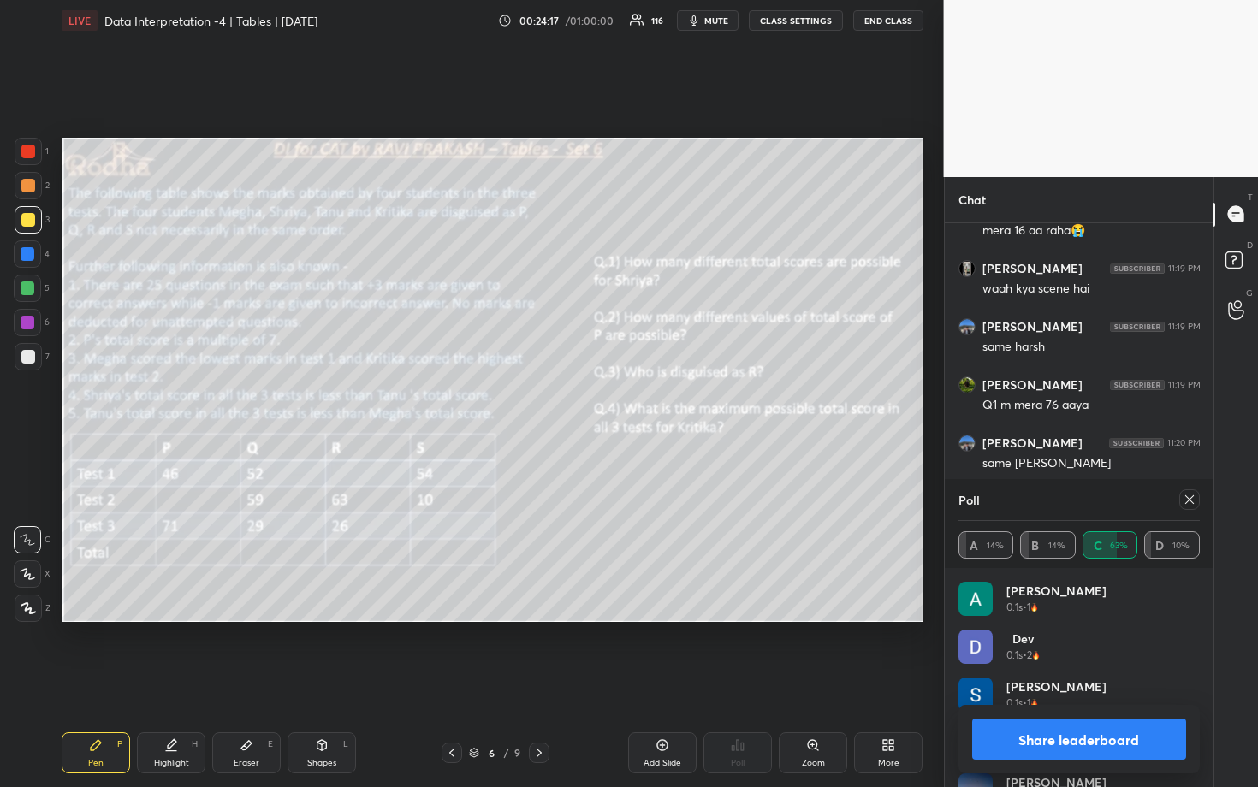
click at [1189, 504] on icon at bounding box center [1190, 500] width 14 height 14
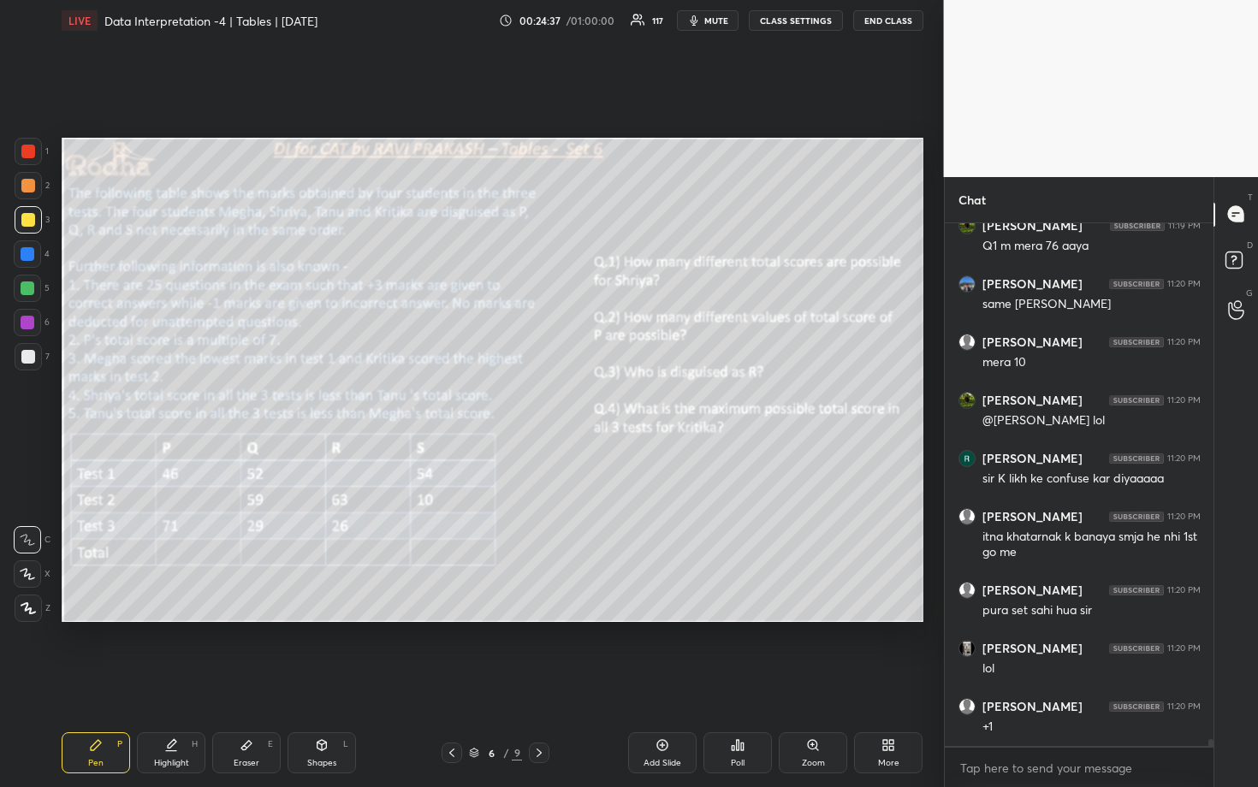
click at [739, 682] on icon at bounding box center [738, 745] width 3 height 10
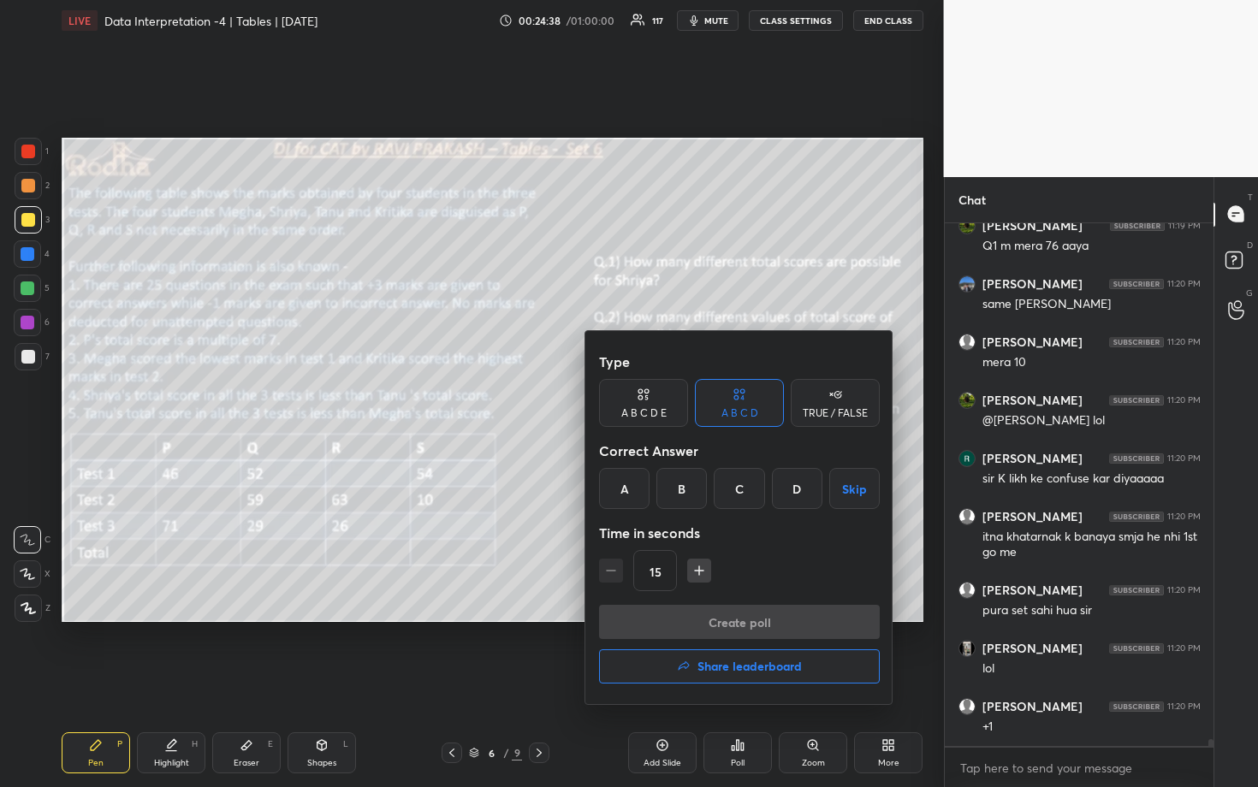
click at [628, 497] on div "A" at bounding box center [624, 488] width 50 height 41
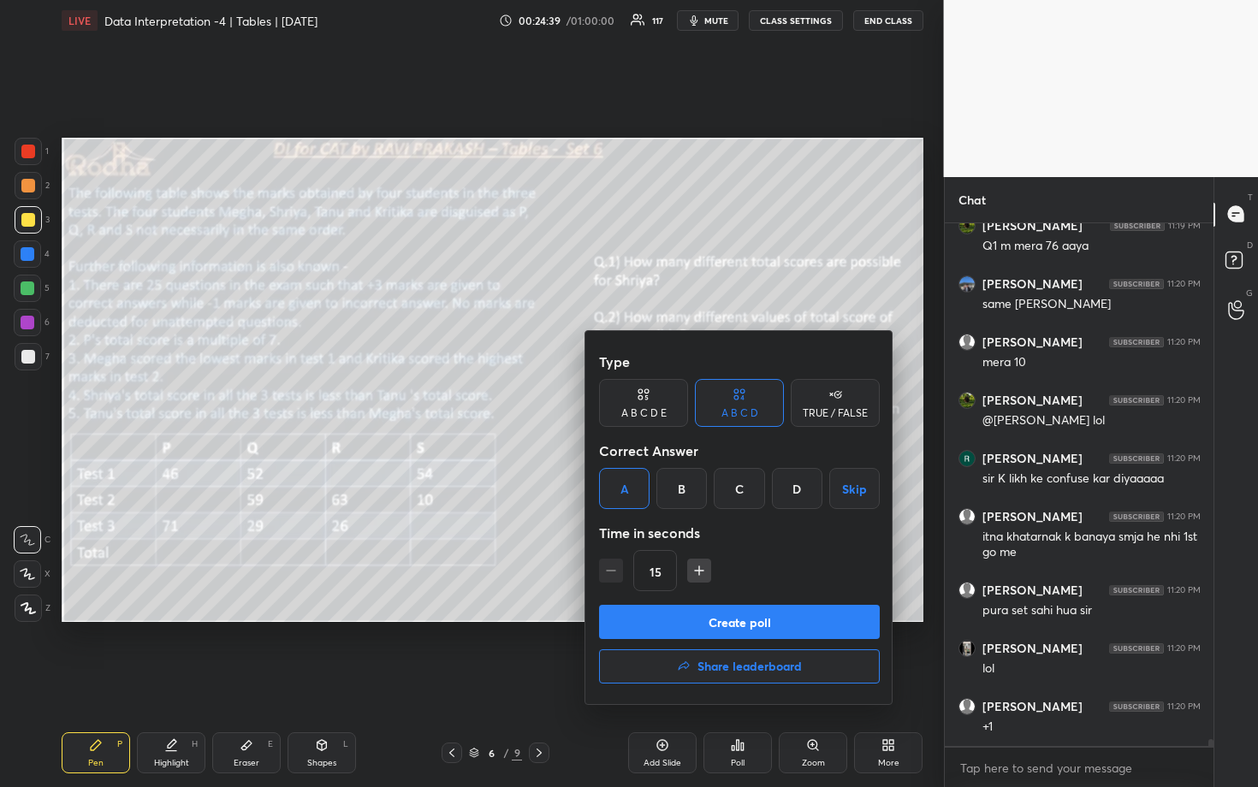
click at [743, 610] on button "Create poll" at bounding box center [739, 622] width 281 height 34
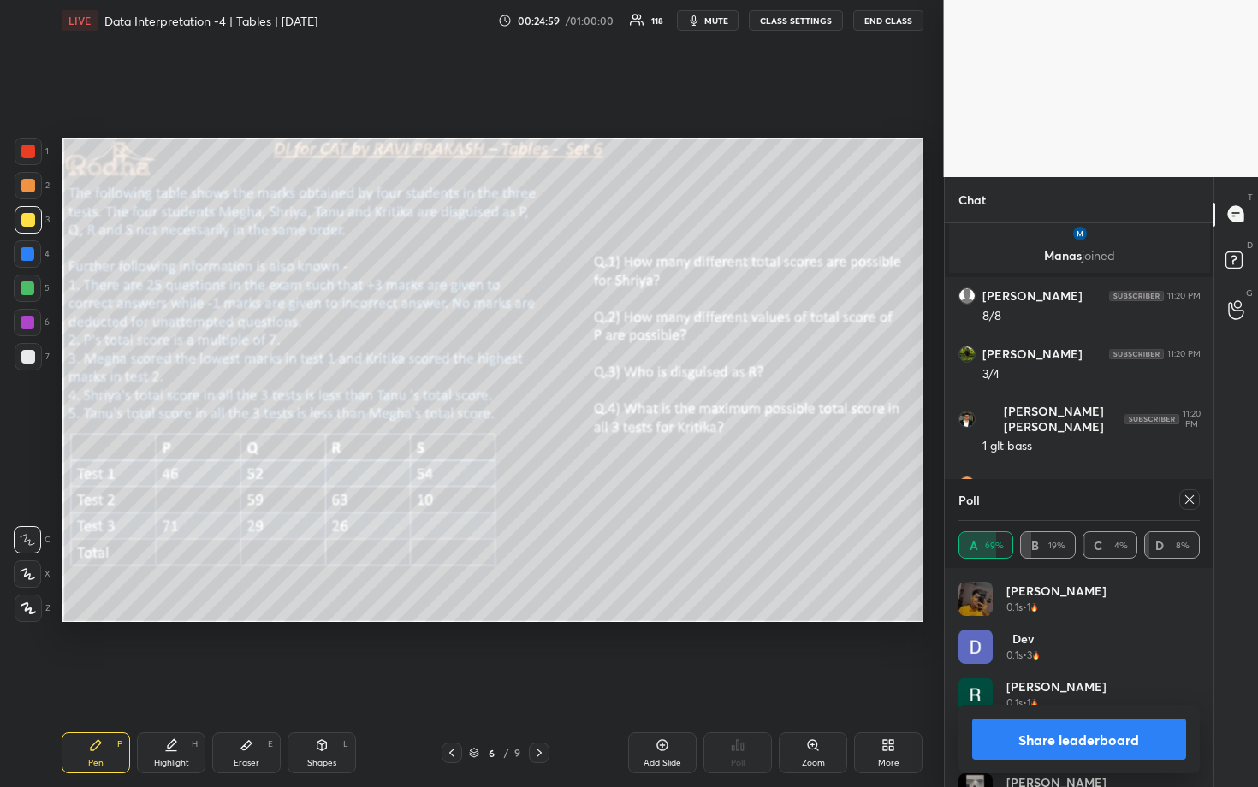
click at [1112, 682] on button "Share leaderboard" at bounding box center [1079, 739] width 215 height 41
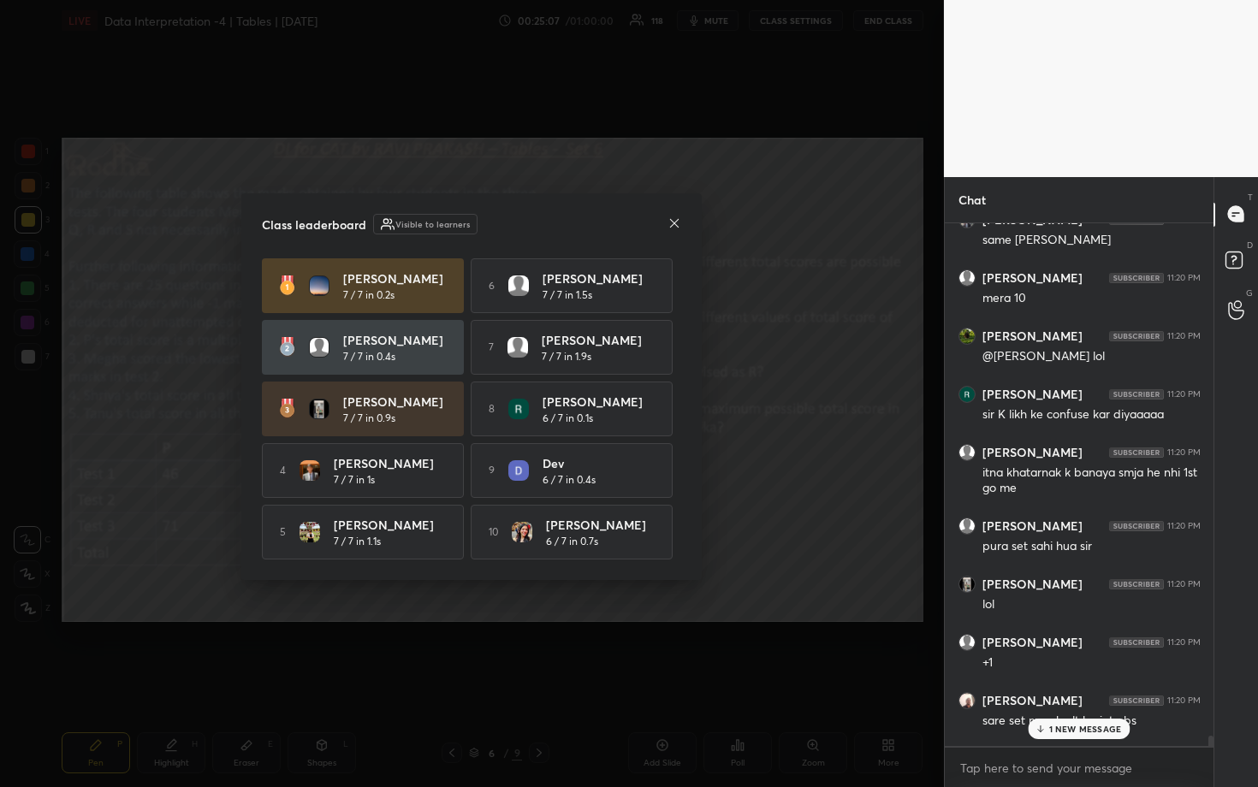
click at [674, 222] on icon at bounding box center [674, 223] width 14 height 14
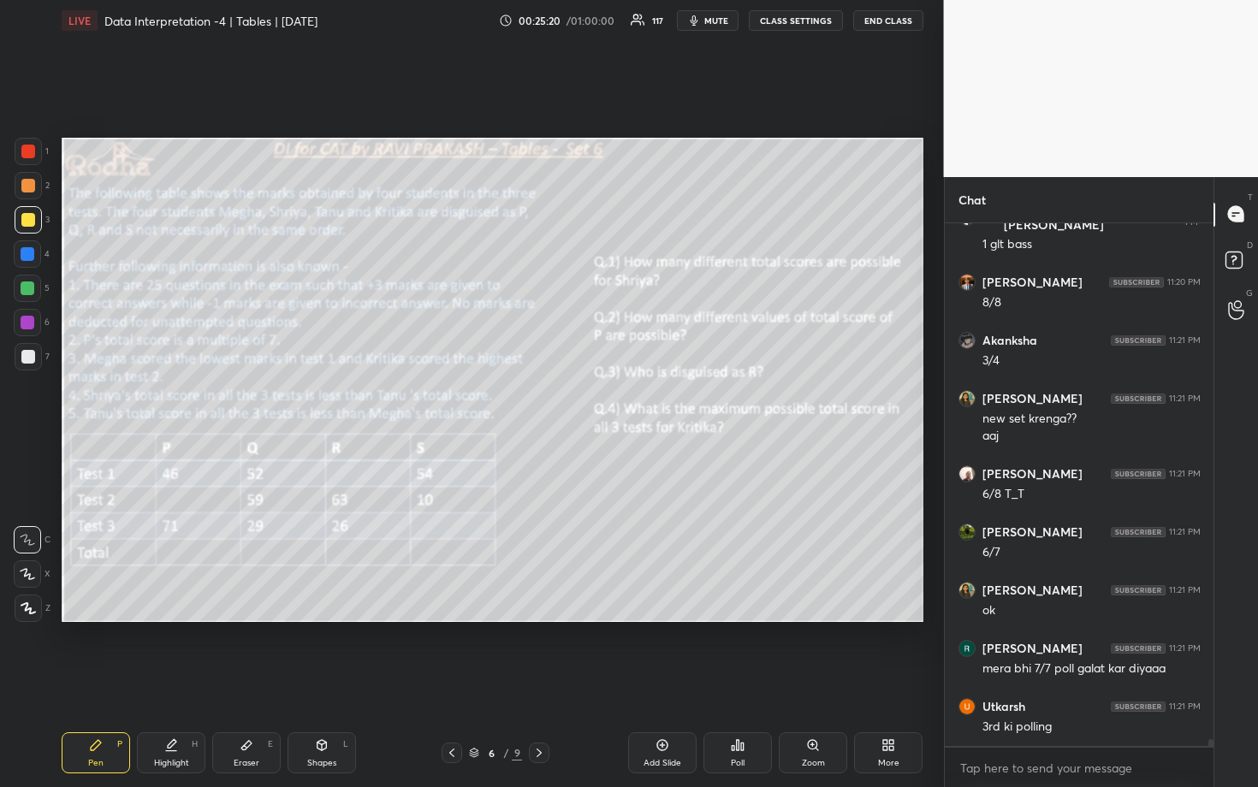
click at [29, 285] on div at bounding box center [28, 289] width 14 height 14
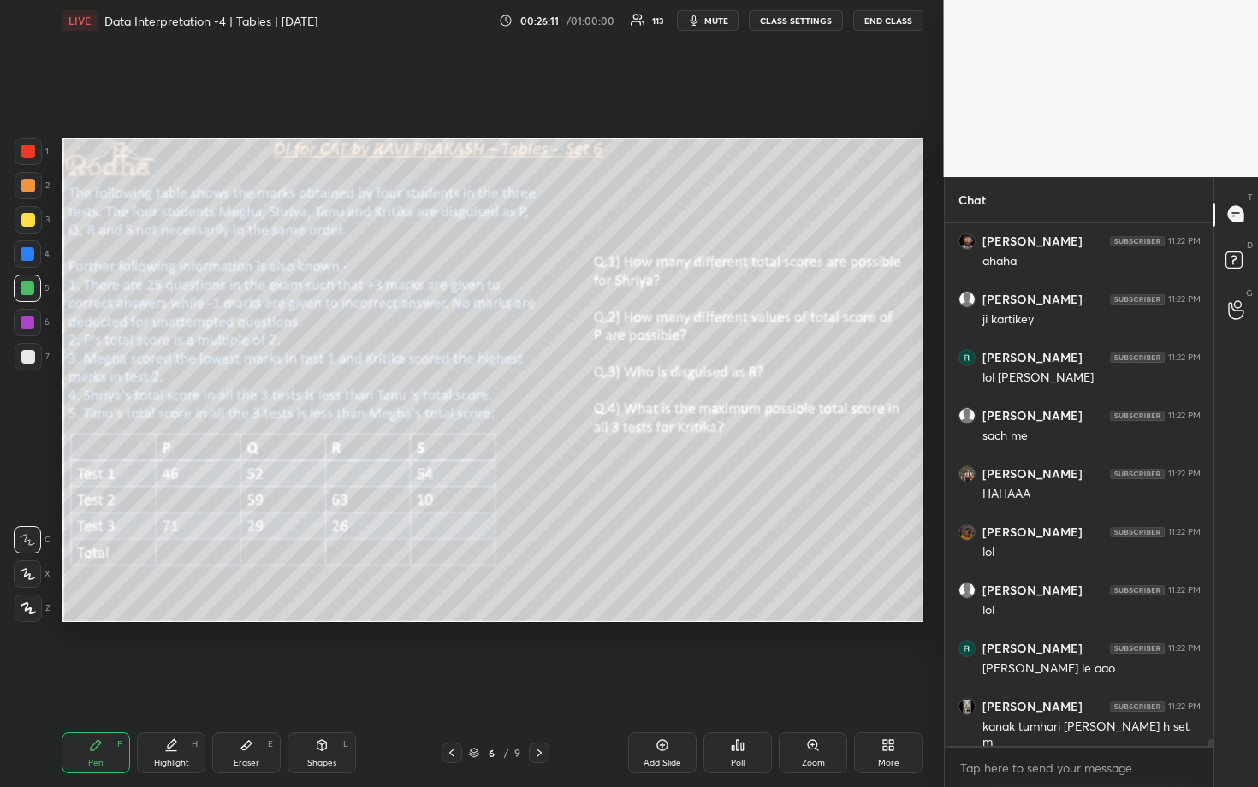
scroll to position [40805, 0]
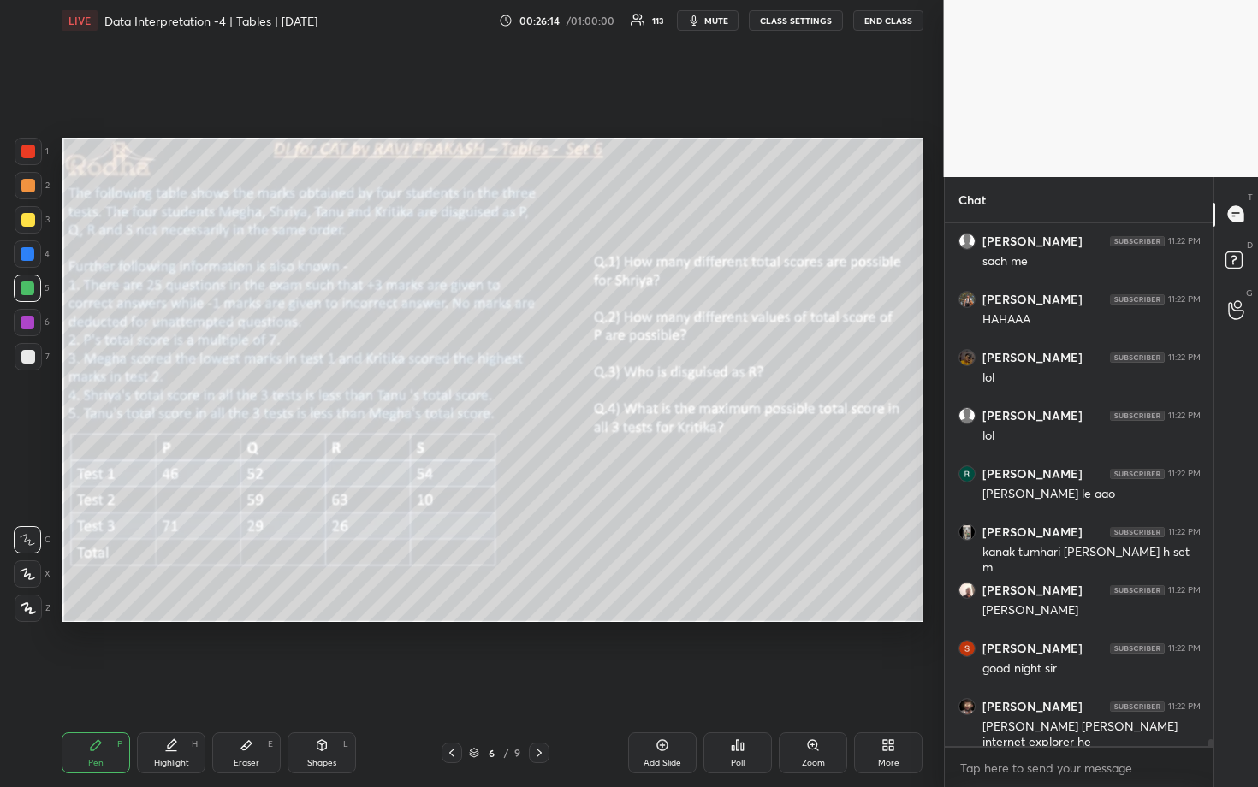
drag, startPoint x: 33, startPoint y: 228, endPoint x: 46, endPoint y: 234, distance: 15.3
click at [33, 228] on div at bounding box center [28, 219] width 27 height 27
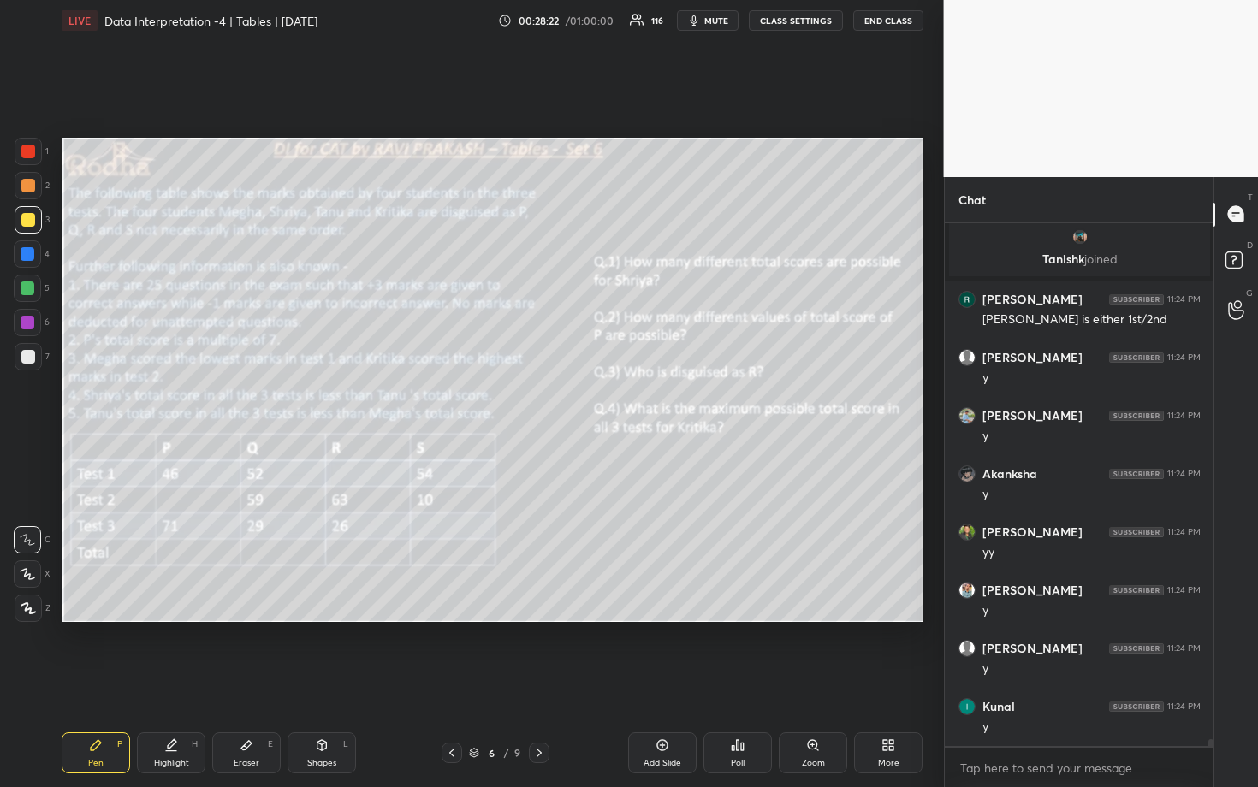
scroll to position [41920, 0]
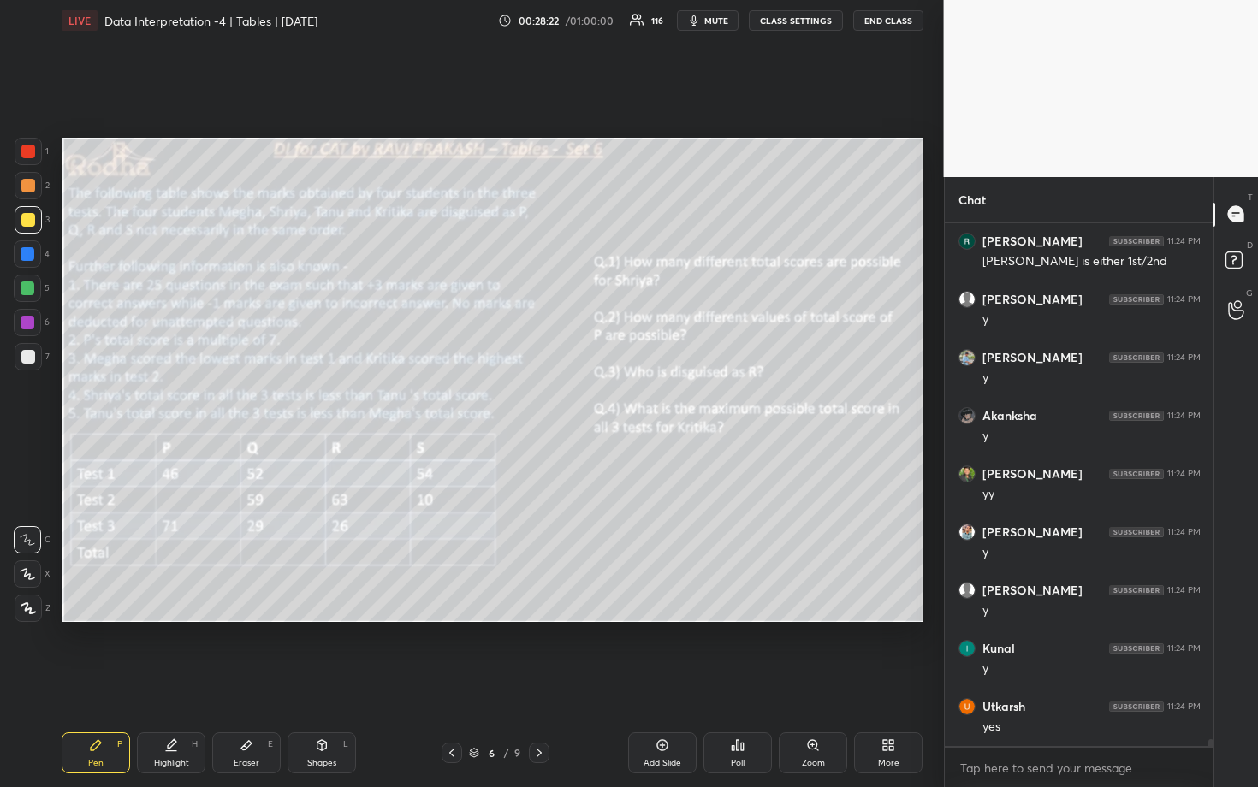
drag, startPoint x: 33, startPoint y: 356, endPoint x: 52, endPoint y: 360, distance: 19.3
click at [33, 356] on div at bounding box center [28, 357] width 14 height 14
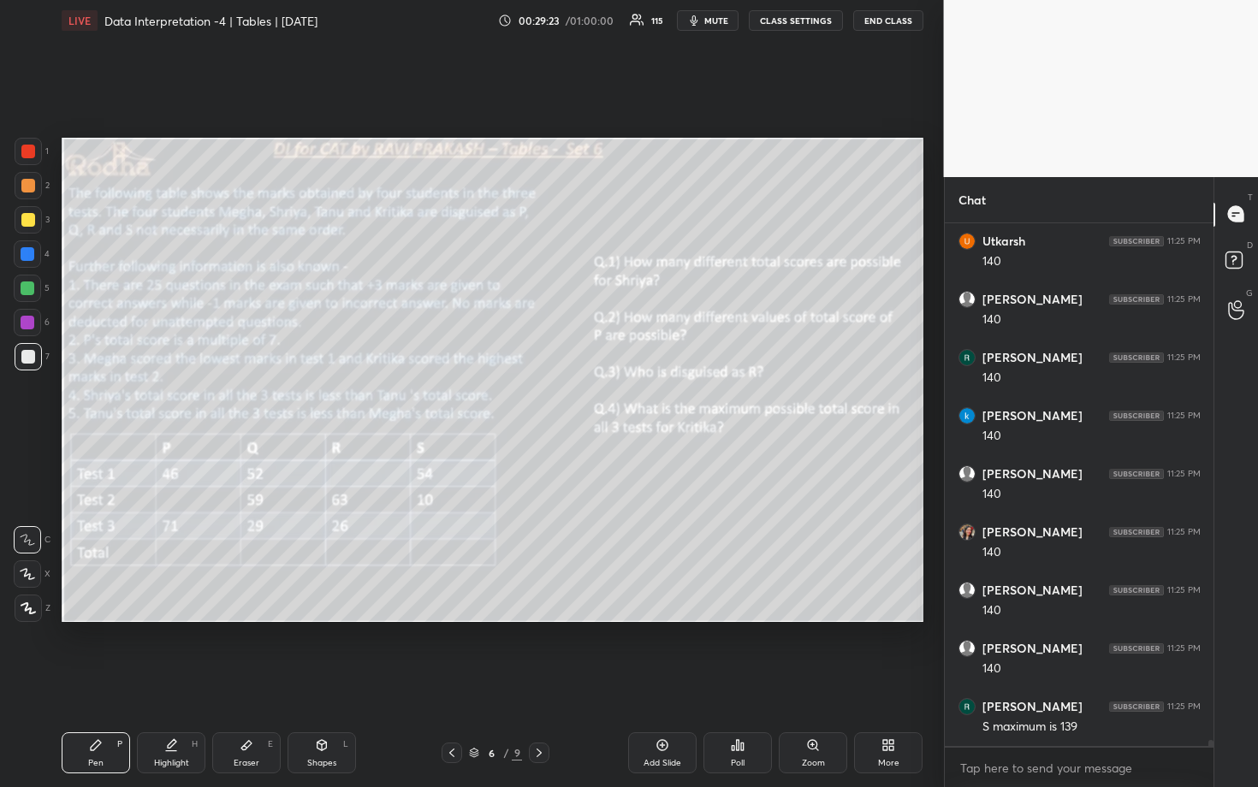
scroll to position [43142, 0]
click at [30, 219] on div at bounding box center [28, 220] width 14 height 14
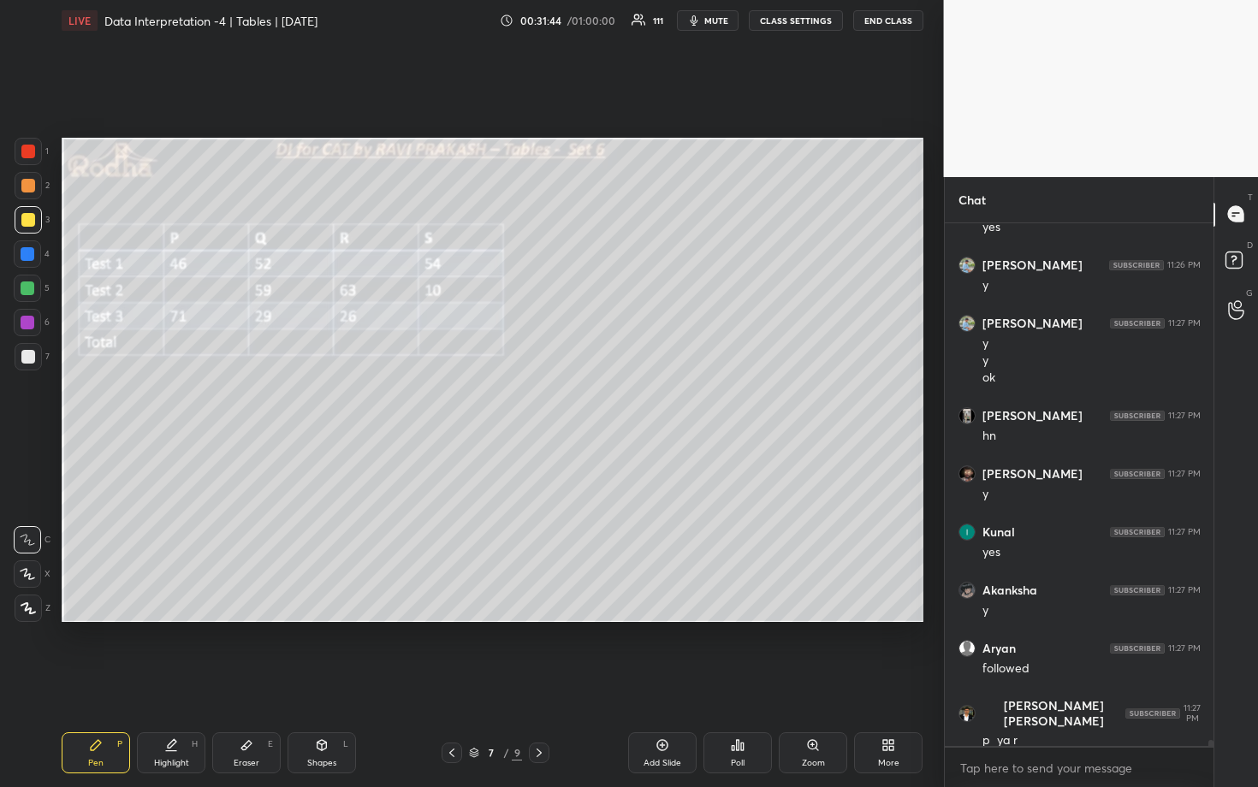
scroll to position [44422, 0]
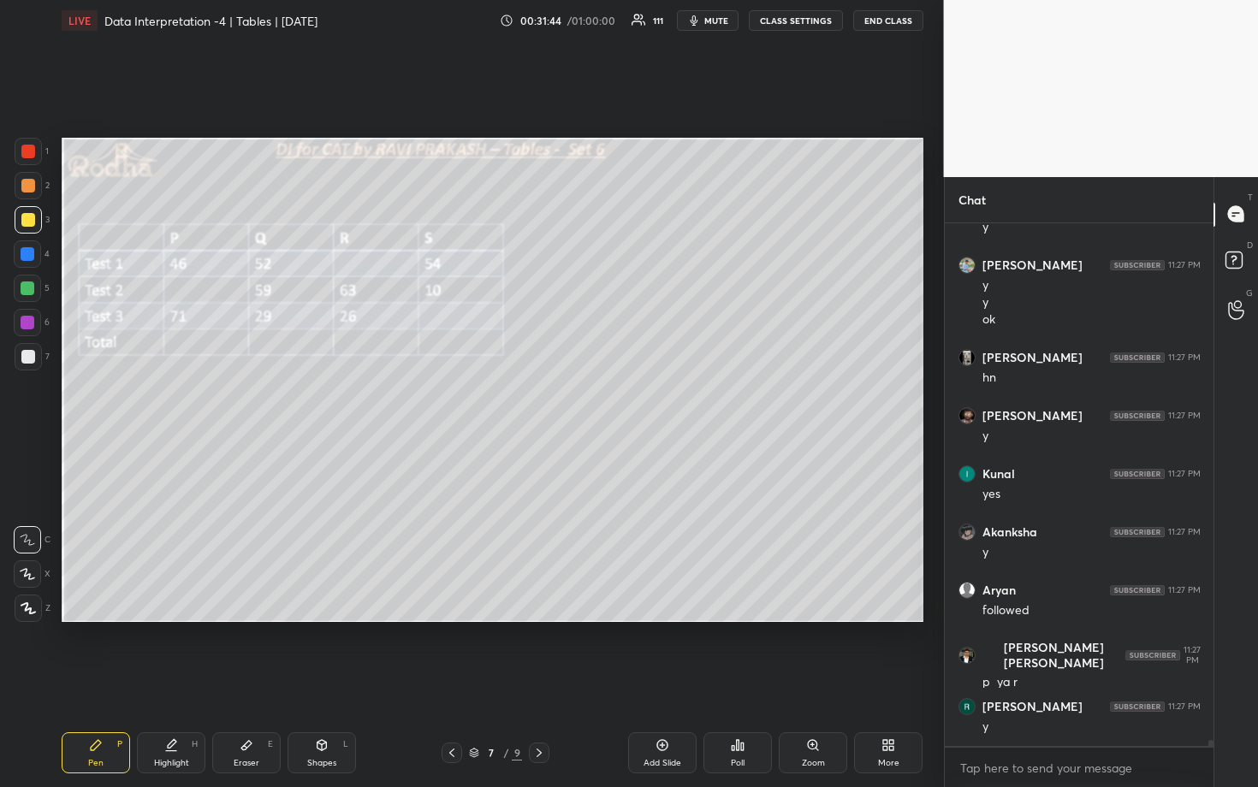
click at [35, 289] on div at bounding box center [27, 288] width 27 height 27
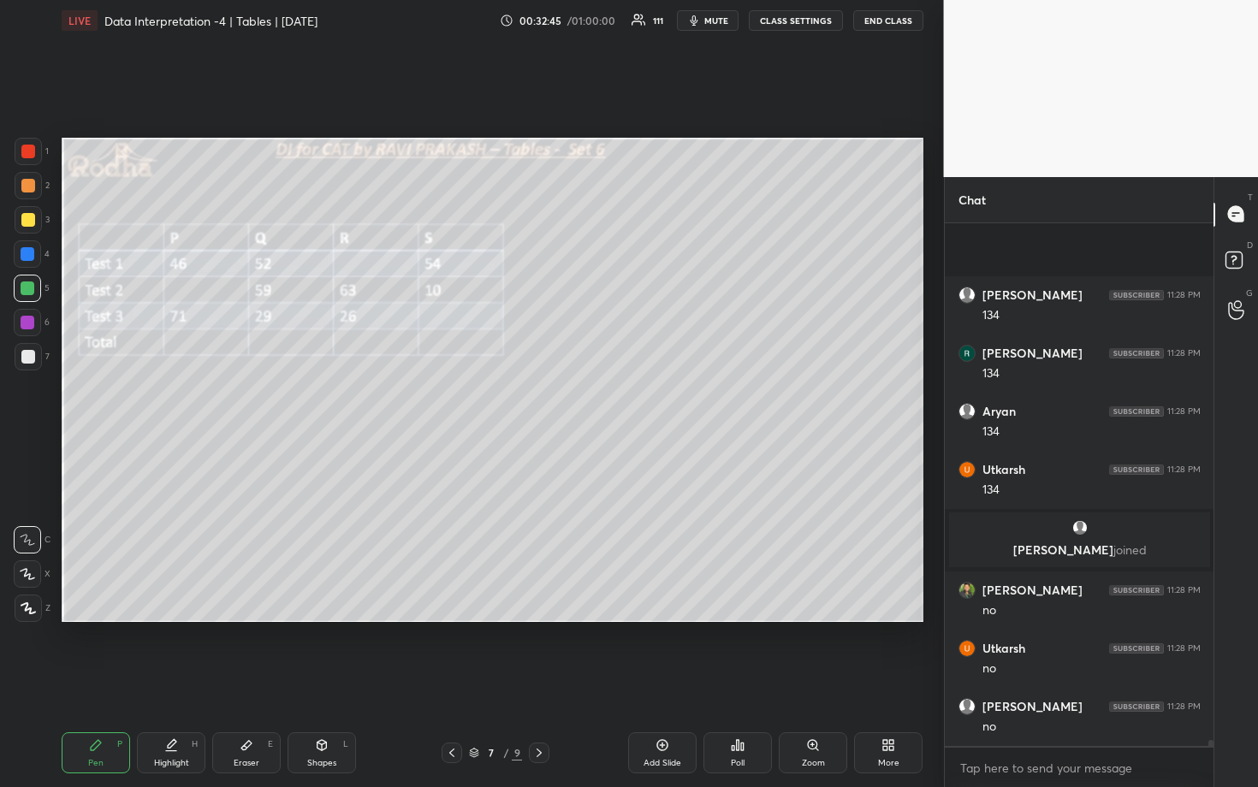
scroll to position [45192, 0]
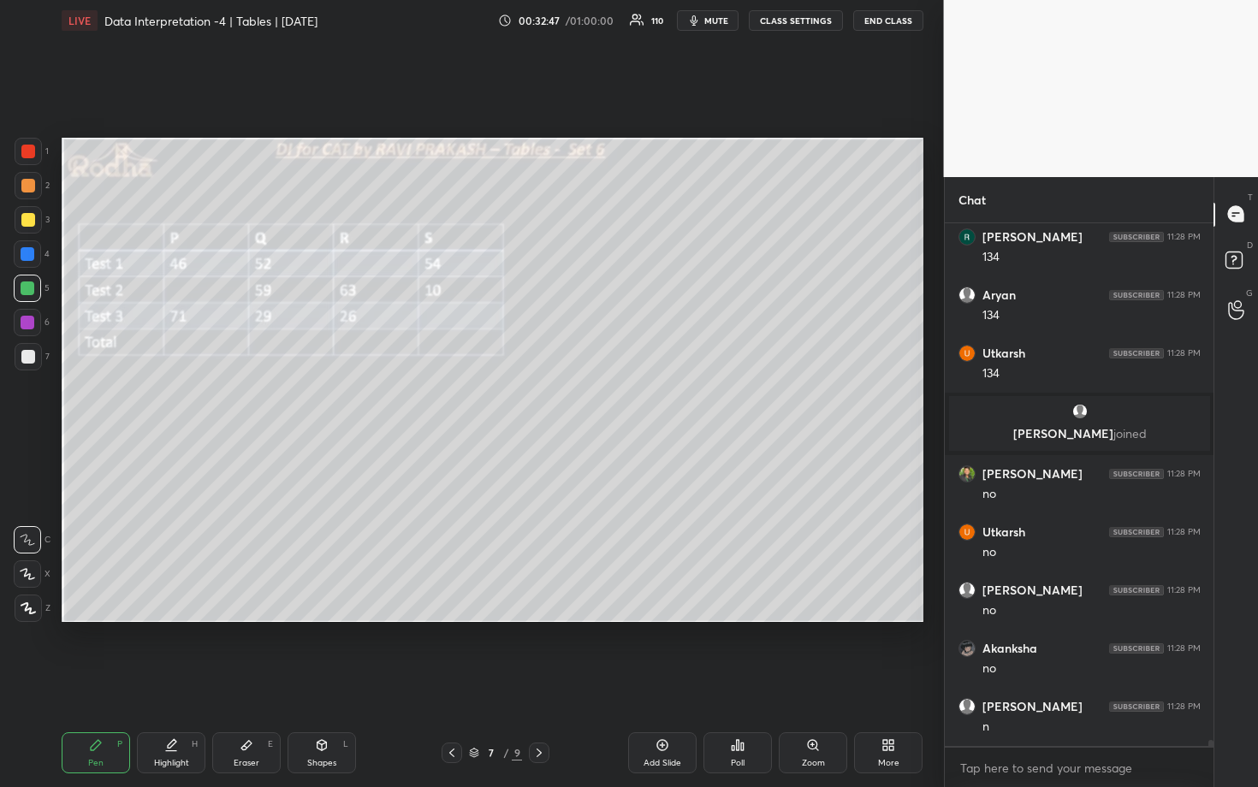
drag, startPoint x: 248, startPoint y: 761, endPoint x: 250, endPoint y: 742, distance: 18.9
click at [248, 682] on div "Eraser" at bounding box center [247, 763] width 26 height 9
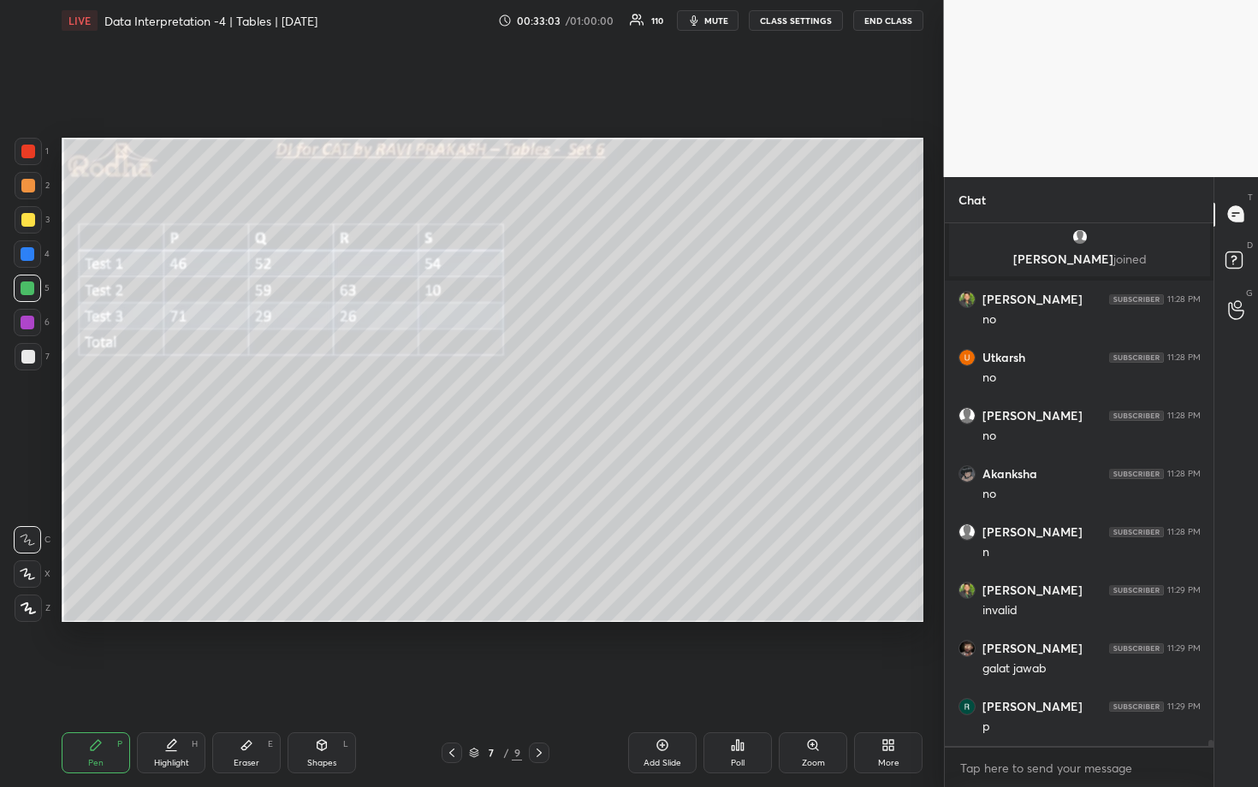
scroll to position [45425, 0]
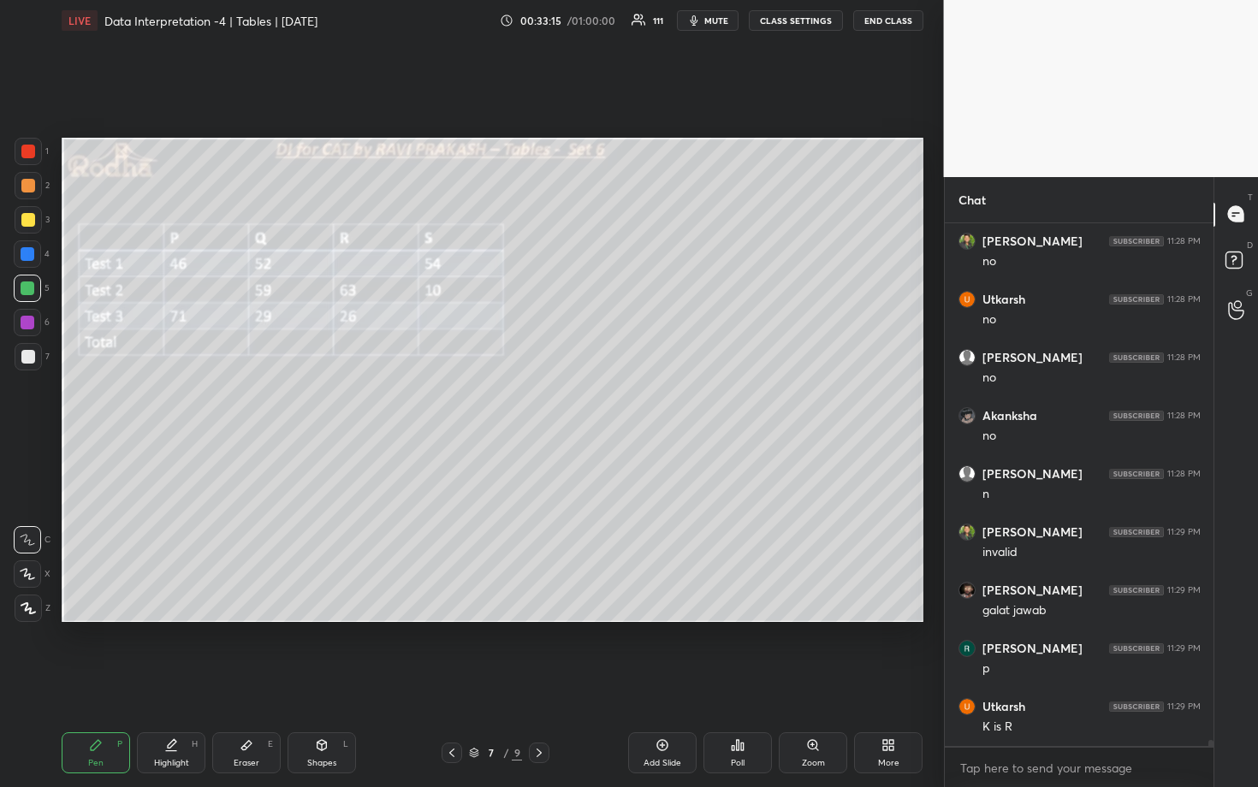
click at [27, 191] on div at bounding box center [28, 186] width 14 height 14
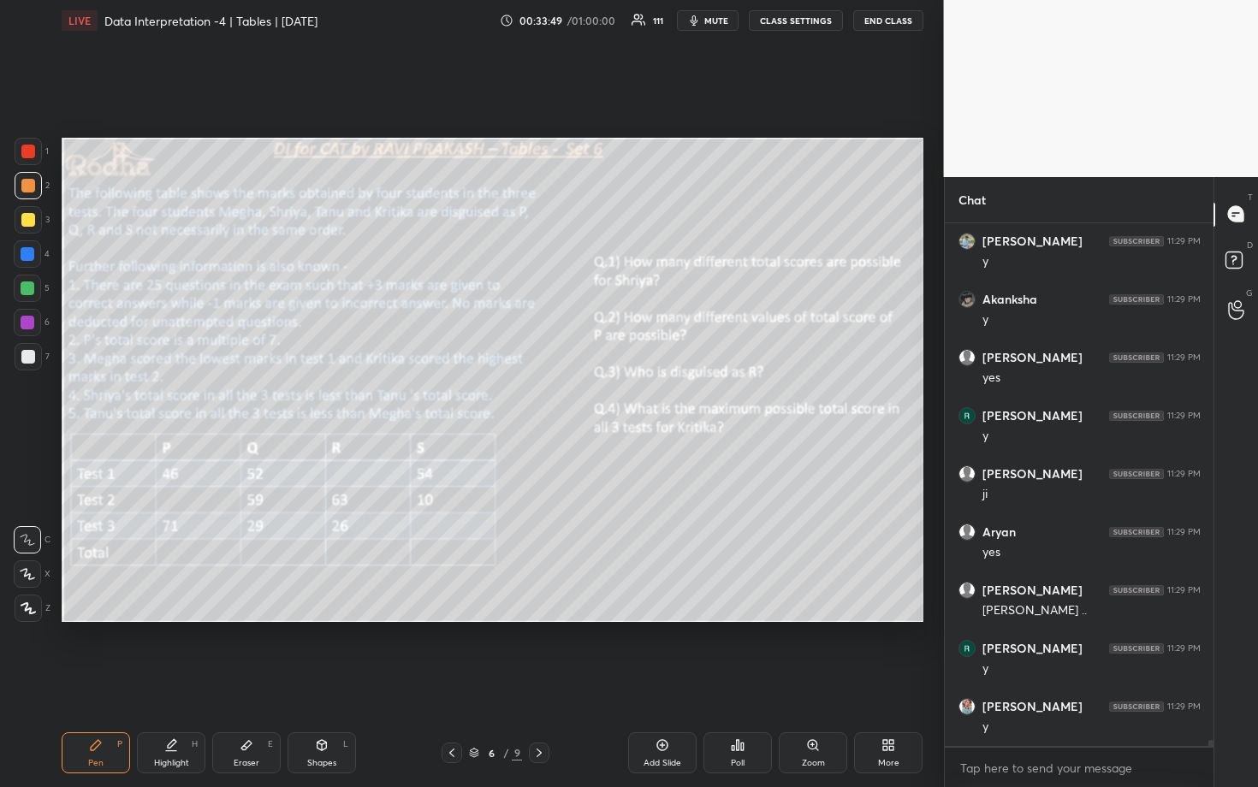
scroll to position [46239, 0]
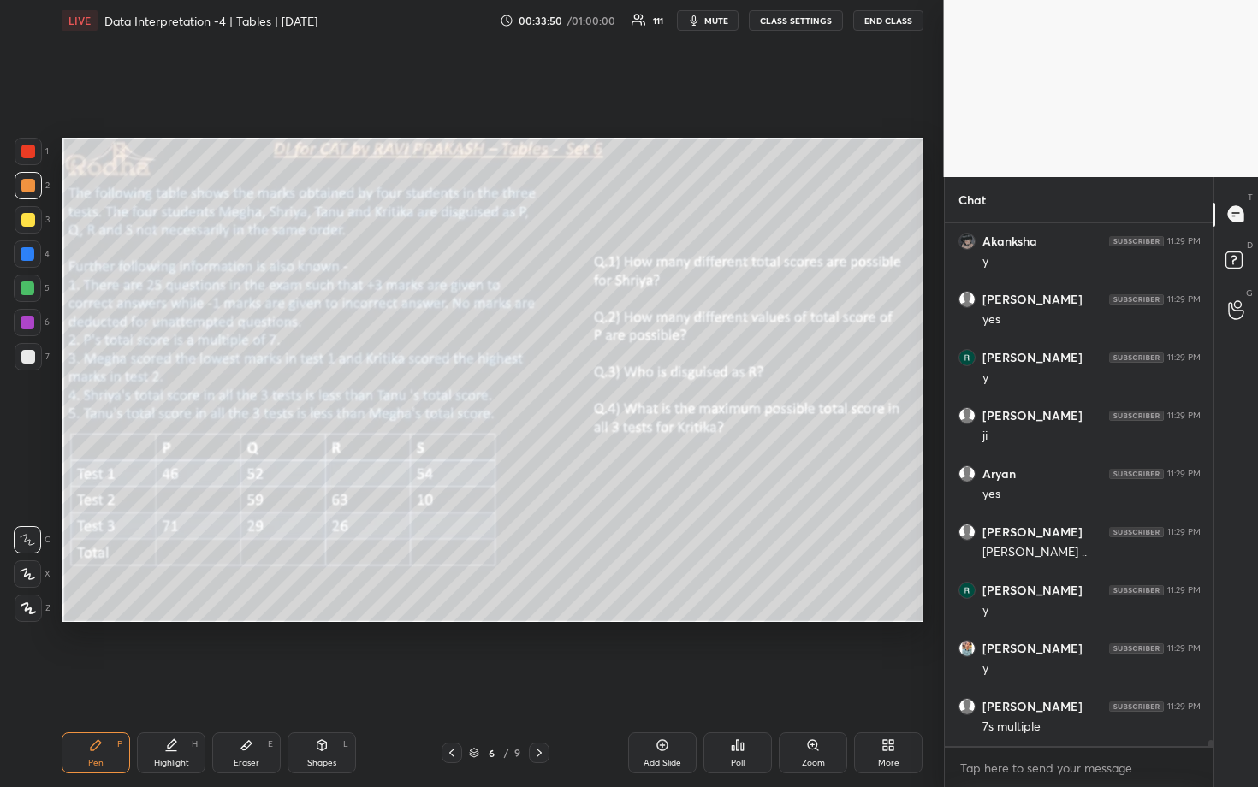
click at [21, 365] on div at bounding box center [28, 356] width 27 height 27
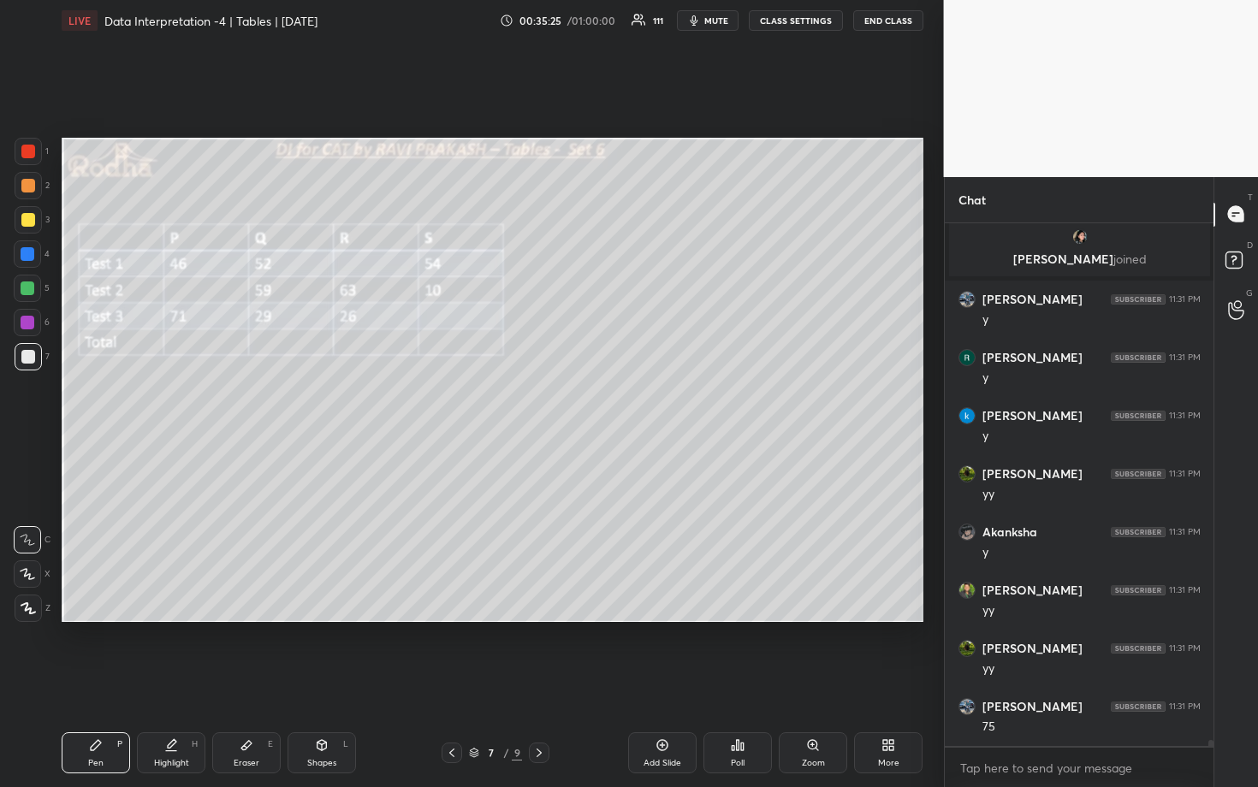
scroll to position [46642, 0]
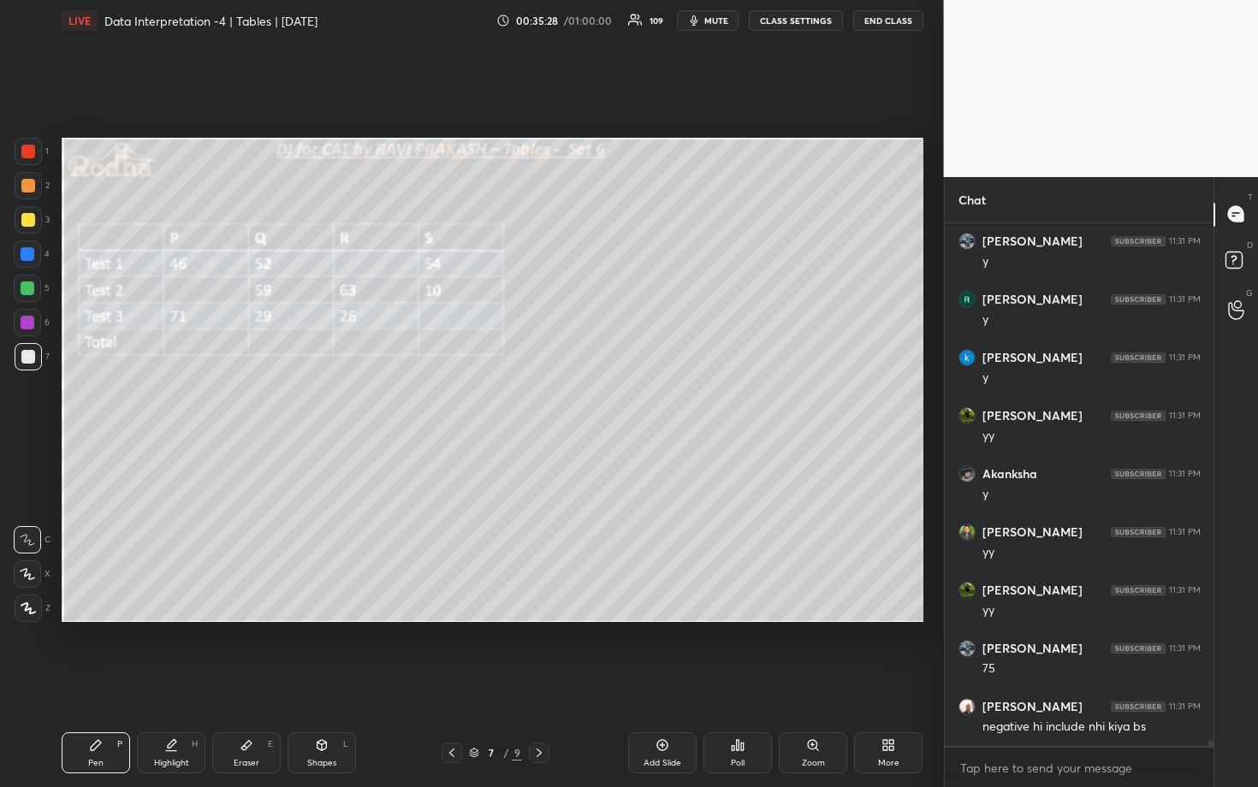
click at [33, 187] on div at bounding box center [28, 186] width 14 height 14
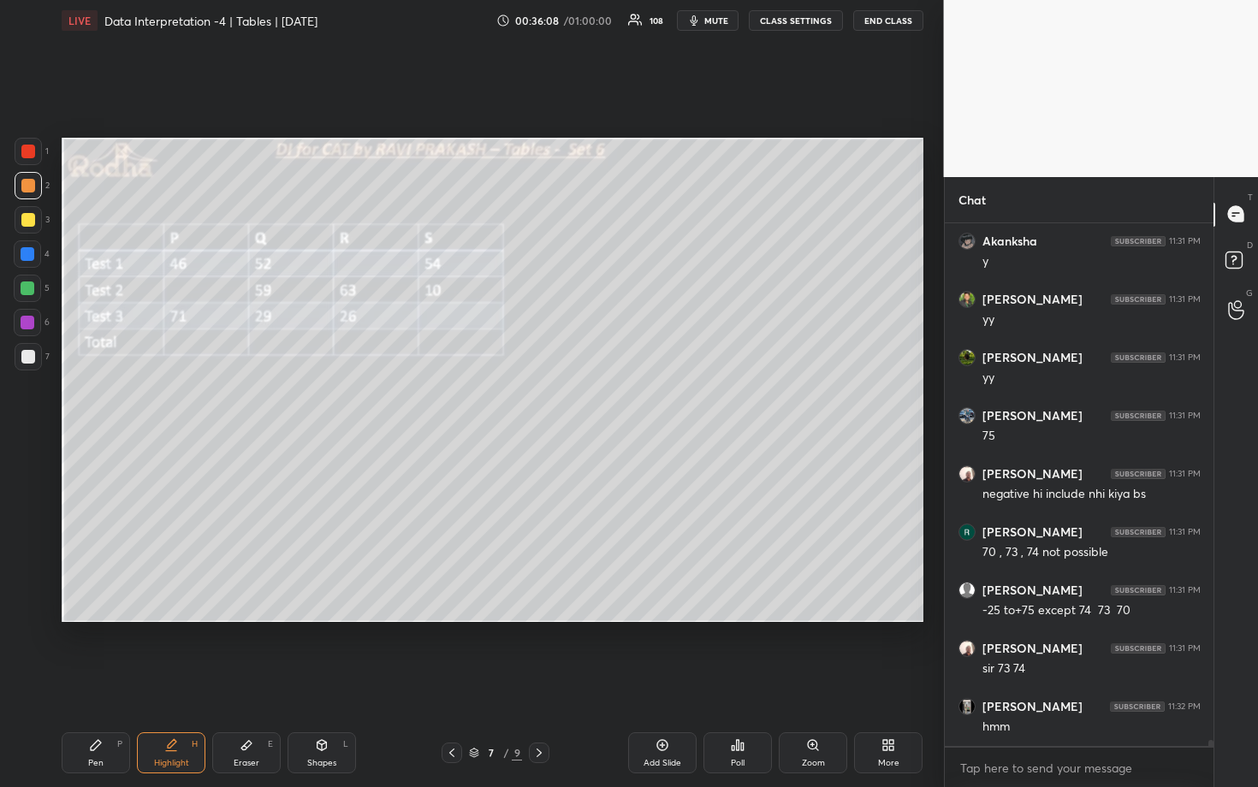
scroll to position [46932, 0]
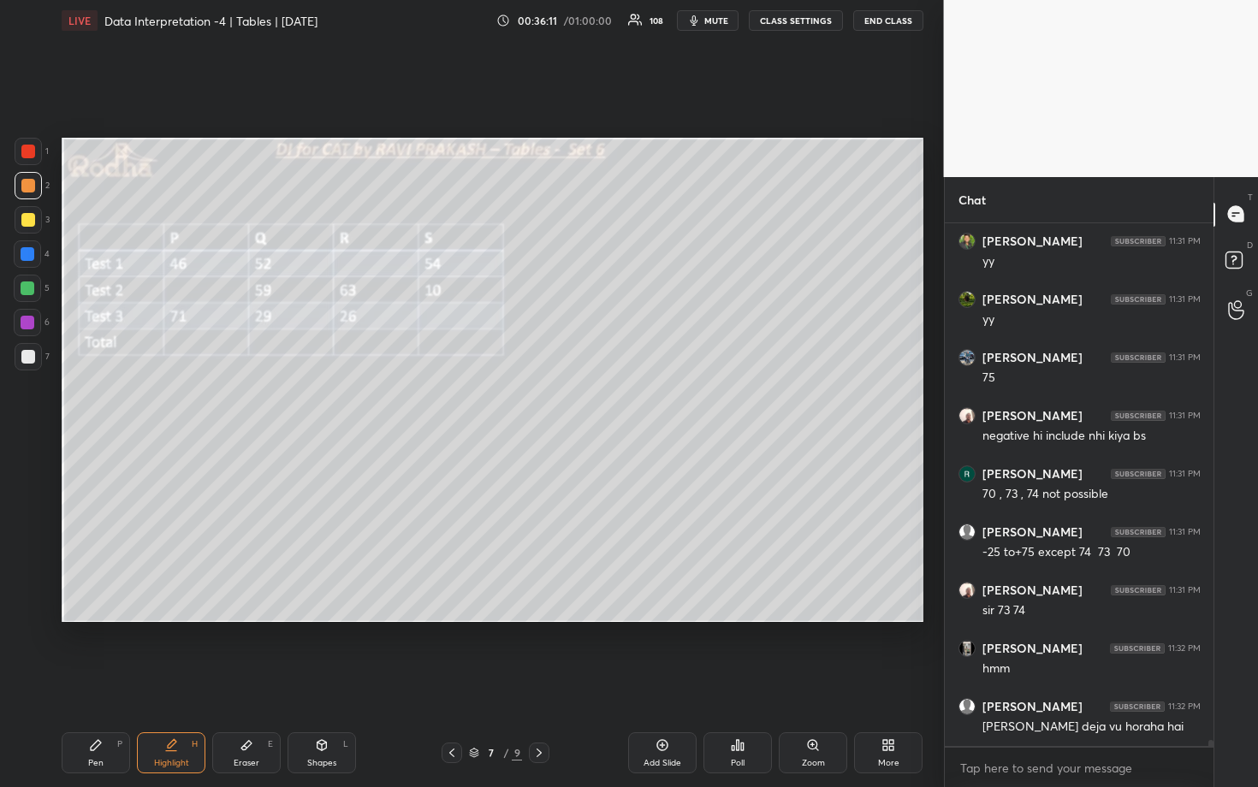
click at [30, 286] on div at bounding box center [28, 289] width 14 height 14
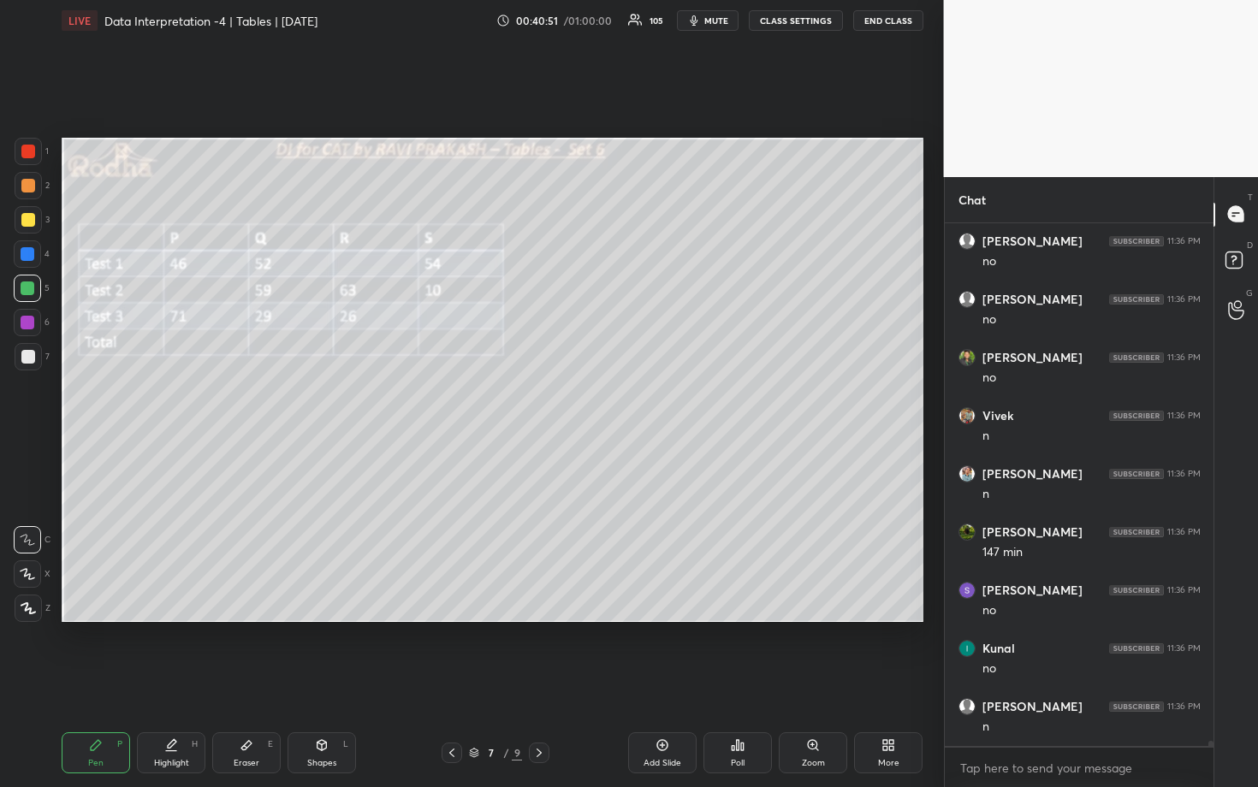
scroll to position [51625, 0]
click at [27, 256] on div at bounding box center [28, 254] width 14 height 14
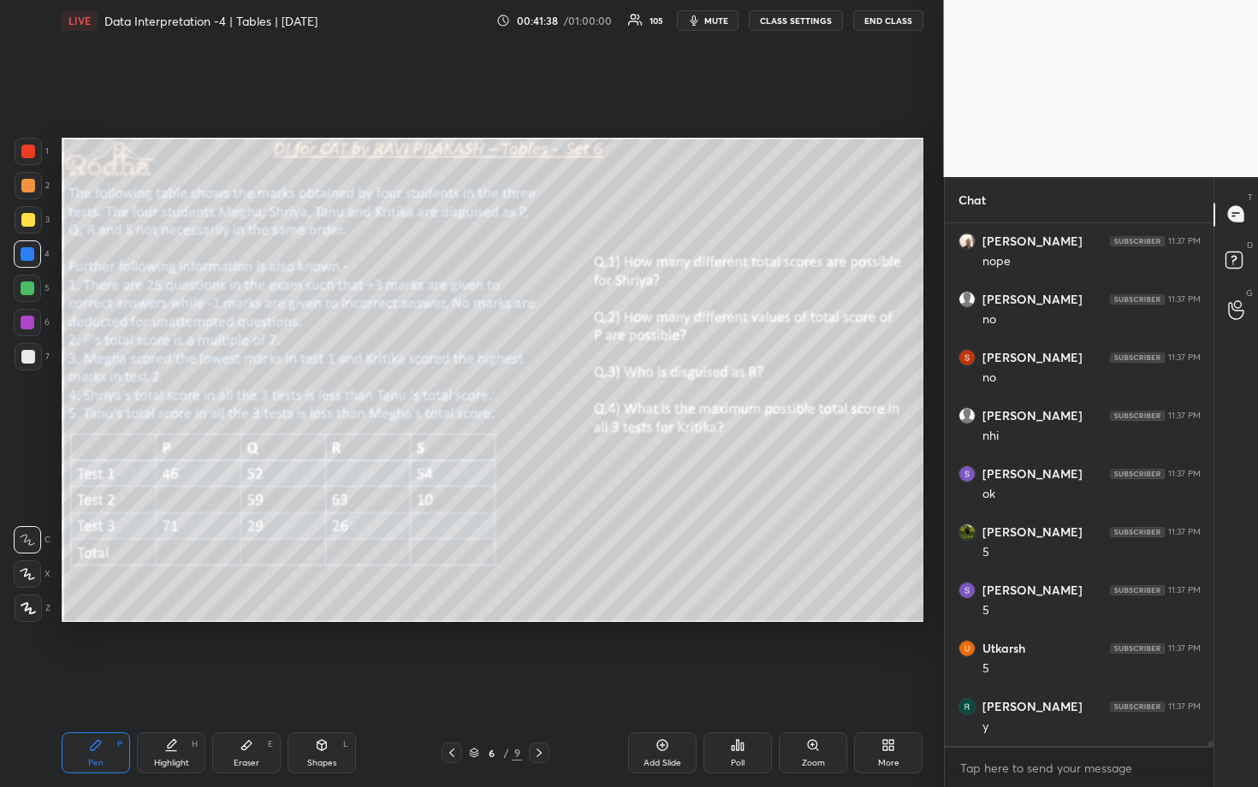
scroll to position [52748, 0]
click at [25, 283] on div at bounding box center [28, 289] width 14 height 14
click at [29, 193] on div at bounding box center [28, 185] width 27 height 27
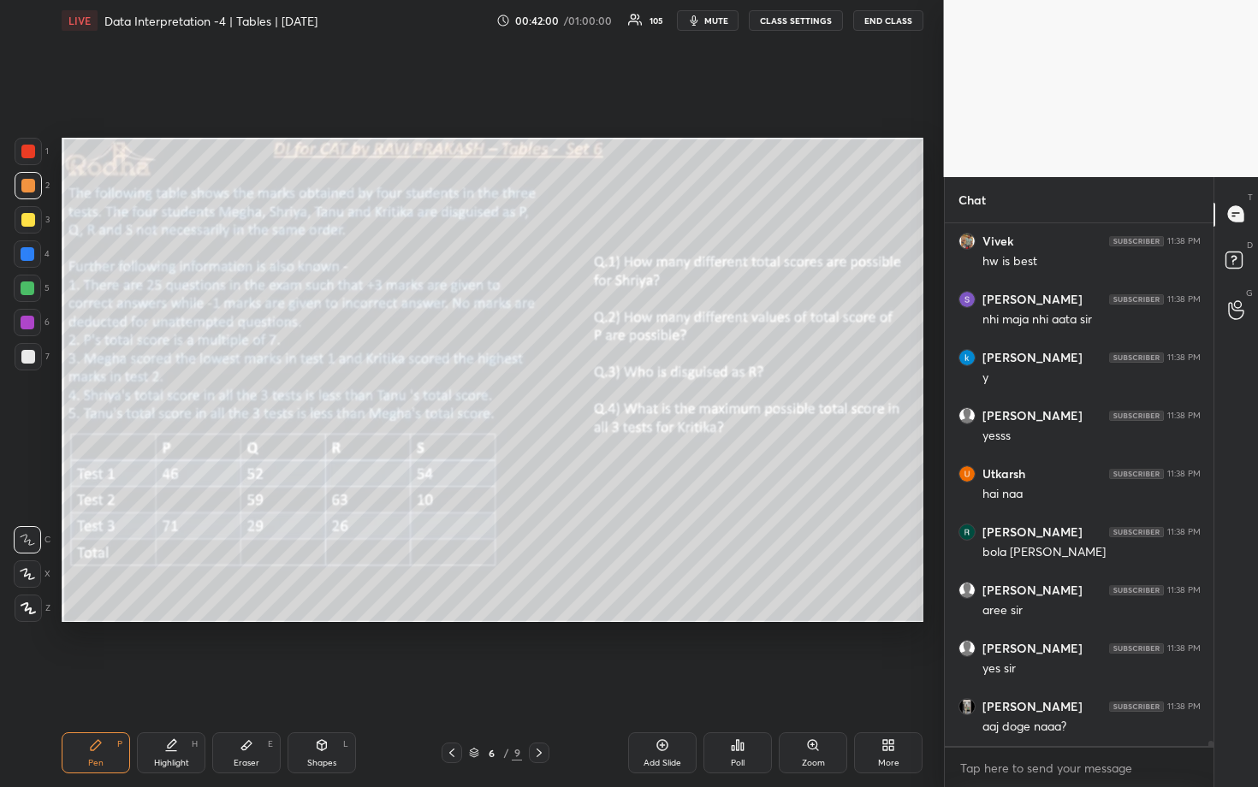
scroll to position [54220, 0]
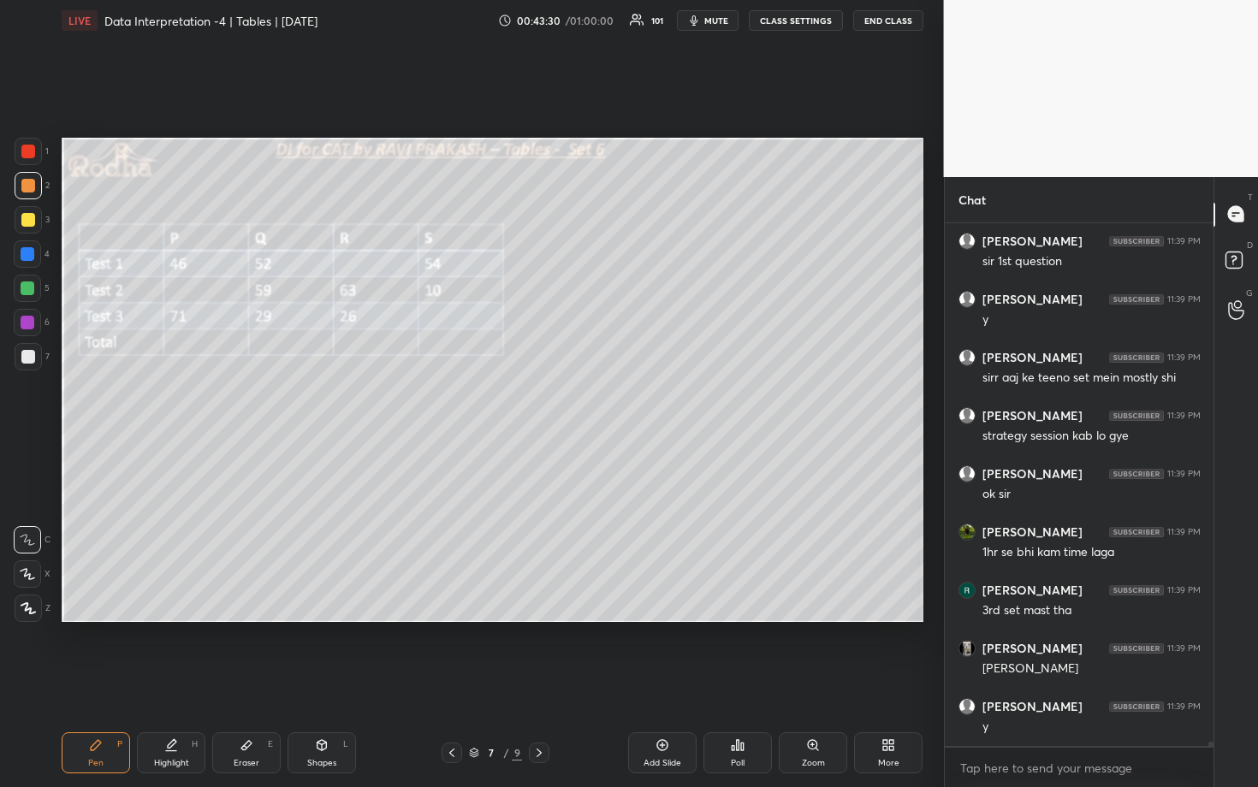
drag, startPoint x: 660, startPoint y: 753, endPoint x: 661, endPoint y: 744, distance: 8.6
click at [660, 682] on div "Add Slide" at bounding box center [662, 752] width 68 height 41
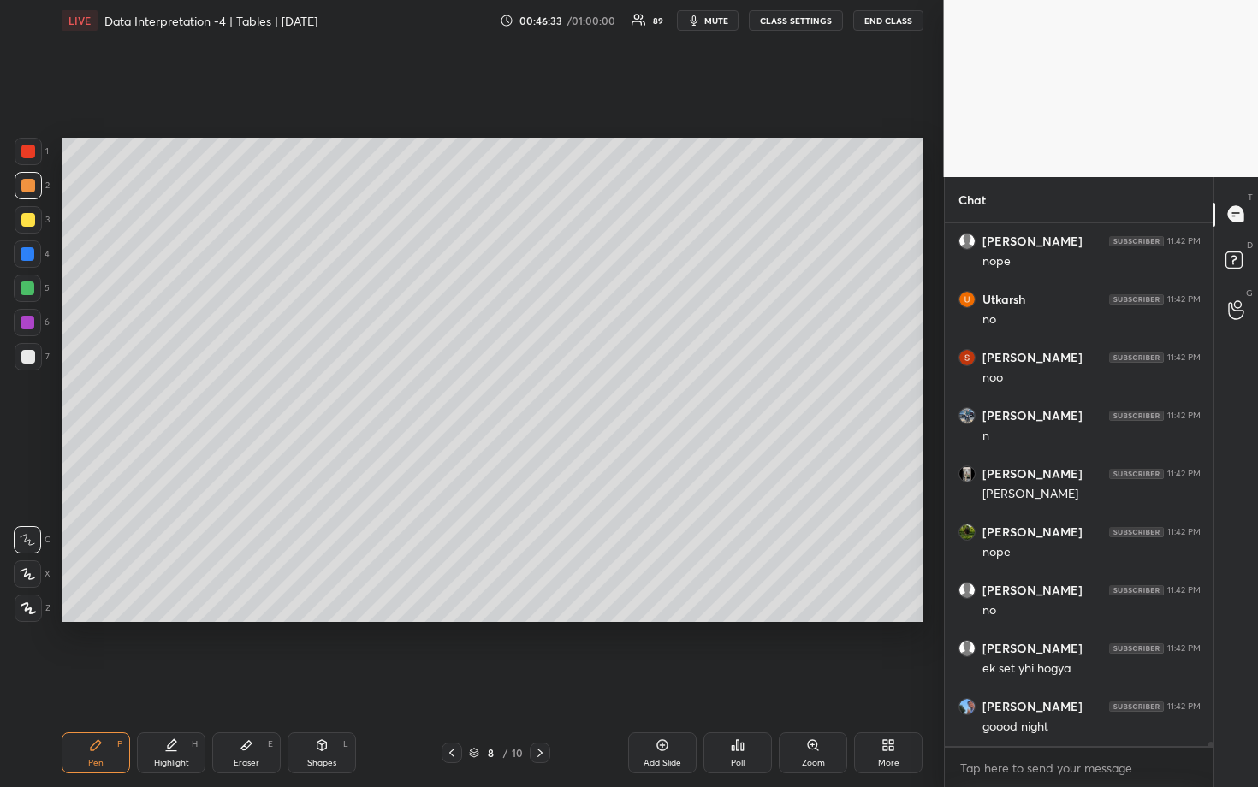
scroll to position [63961, 0]
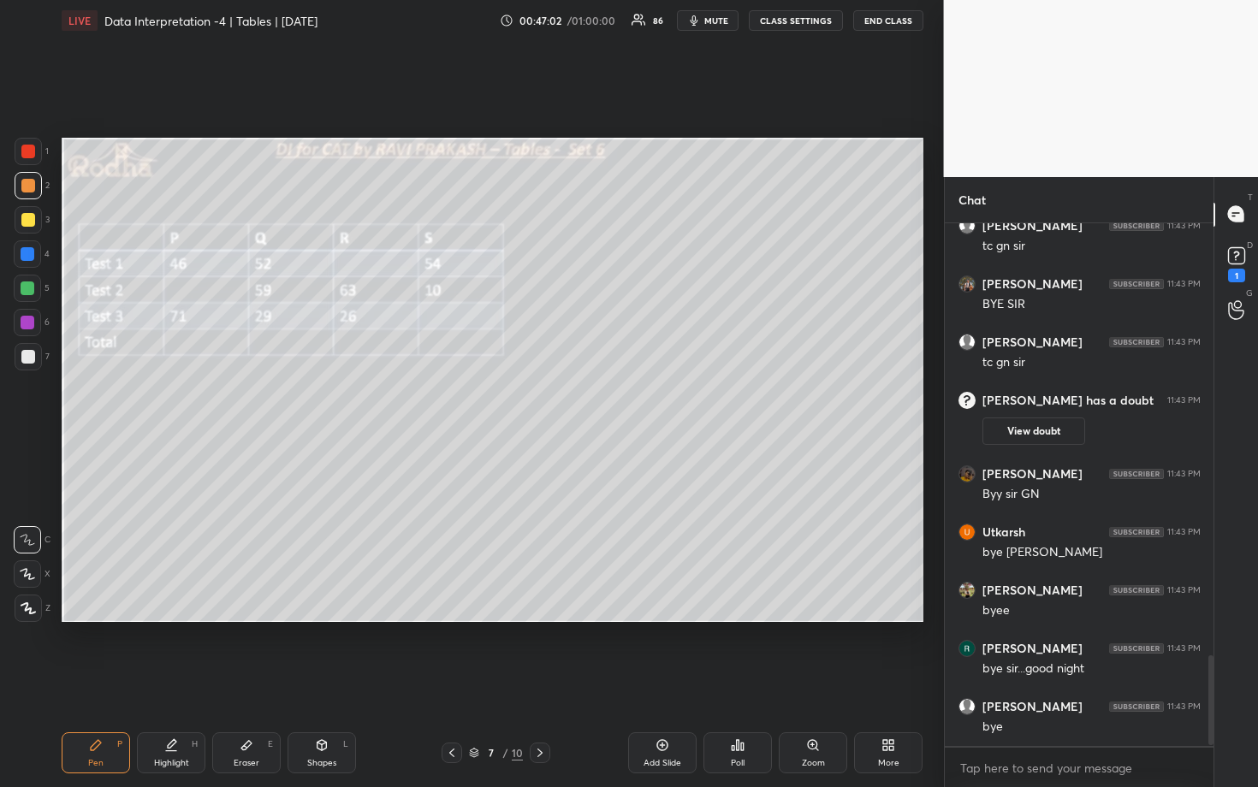
click at [883, 20] on button "END CLASS" at bounding box center [888, 20] width 70 height 21
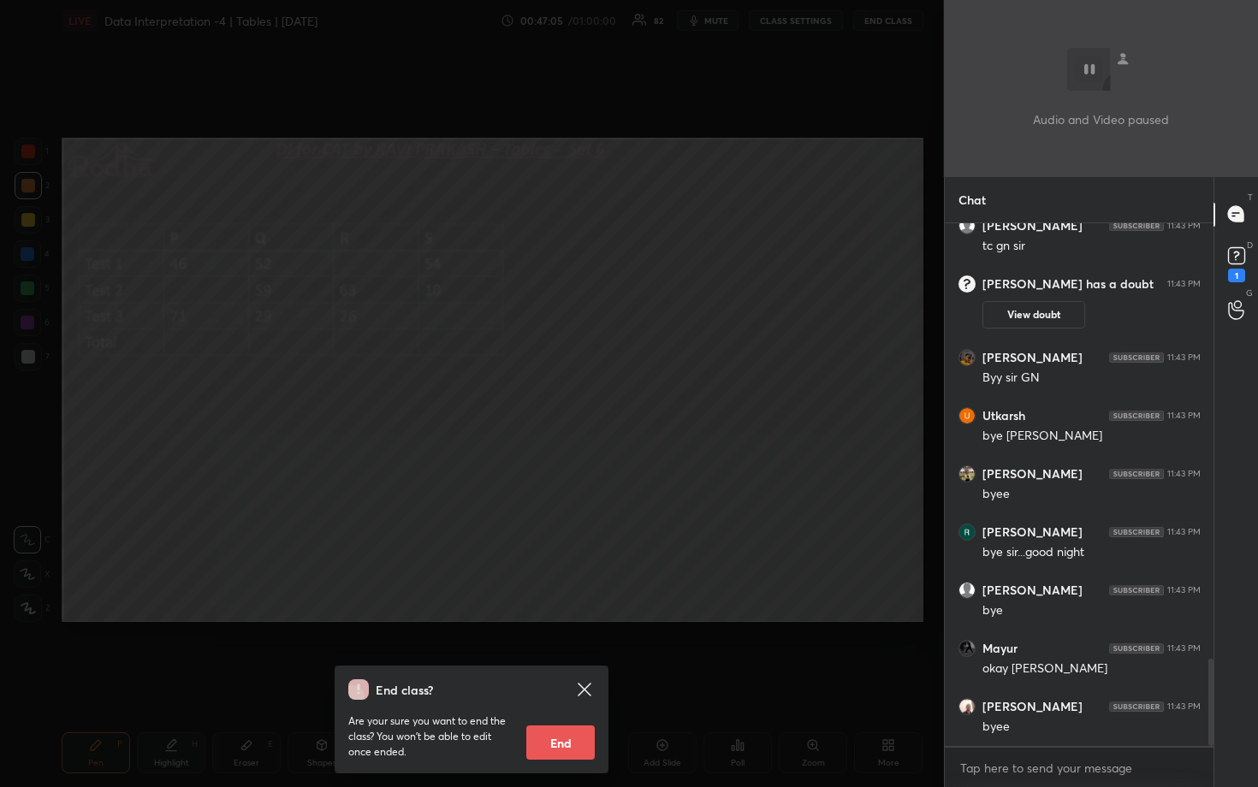
click at [560, 682] on button "End" at bounding box center [560, 743] width 68 height 34
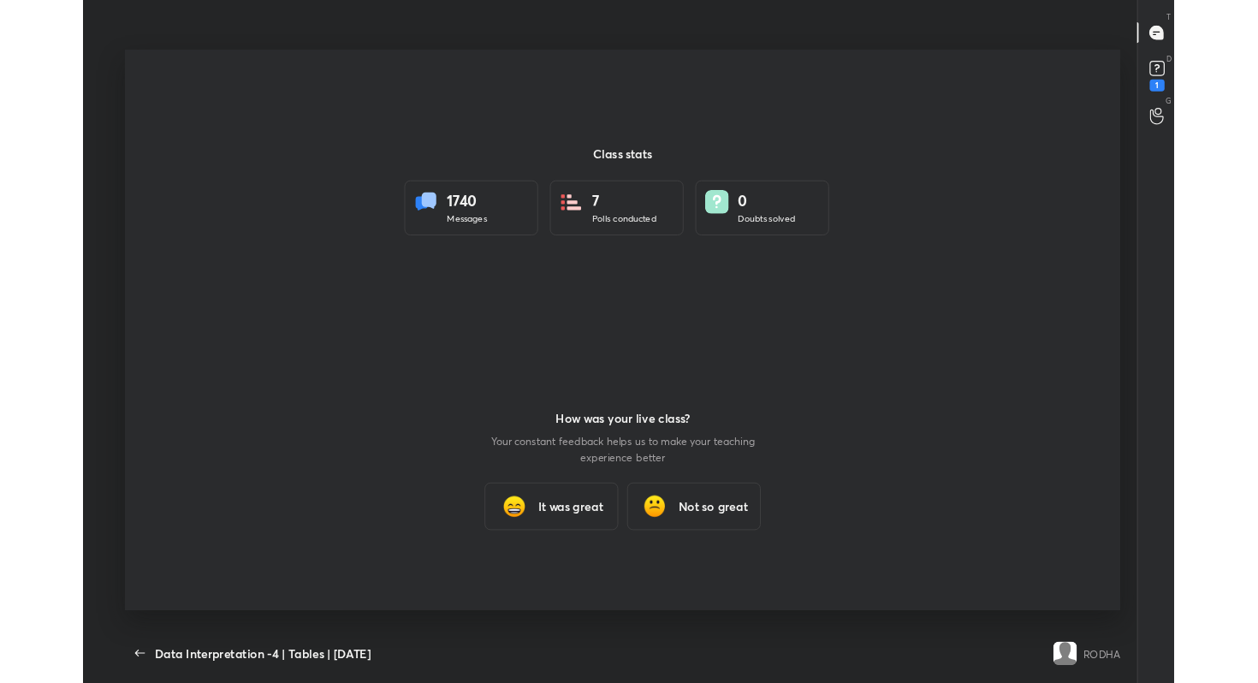
scroll to position [84998, 84327]
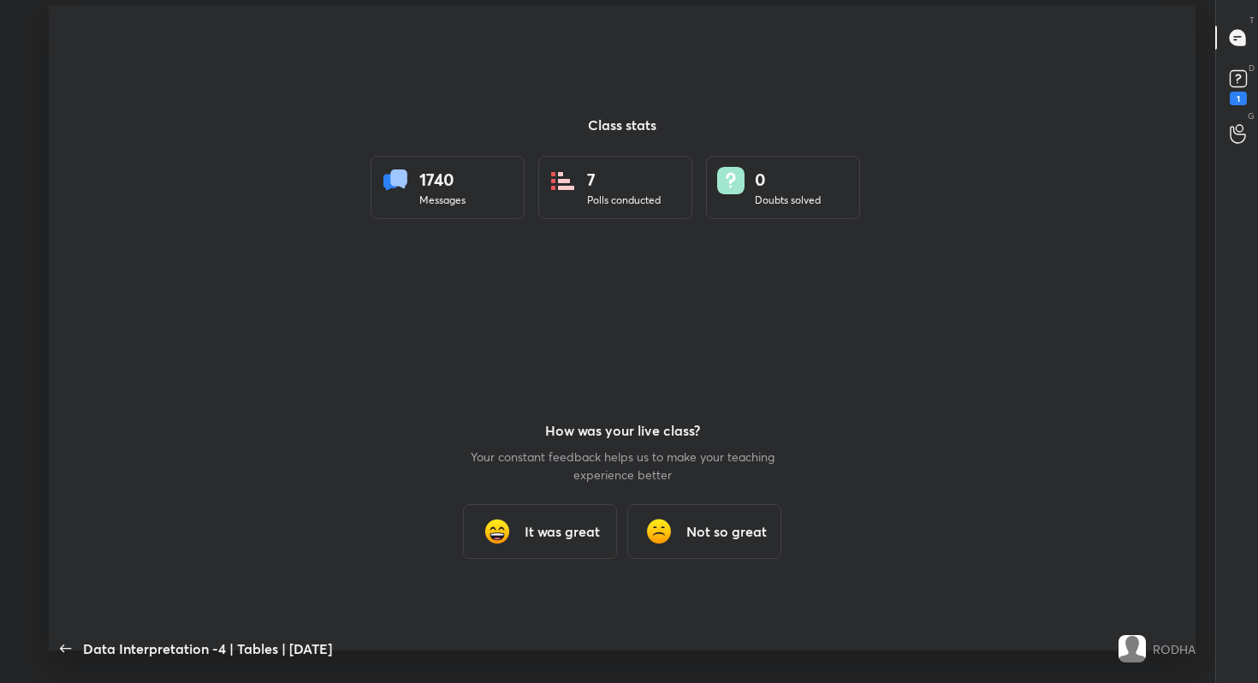
type textarea "x"
